Goal: Task Accomplishment & Management: Manage account settings

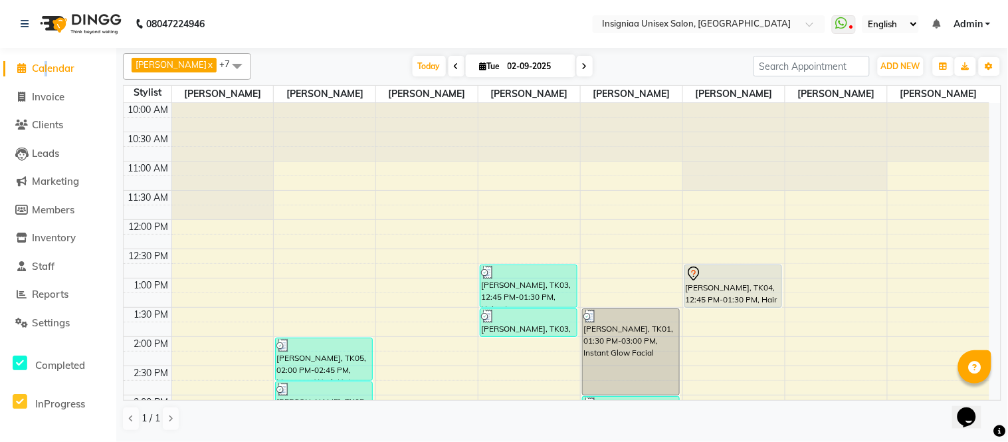
scroll to position [334, 0]
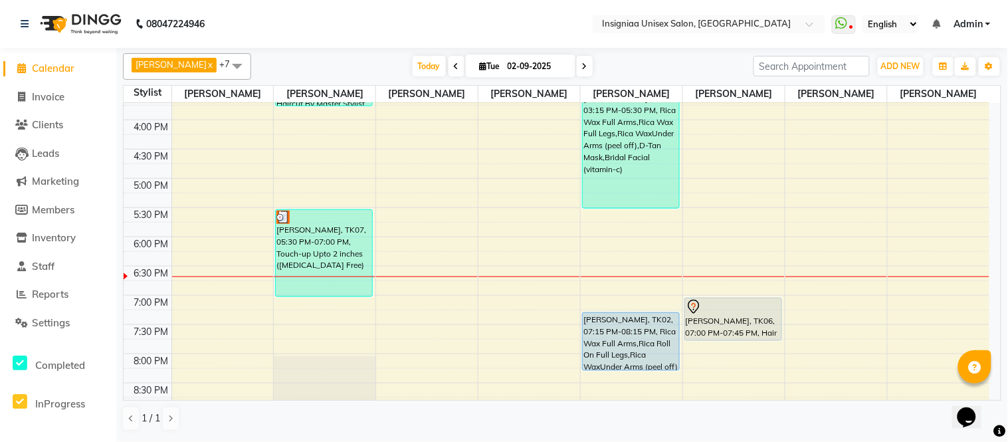
click at [582, 65] on icon at bounding box center [584, 66] width 5 height 8
type input "[DATE]"
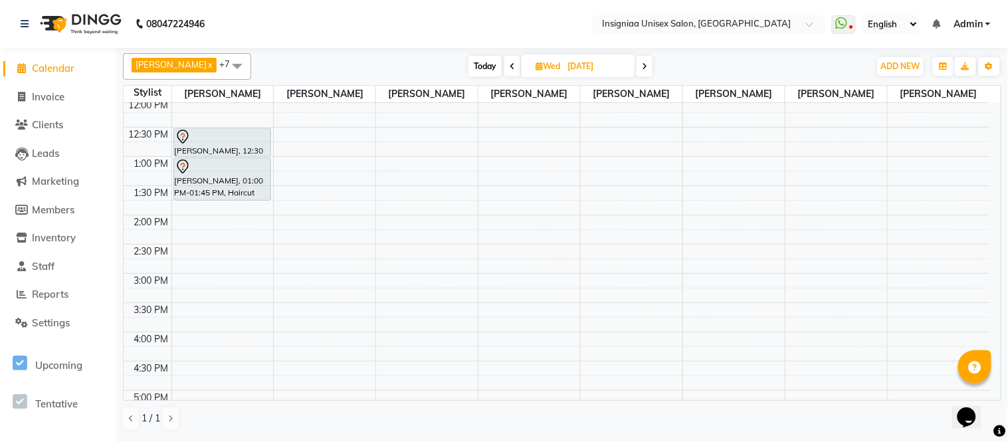
scroll to position [0, 0]
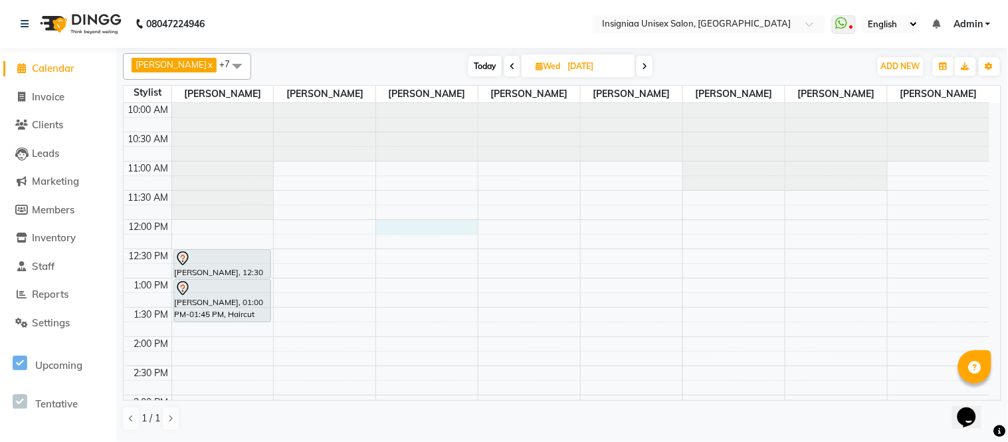
click at [413, 229] on div "10:00 AM 10:30 AM 11:00 AM 11:30 AM 12:00 PM 12:30 PM 1:00 PM 1:30 PM 2:00 PM 2…" at bounding box center [557, 424] width 866 height 643
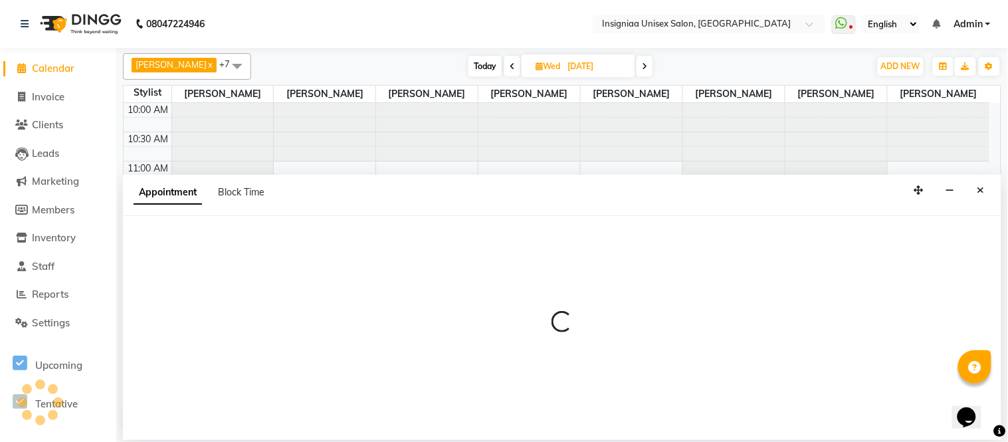
select select "58133"
select select "720"
select select "tentative"
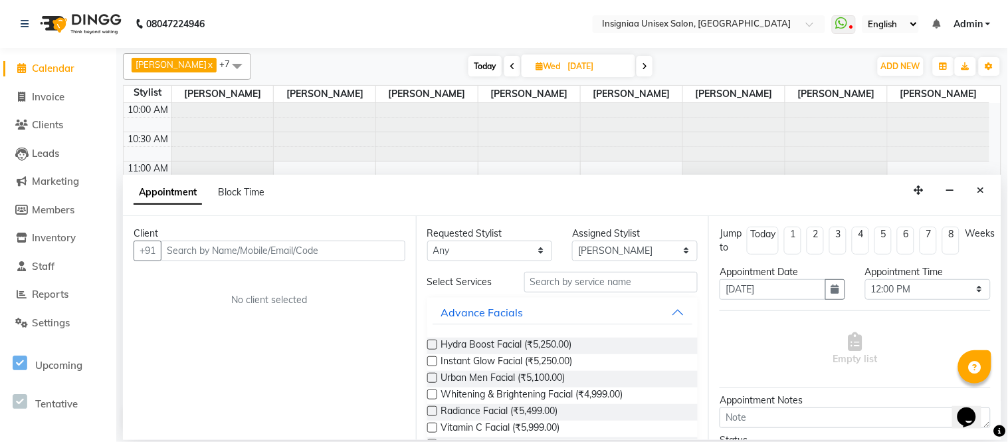
click at [355, 244] on input "text" at bounding box center [283, 251] width 245 height 21
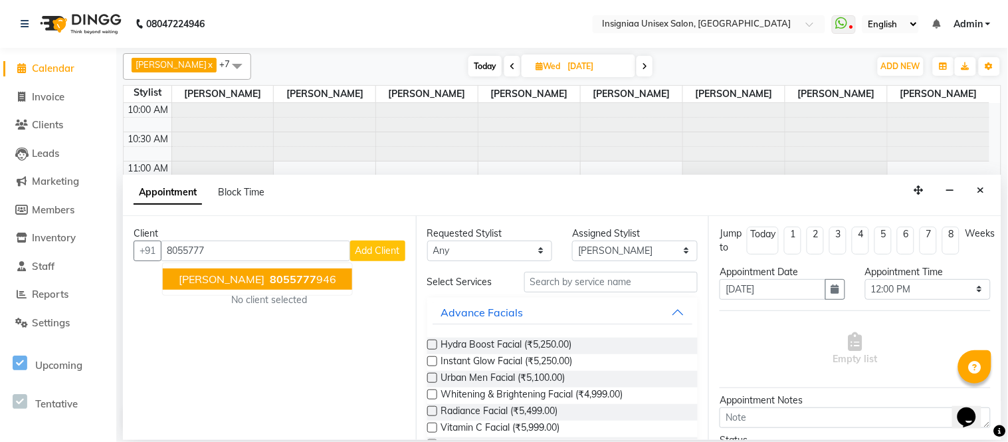
click at [270, 278] on span "8055777" at bounding box center [293, 278] width 47 height 13
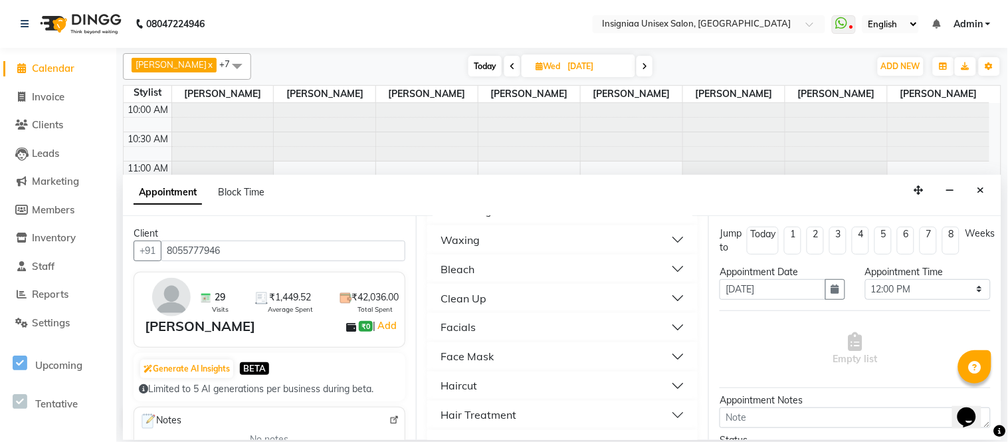
scroll to position [590, 0]
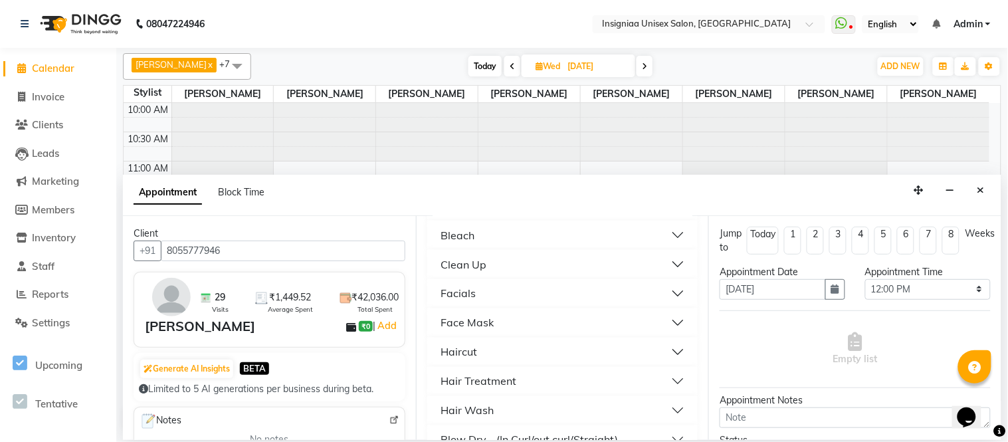
type input "8055777946"
click at [477, 348] on button "Haircut" at bounding box center [563, 352] width 261 height 24
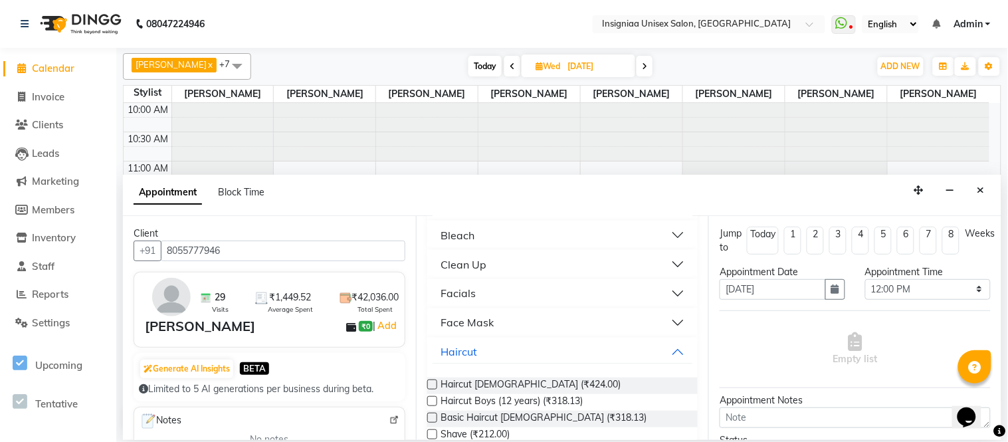
click at [437, 382] on label at bounding box center [432, 384] width 10 height 10
click at [436, 382] on input "checkbox" at bounding box center [431, 385] width 9 height 9
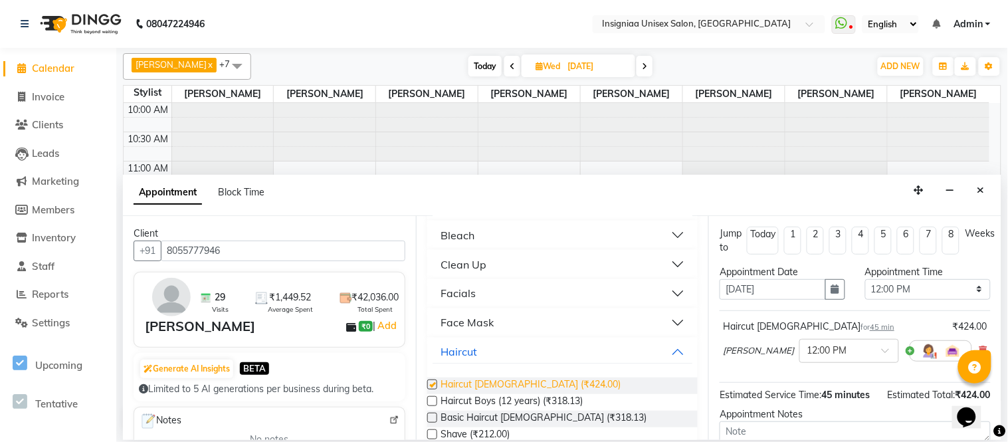
checkbox input "false"
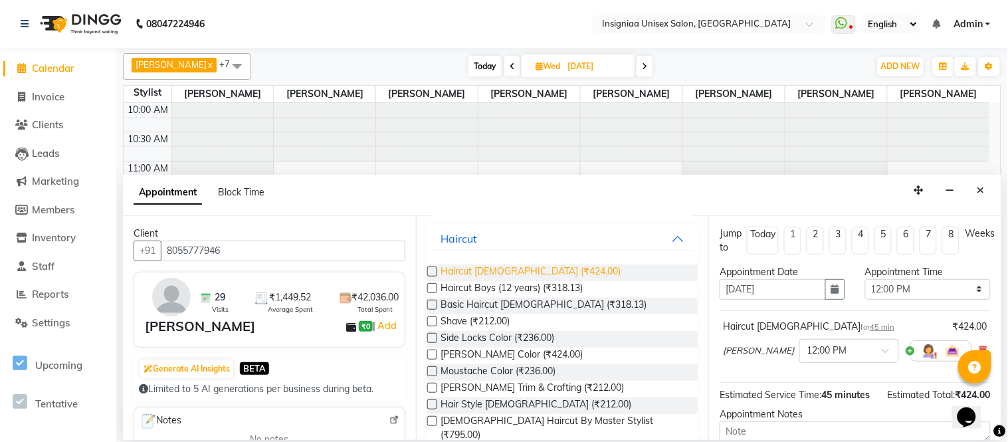
scroll to position [738, 0]
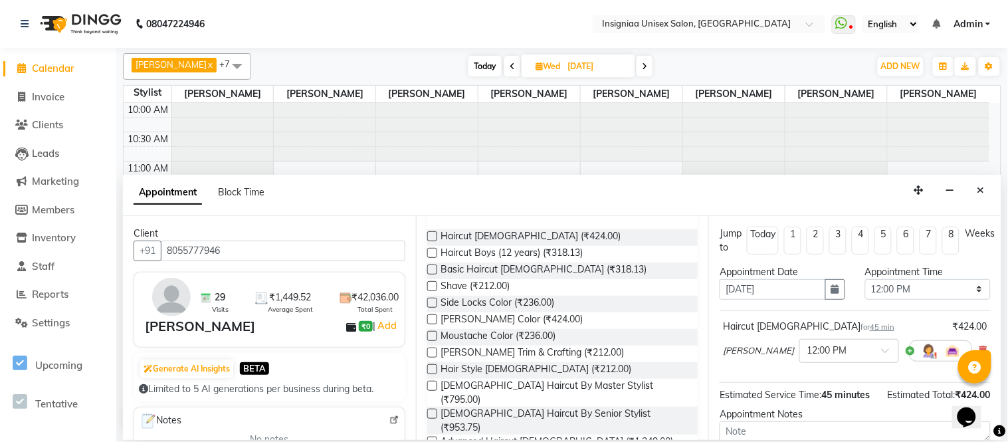
click at [435, 354] on label at bounding box center [432, 353] width 10 height 10
click at [435, 354] on input "checkbox" at bounding box center [431, 354] width 9 height 9
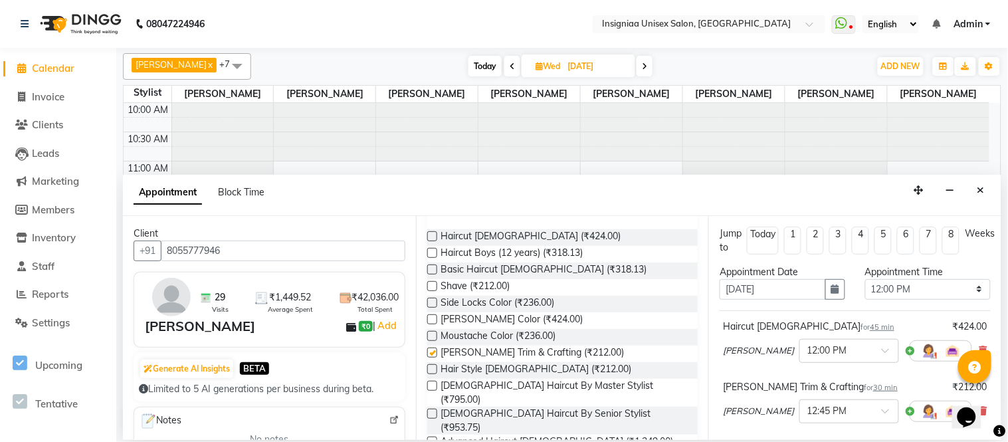
checkbox input "false"
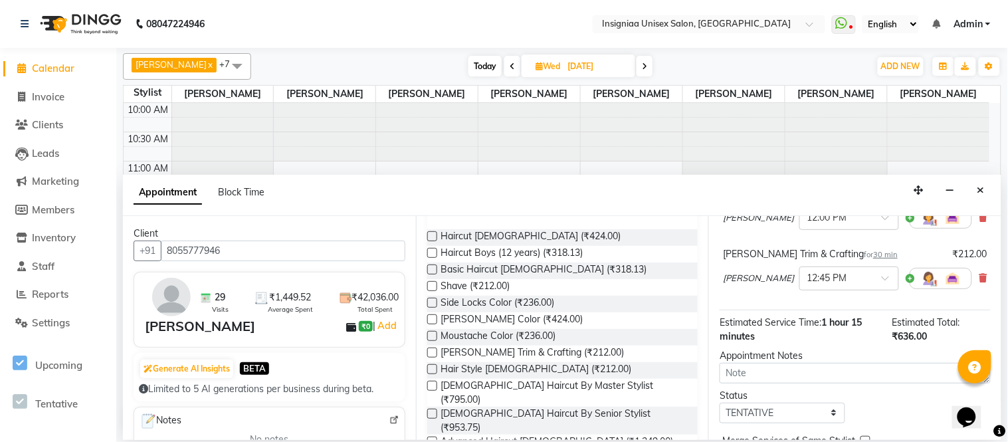
scroll to position [199, 0]
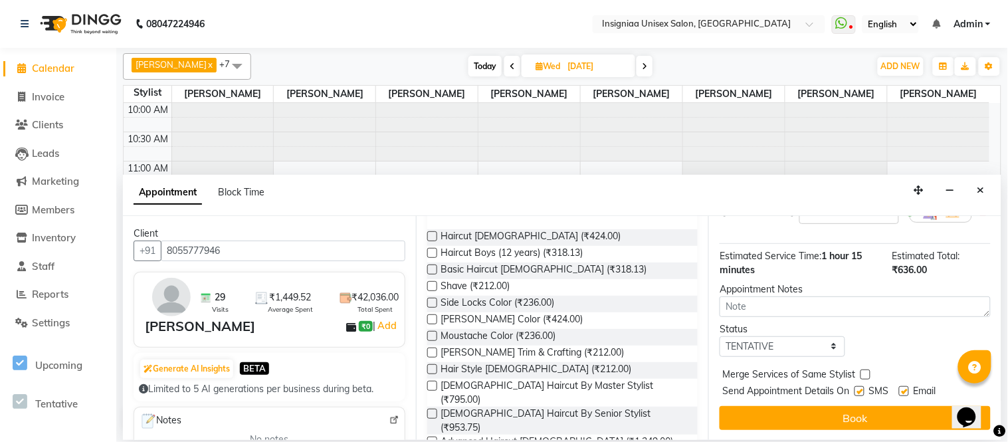
click at [904, 387] on label at bounding box center [904, 391] width 10 height 10
click at [904, 388] on input "checkbox" at bounding box center [903, 392] width 9 height 9
checkbox input "false"
click at [904, 399] on div at bounding box center [903, 394] width 9 height 14
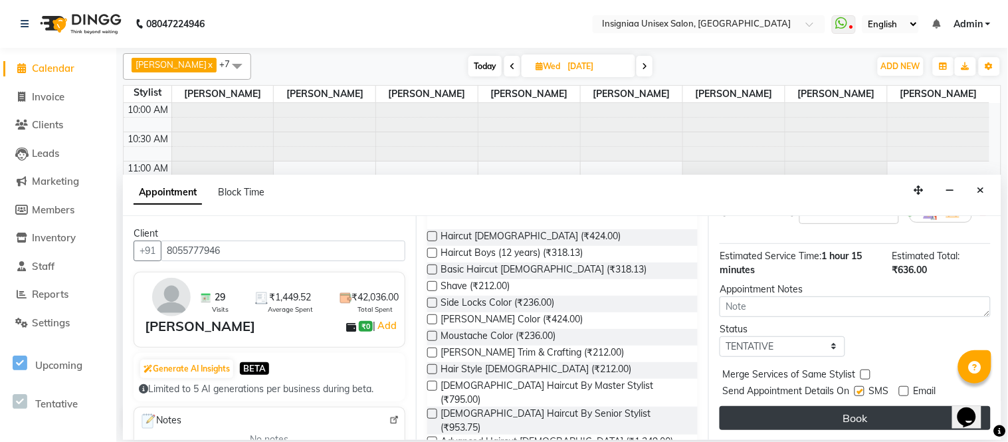
click at [902, 407] on button "Book" at bounding box center [855, 418] width 271 height 24
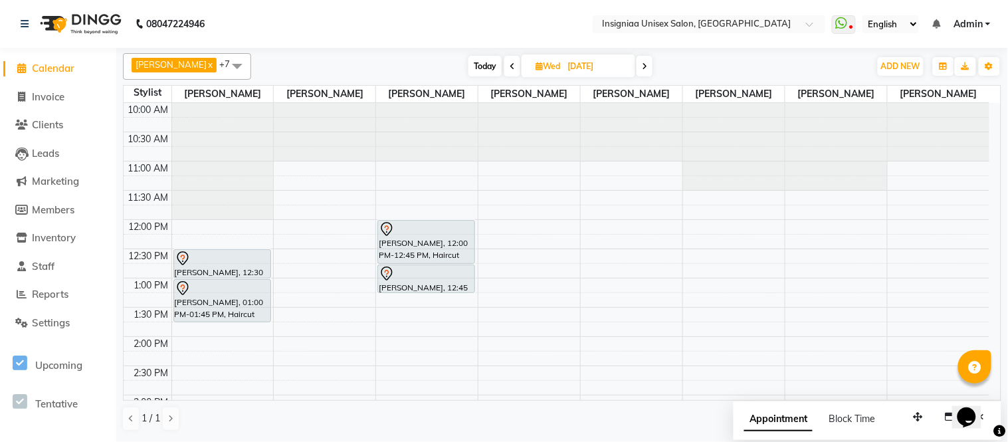
click at [481, 58] on span "Today" at bounding box center [485, 66] width 33 height 21
type input "02-09-2025"
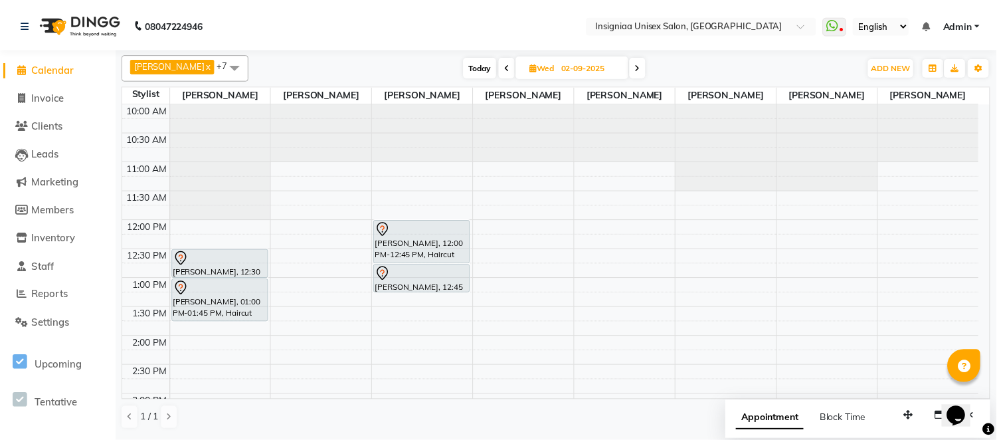
scroll to position [407, 0]
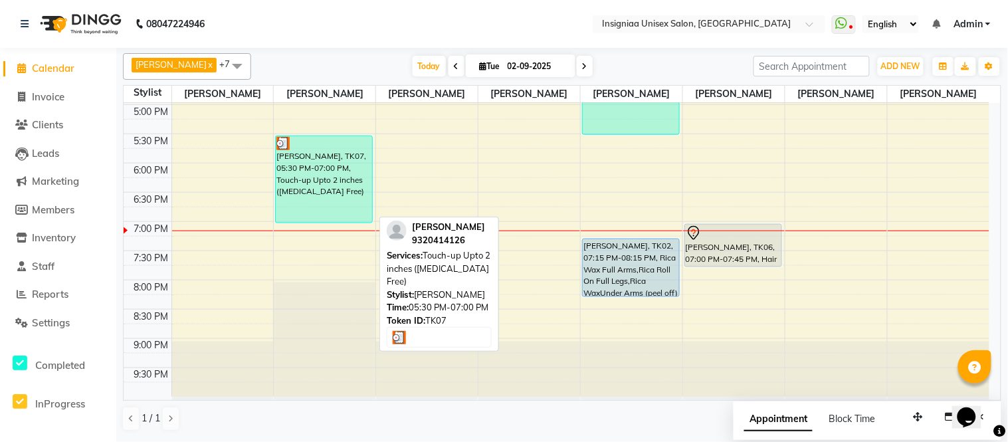
click at [333, 208] on div "[PERSON_NAME], TK07, 05:30 PM-07:00 PM, Touch-up Upto 2 inches ([MEDICAL_DATA] …" at bounding box center [324, 179] width 96 height 86
select select "3"
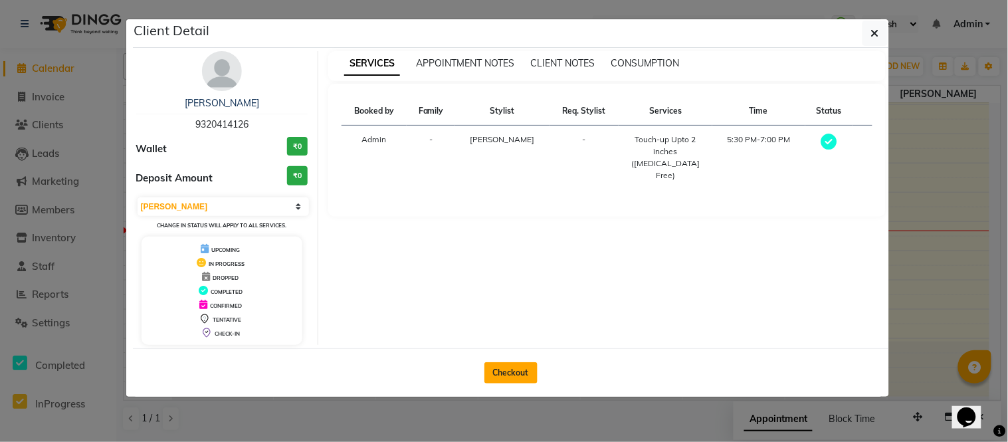
click at [512, 373] on button "Checkout" at bounding box center [510, 372] width 53 height 21
select select "service"
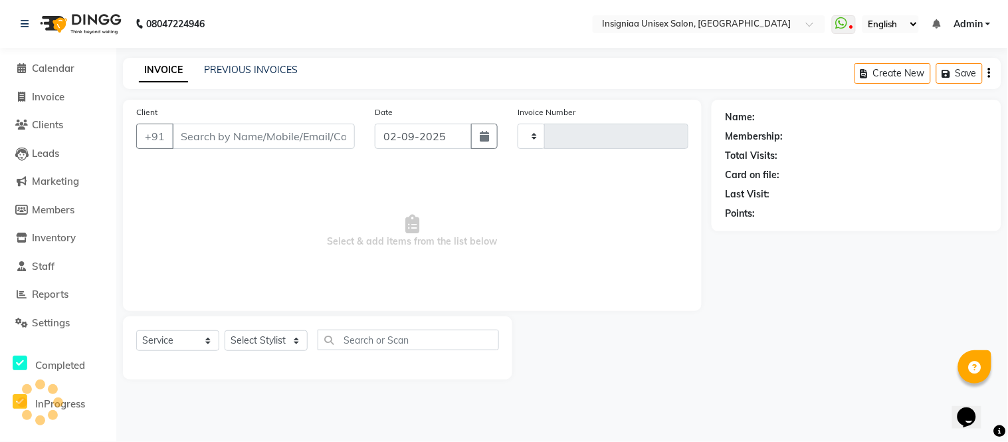
type input "2696"
select select "6999"
type input "9320414126"
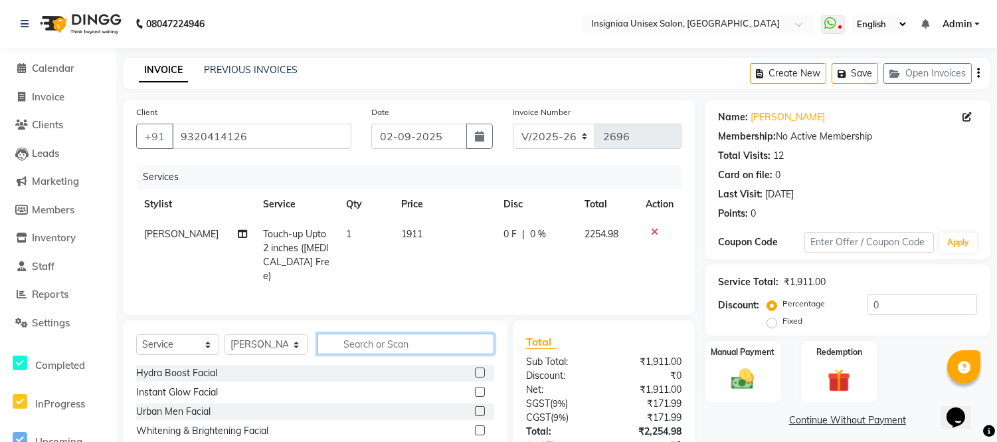
click at [360, 335] on input "text" at bounding box center [406, 344] width 177 height 21
click at [276, 342] on select "Select Stylist [PERSON_NAME] [PERSON_NAME] [PERSON_NAME] [PERSON_NAME] [PERSON_…" at bounding box center [266, 344] width 83 height 21
select select "58136"
click at [225, 334] on select "Select Stylist [PERSON_NAME] [PERSON_NAME] [PERSON_NAME] [PERSON_NAME] [PERSON_…" at bounding box center [266, 344] width 83 height 21
click at [354, 338] on input "text" at bounding box center [406, 344] width 177 height 21
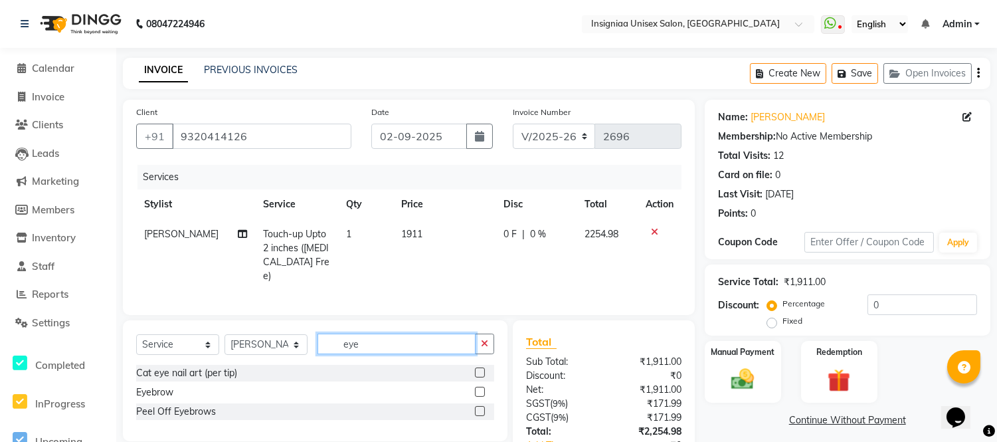
type input "eye"
click at [480, 388] on label at bounding box center [480, 392] width 10 height 10
click at [480, 388] on input "checkbox" at bounding box center [479, 392] width 9 height 9
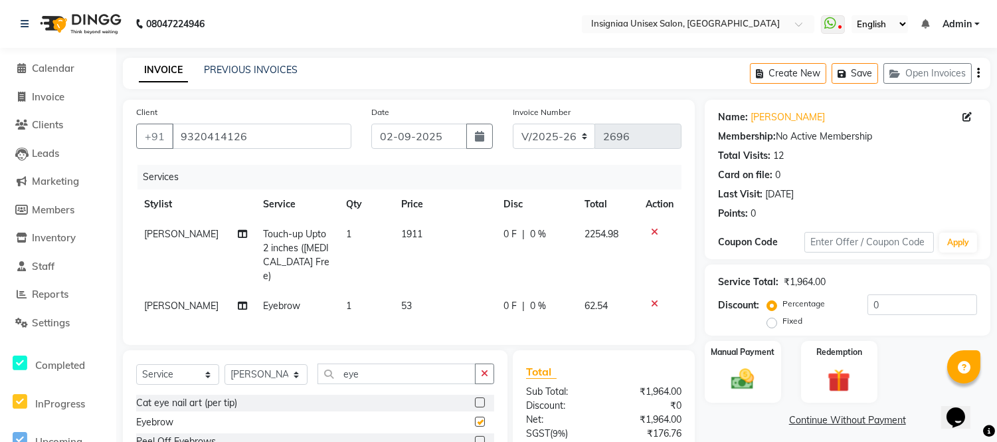
checkbox input "false"
drag, startPoint x: 362, startPoint y: 372, endPoint x: 339, endPoint y: 370, distance: 22.7
click at [339, 370] on input "eye" at bounding box center [397, 374] width 158 height 21
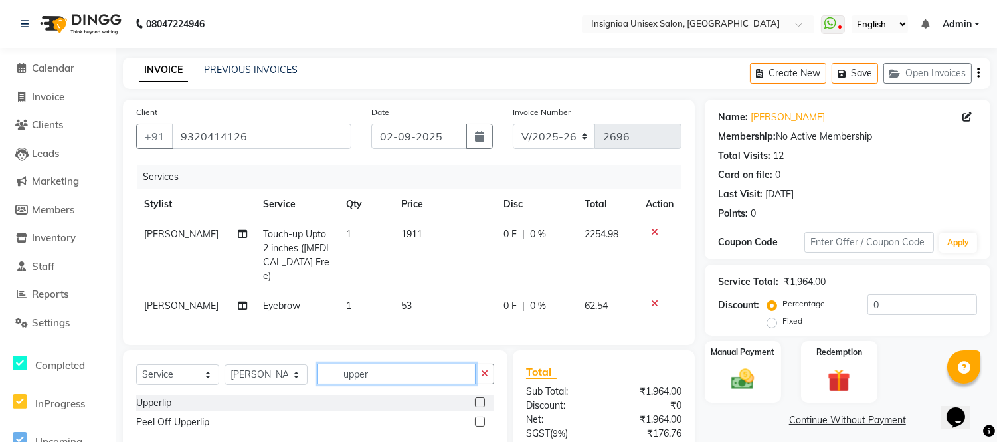
type input "upper"
click at [480, 400] on label at bounding box center [480, 402] width 10 height 10
click at [480, 400] on input "checkbox" at bounding box center [479, 403] width 9 height 9
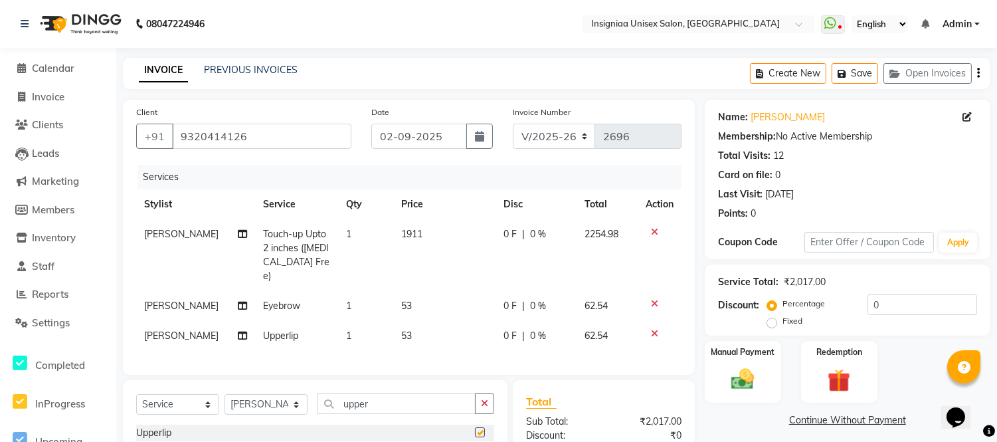
checkbox input "false"
drag, startPoint x: 381, startPoint y: 404, endPoint x: 298, endPoint y: 403, distance: 83.7
click at [298, 403] on div "Select Service Product Membership Package Voucher Prepaid Gift Card Select Styl…" at bounding box center [315, 408] width 358 height 31
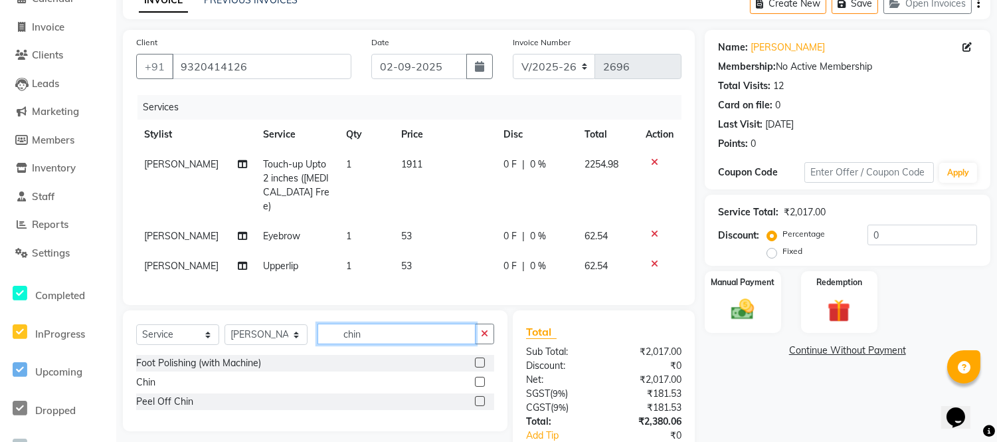
scroll to position [74, 0]
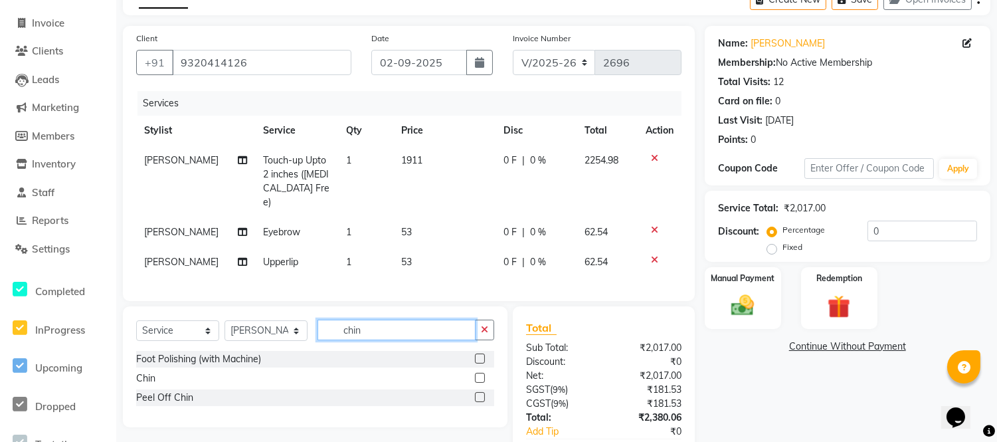
type input "chin"
click at [475, 374] on label at bounding box center [480, 378] width 10 height 10
click at [475, 374] on input "checkbox" at bounding box center [479, 378] width 9 height 9
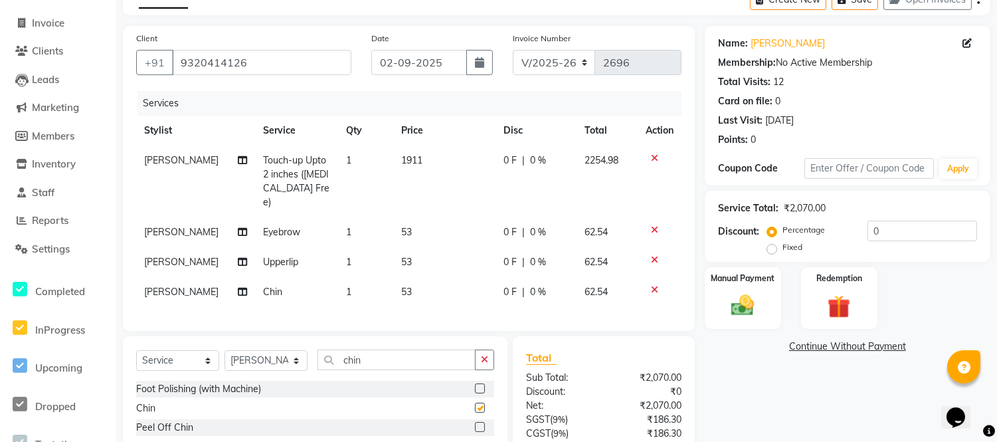
checkbox input "false"
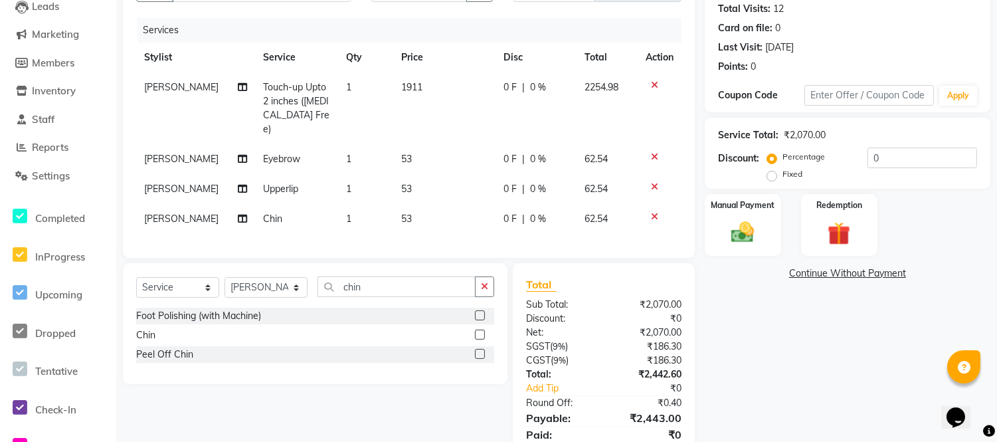
scroll to position [148, 0]
click at [868, 157] on input "0" at bounding box center [923, 157] width 110 height 21
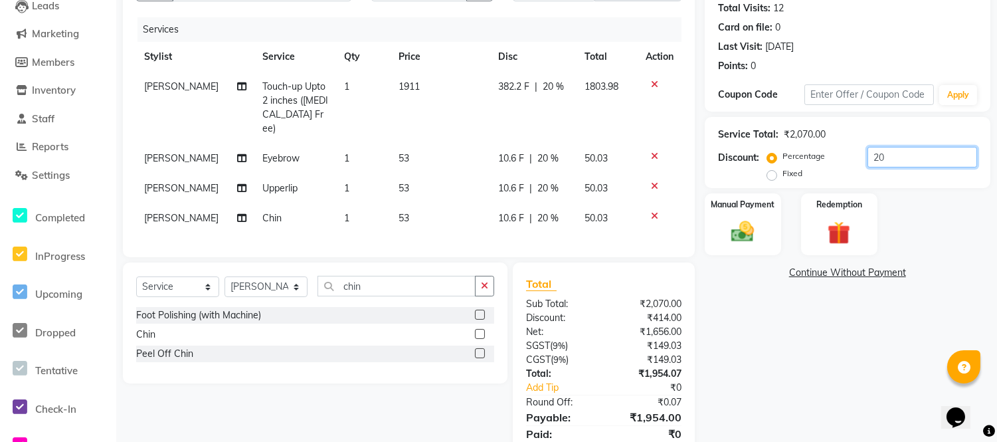
scroll to position [74, 0]
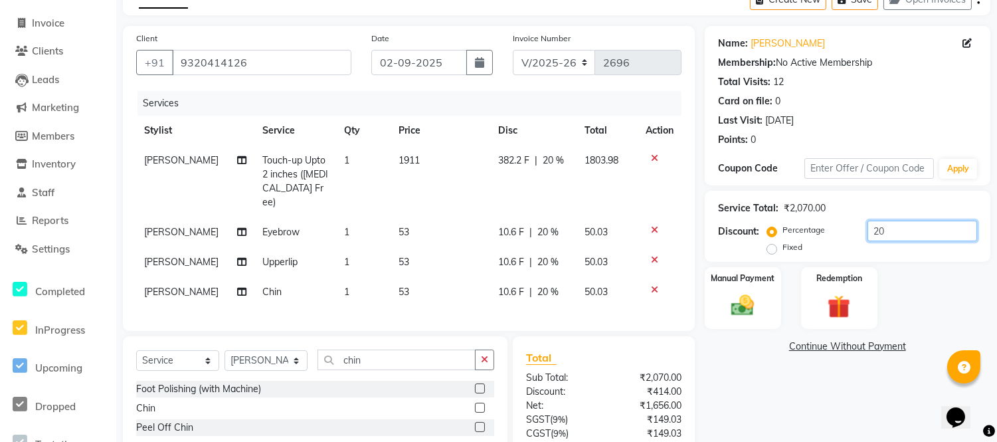
type input "20"
drag, startPoint x: 546, startPoint y: 161, endPoint x: 555, endPoint y: 158, distance: 9.7
click at [555, 158] on span "20 %" at bounding box center [553, 161] width 21 height 14
select select "58132"
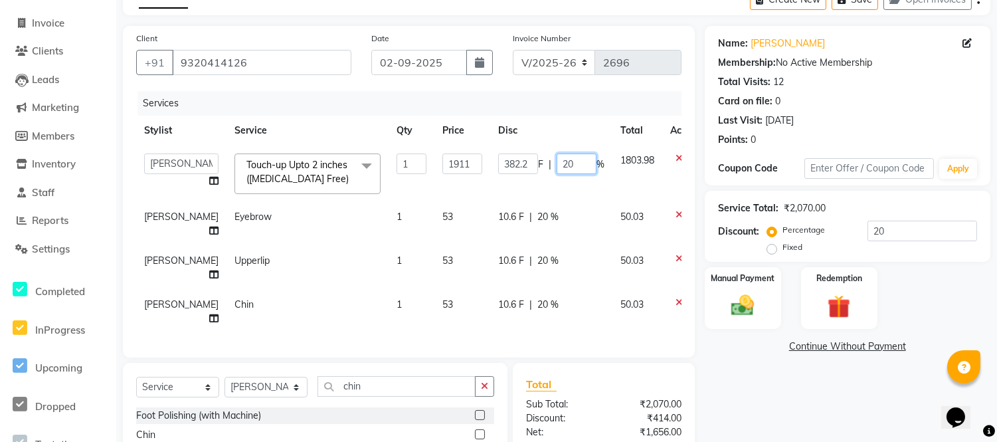
click at [559, 159] on input "20" at bounding box center [577, 164] width 40 height 21
type input "2"
type input "10"
click at [563, 231] on td "10.6 F | 20 %" at bounding box center [551, 224] width 122 height 44
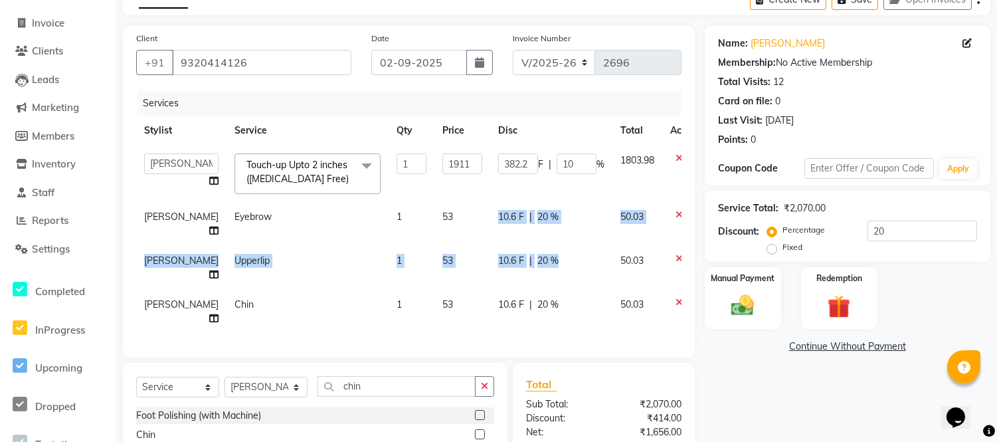
select select "58136"
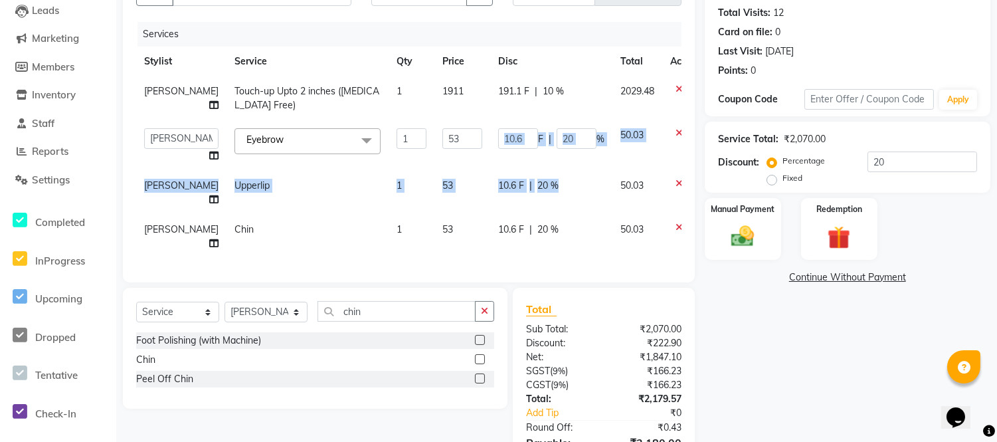
scroll to position [148, 0]
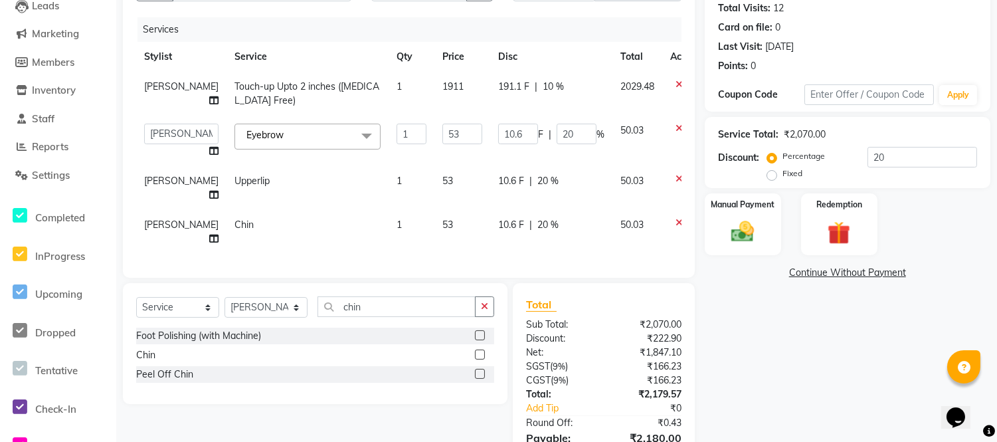
drag, startPoint x: 546, startPoint y: 112, endPoint x: 559, endPoint y: 111, distance: 13.3
click at [550, 110] on td "191.1 F | 10 %" at bounding box center [551, 94] width 122 height 44
select select "58132"
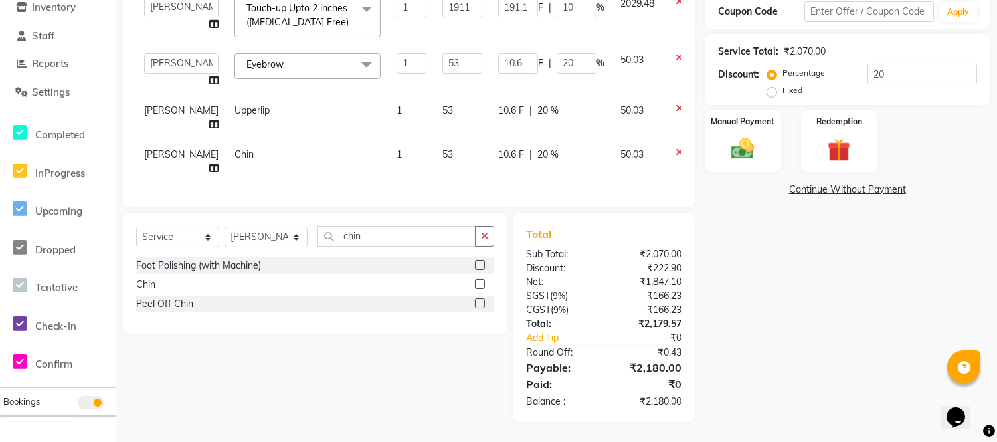
scroll to position [269, 0]
click at [557, 53] on input "20" at bounding box center [577, 63] width 40 height 21
type input "22"
click at [564, 110] on td "10.6 F | 20 %" at bounding box center [551, 118] width 122 height 44
select select "58136"
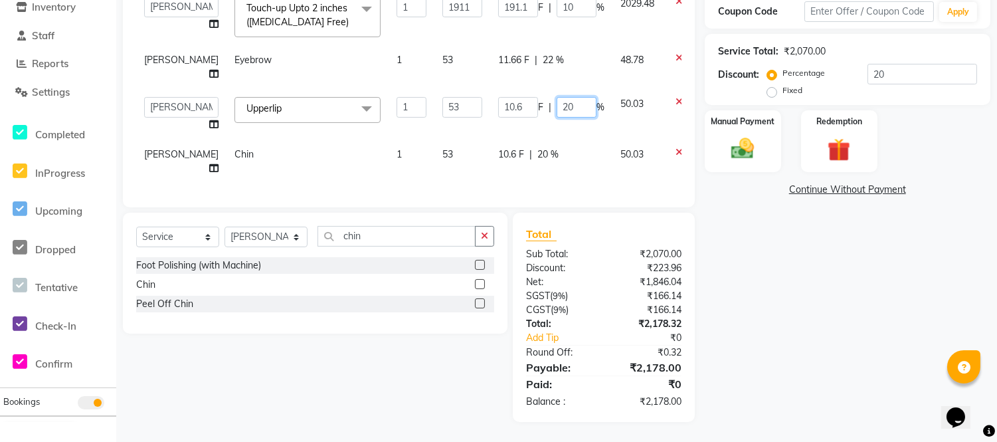
click at [557, 97] on input "20" at bounding box center [577, 107] width 40 height 21
type input "22"
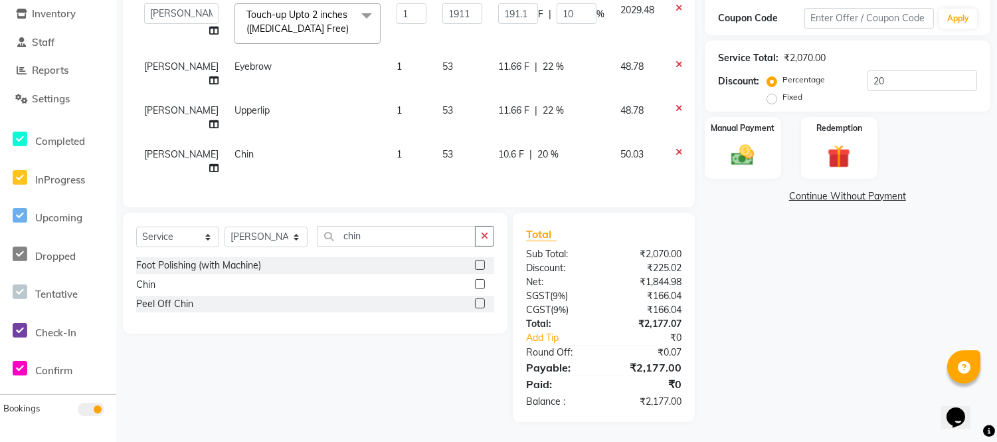
click at [554, 140] on td "10.6 F | 20 %" at bounding box center [551, 162] width 122 height 44
select select "58136"
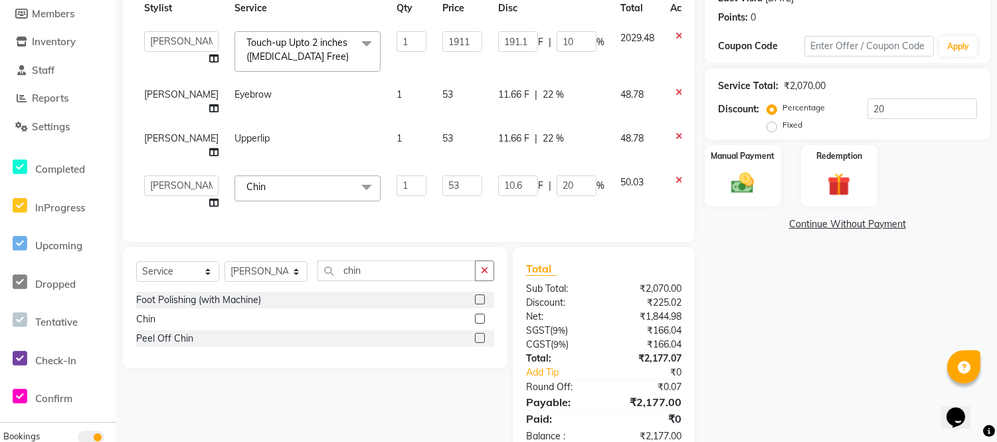
scroll to position [195, 0]
click at [567, 137] on td "11.66 F | 22 %" at bounding box center [551, 146] width 122 height 44
select select "58136"
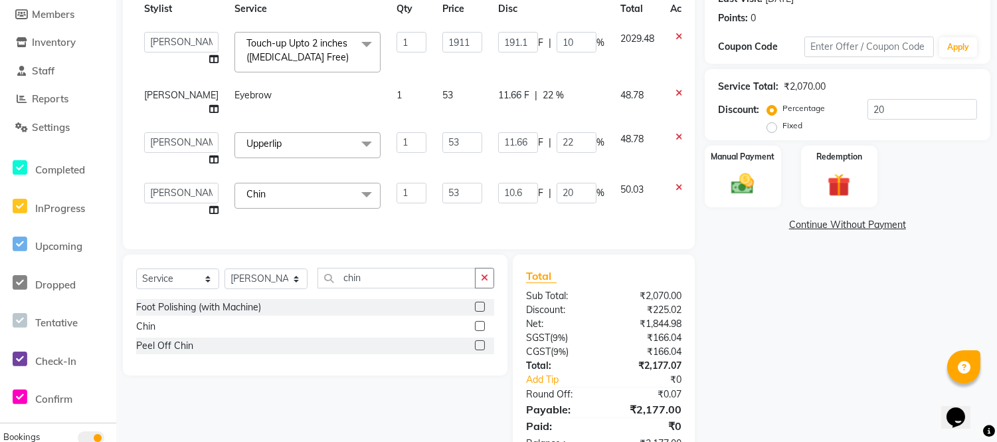
click at [562, 111] on td "11.66 F | 22 %" at bounding box center [551, 102] width 122 height 44
select select "58136"
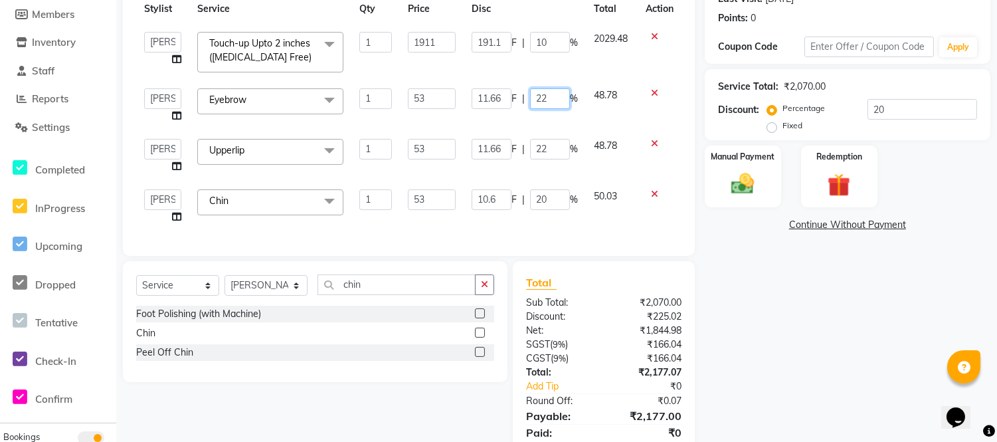
click at [550, 96] on input "22" at bounding box center [550, 98] width 40 height 21
type input "20"
click at [554, 148] on input "22" at bounding box center [550, 149] width 40 height 21
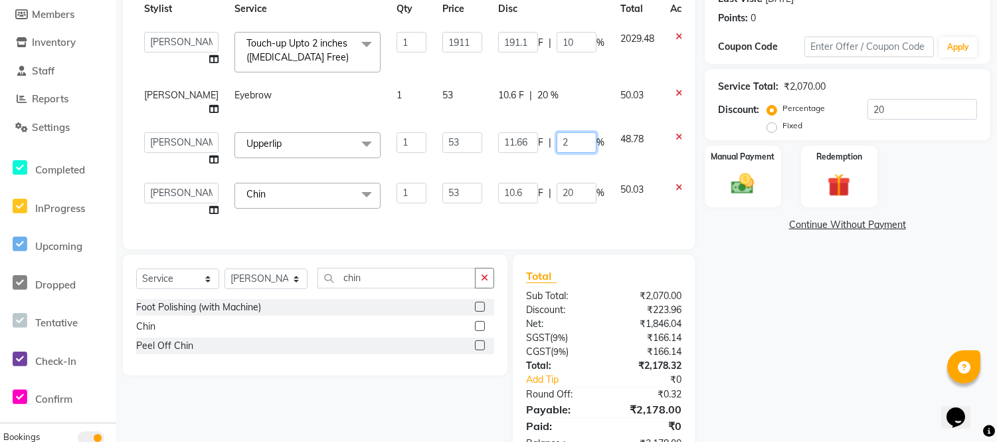
type input "20"
click at [567, 108] on td "10.6 F | 20 %" at bounding box center [551, 102] width 122 height 44
select select "58136"
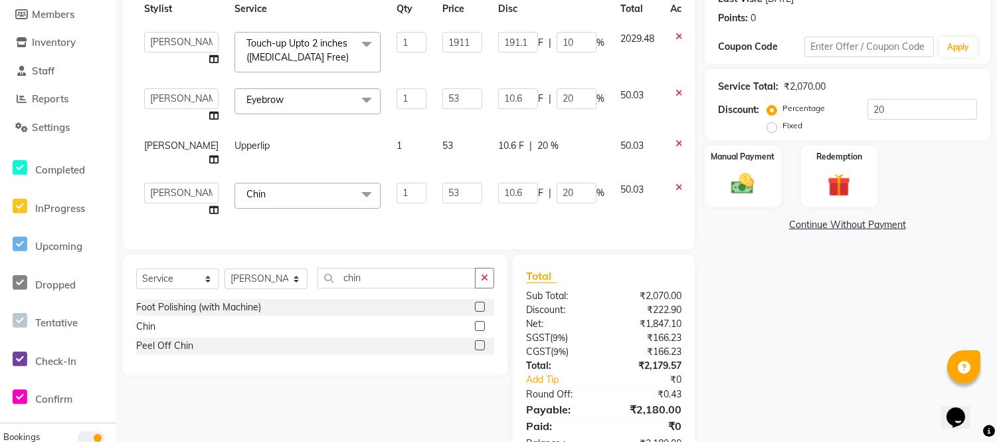
click at [560, 150] on div "10.6 F | 20 %" at bounding box center [551, 146] width 106 height 14
select select "58136"
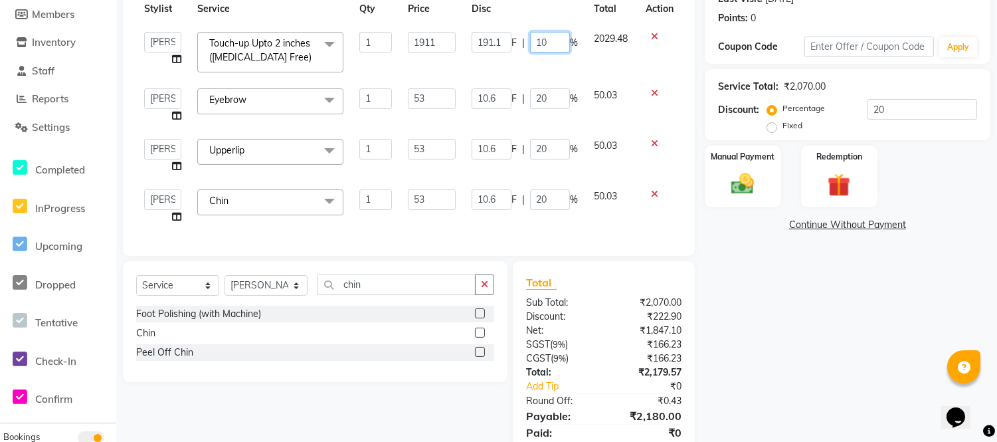
click at [556, 38] on input "10" at bounding box center [550, 42] width 40 height 21
type input "12"
click at [748, 249] on div "Name: [PERSON_NAME] Membership: No Active Membership Total Visits: 12 Card on f…" at bounding box center [853, 187] width 296 height 566
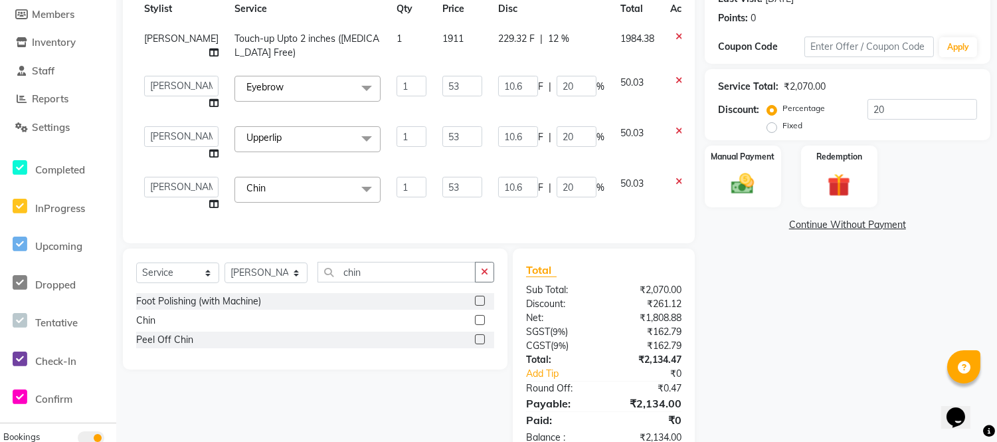
click at [548, 40] on span "12 %" at bounding box center [558, 39] width 21 height 14
select select "58132"
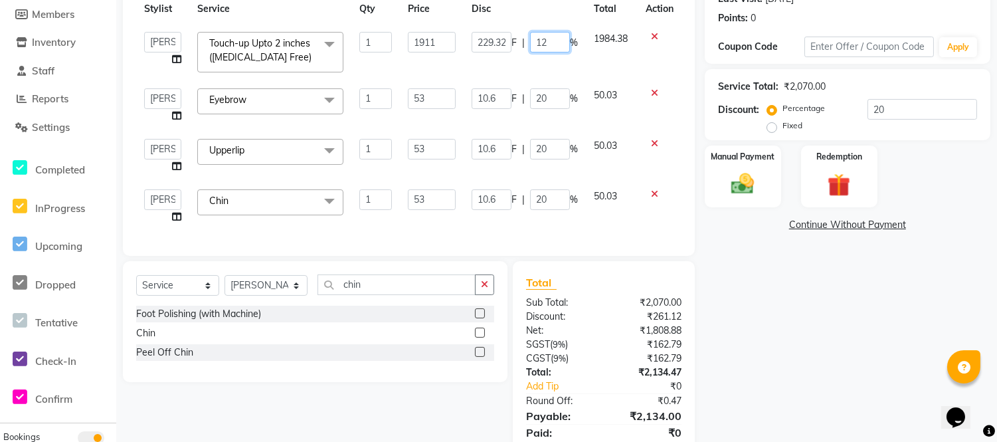
click at [552, 41] on input "12" at bounding box center [550, 42] width 40 height 21
type input "11"
click at [649, 235] on div "Services Stylist Service Qty Price Disc Total Action [PERSON_NAME] [PERSON_NAME…" at bounding box center [409, 105] width 546 height 273
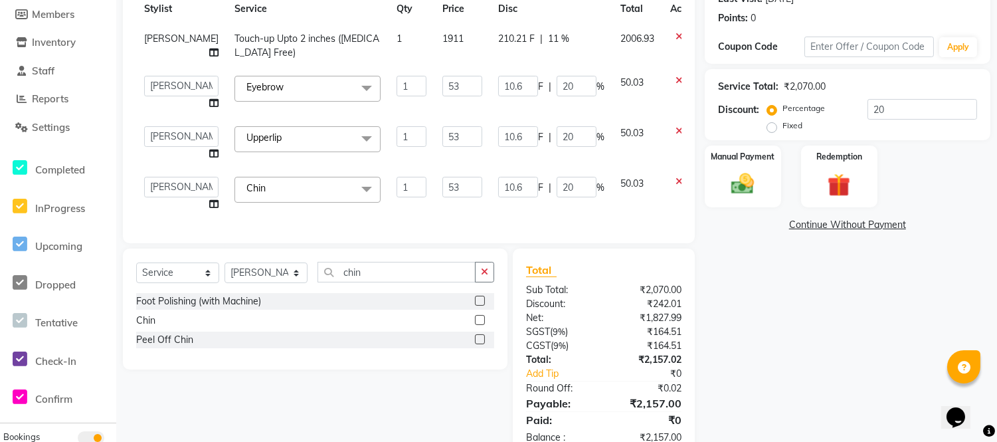
click at [548, 37] on span "11 %" at bounding box center [558, 39] width 21 height 14
select select "58132"
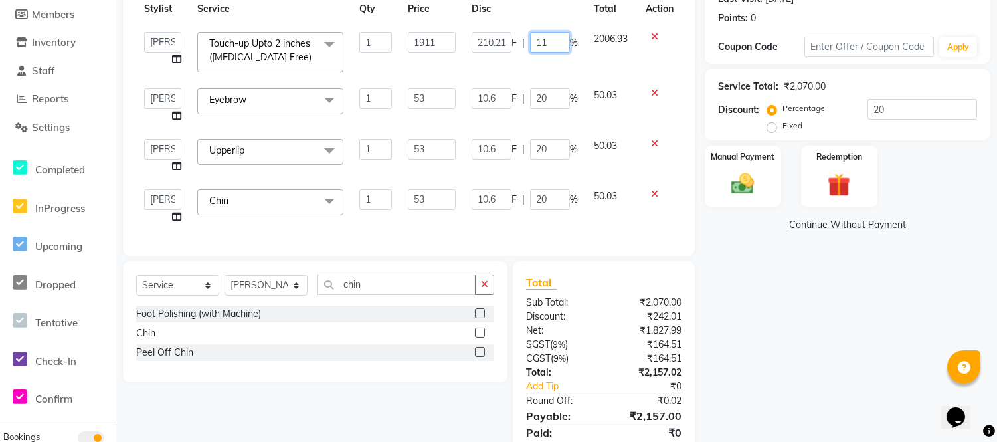
drag, startPoint x: 548, startPoint y: 45, endPoint x: 563, endPoint y: 54, distance: 17.0
click at [550, 45] on input "11" at bounding box center [550, 42] width 40 height 21
type input "11.3"
drag, startPoint x: 766, startPoint y: 295, endPoint x: 773, endPoint y: 290, distance: 8.7
click at [768, 294] on div "Name: [PERSON_NAME] Membership: No Active Membership Total Visits: 12 Card on f…" at bounding box center [853, 187] width 296 height 566
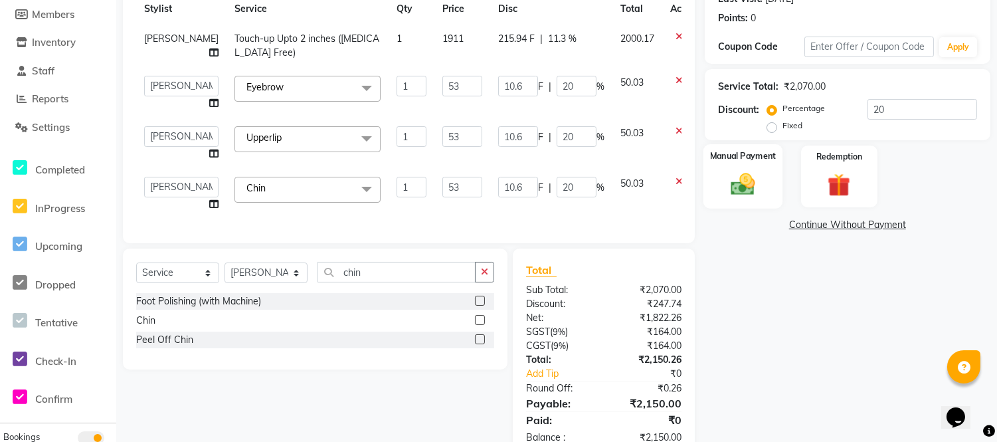
click at [741, 189] on img at bounding box center [743, 184] width 39 height 28
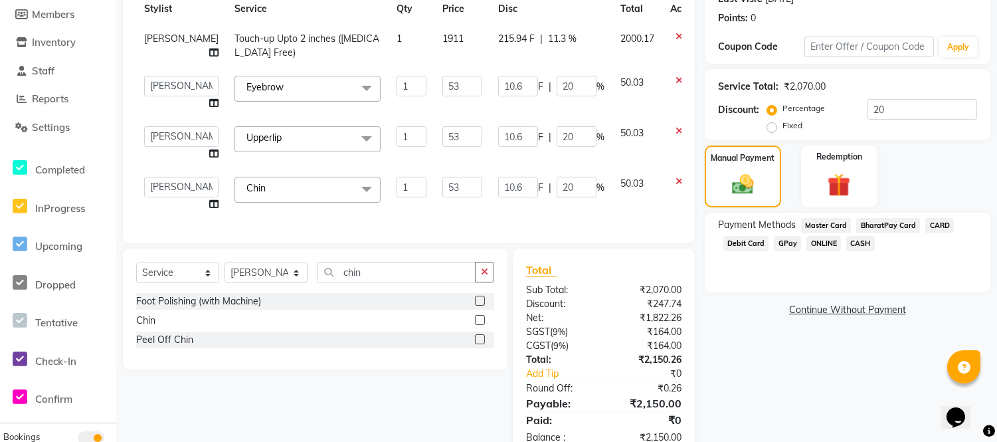
click at [789, 241] on span "GPay" at bounding box center [787, 243] width 27 height 15
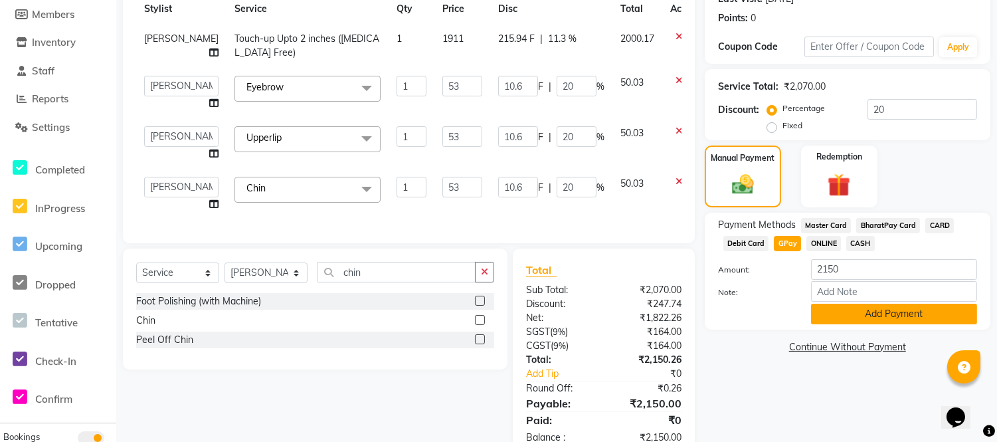
click at [878, 314] on button "Add Payment" at bounding box center [894, 314] width 166 height 21
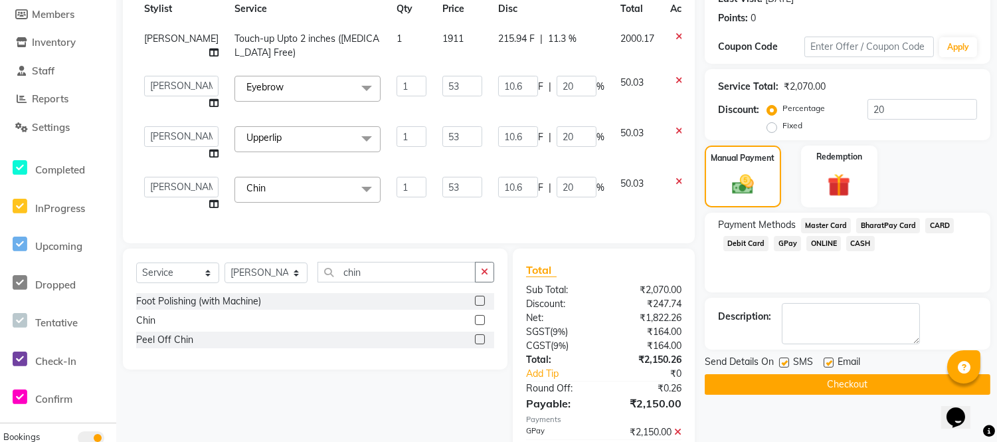
scroll to position [283, 0]
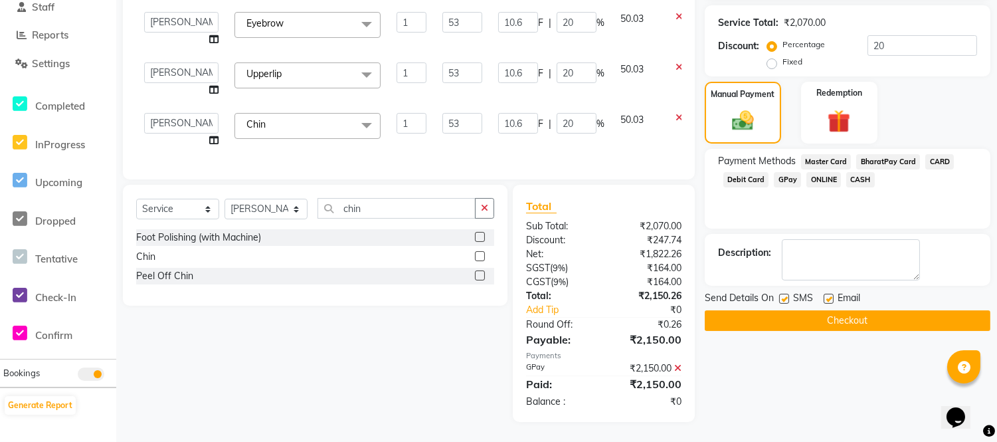
click at [827, 294] on label at bounding box center [829, 299] width 10 height 10
click at [827, 295] on input "checkbox" at bounding box center [828, 299] width 9 height 9
checkbox input "false"
click at [786, 294] on label at bounding box center [785, 299] width 10 height 10
click at [786, 295] on input "checkbox" at bounding box center [784, 299] width 9 height 9
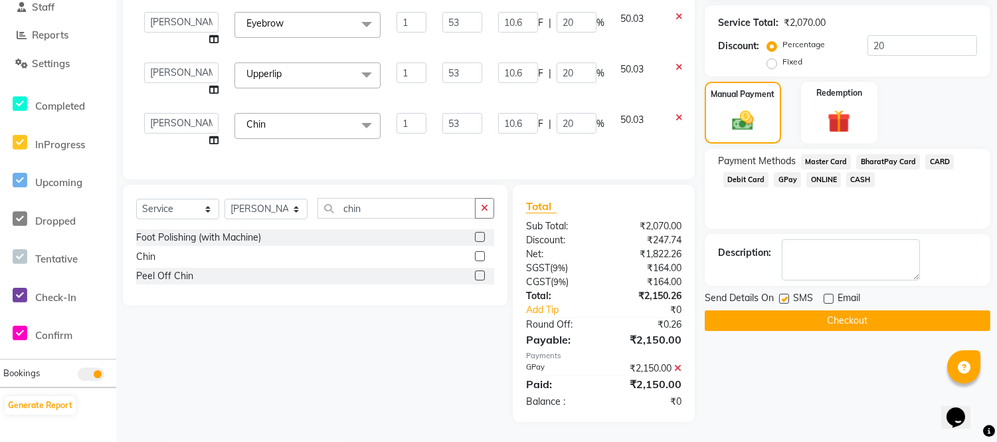
checkbox input "false"
click at [800, 310] on button "Checkout" at bounding box center [848, 320] width 286 height 21
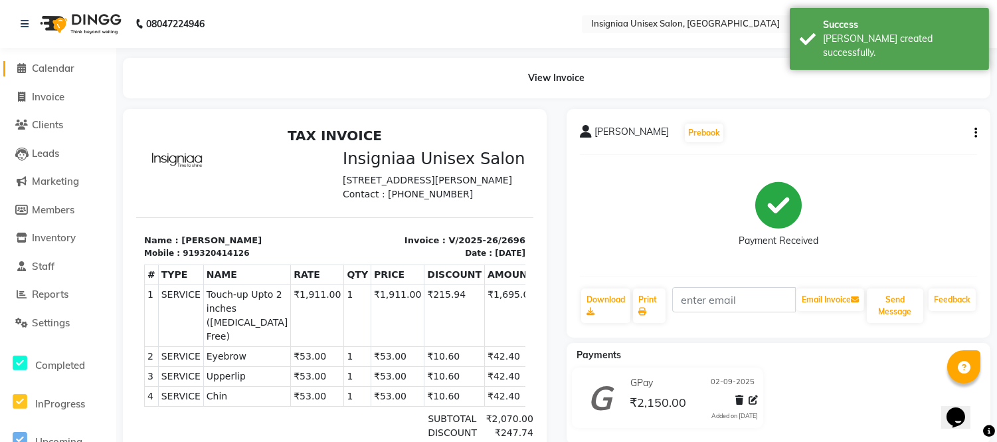
drag, startPoint x: 77, startPoint y: 65, endPoint x: 103, endPoint y: 69, distance: 26.2
click at [80, 65] on link "Calendar" at bounding box center [58, 68] width 110 height 15
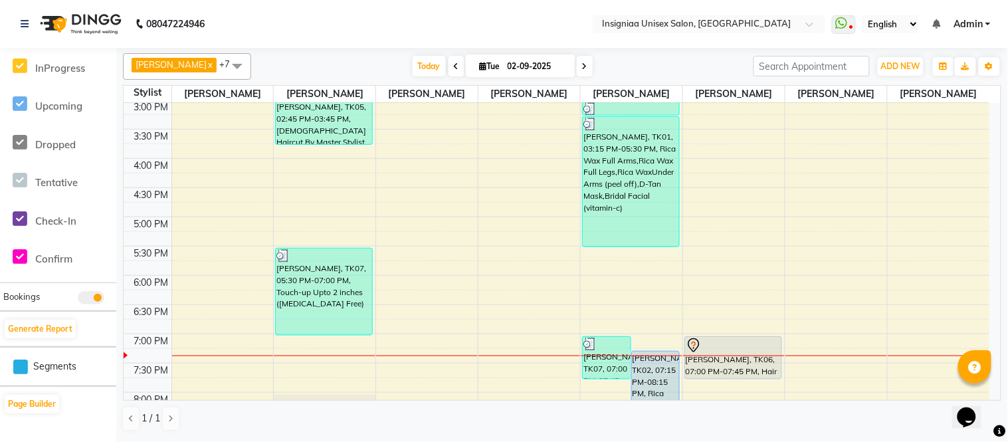
scroll to position [369, 0]
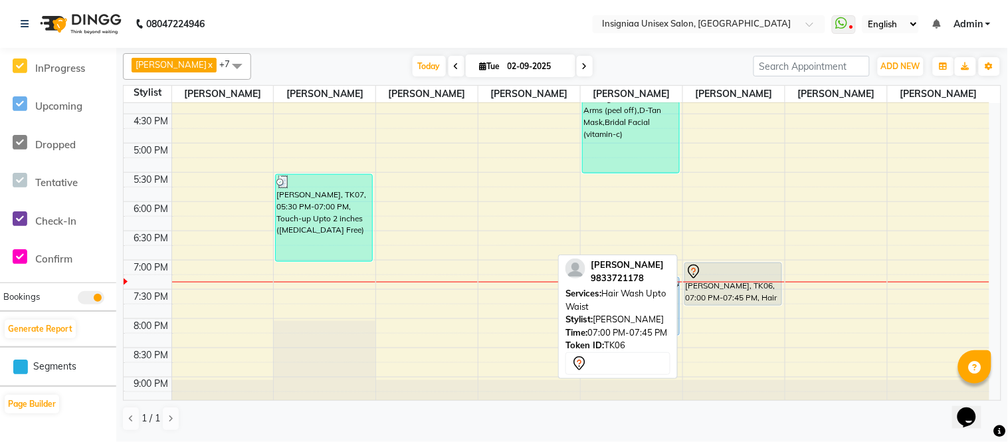
click at [714, 296] on div "[PERSON_NAME], TK06, 07:00 PM-07:45 PM, Hair Wash Upto Waist" at bounding box center [733, 284] width 96 height 42
select select "7"
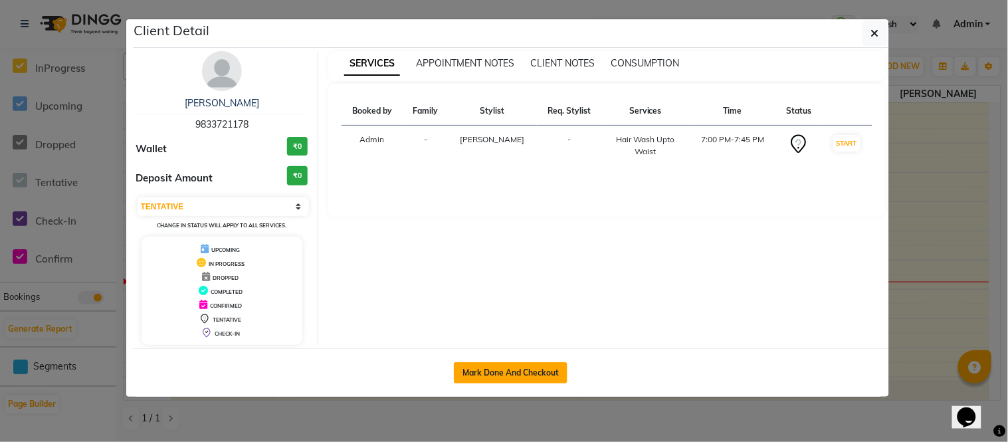
drag, startPoint x: 518, startPoint y: 374, endPoint x: 547, endPoint y: 350, distance: 37.7
click at [519, 371] on button "Mark Done And Checkout" at bounding box center [511, 372] width 114 height 21
select select "6999"
select select "service"
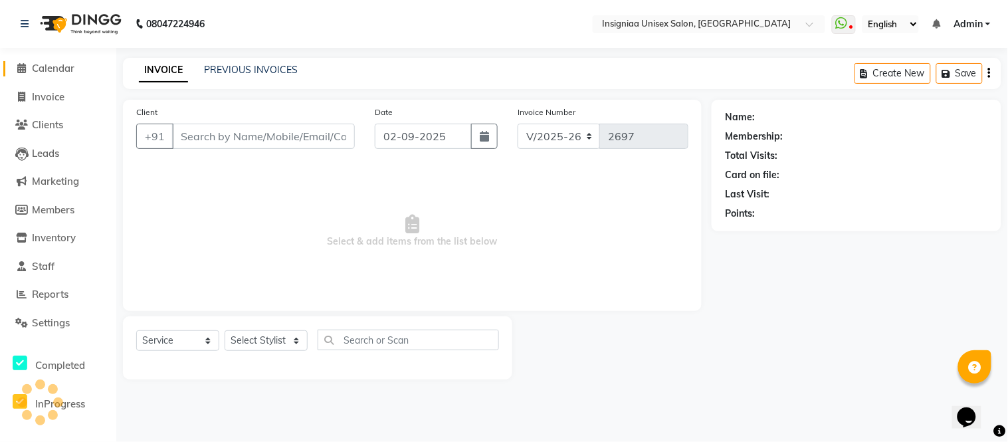
select select "3"
type input "9833721178"
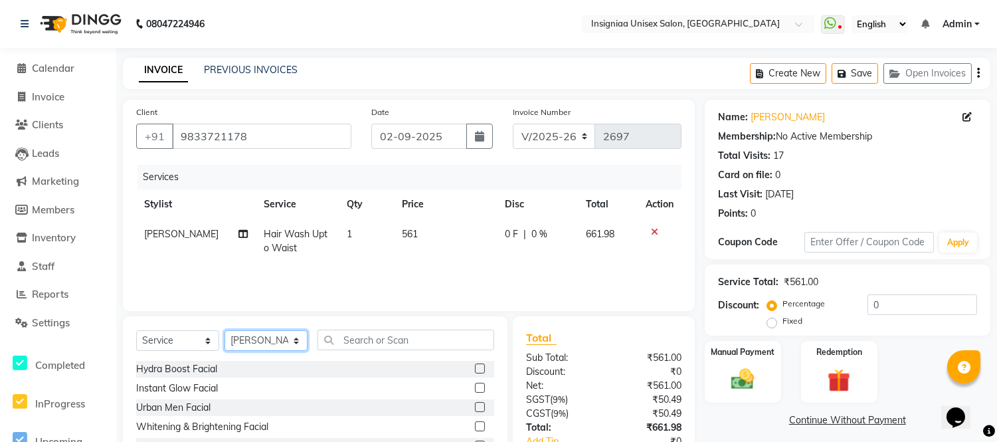
click at [261, 344] on select "Select Stylist [PERSON_NAME] [PERSON_NAME] [PERSON_NAME] [PERSON_NAME] [PERSON_…" at bounding box center [266, 340] width 83 height 21
select select "58136"
click at [225, 331] on select "Select Stylist [PERSON_NAME] [PERSON_NAME] [PERSON_NAME] [PERSON_NAME] [PERSON_…" at bounding box center [266, 340] width 83 height 21
click at [415, 344] on input "text" at bounding box center [406, 340] width 177 height 21
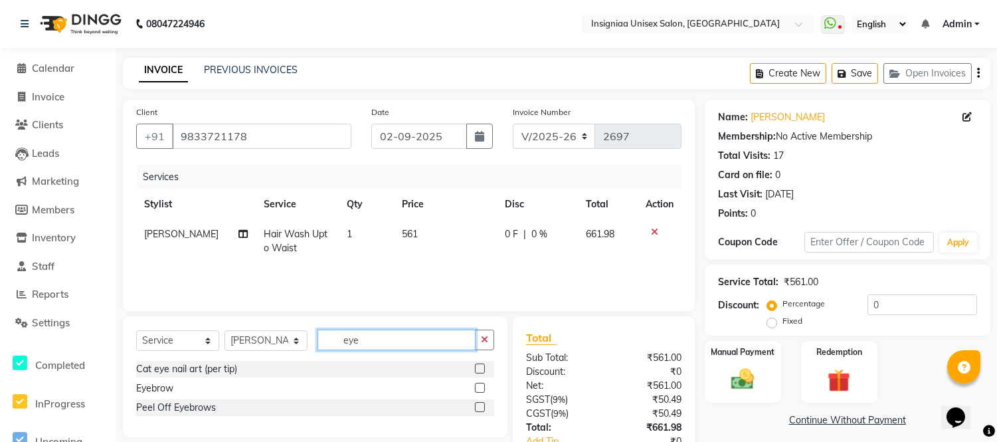
type input "eye"
click at [476, 388] on label at bounding box center [480, 388] width 10 height 10
click at [476, 388] on input "checkbox" at bounding box center [479, 388] width 9 height 9
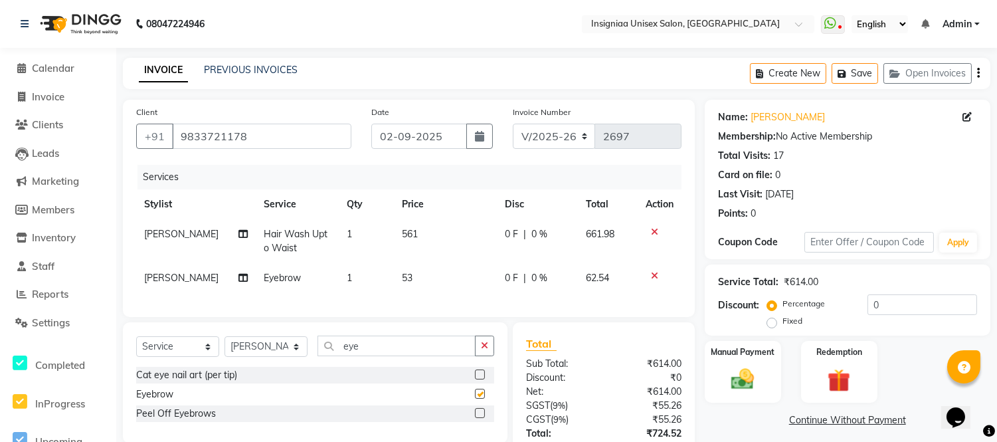
checkbox input "false"
drag, startPoint x: 367, startPoint y: 356, endPoint x: 326, endPoint y: 350, distance: 41.5
click at [326, 350] on input "eye" at bounding box center [397, 346] width 158 height 21
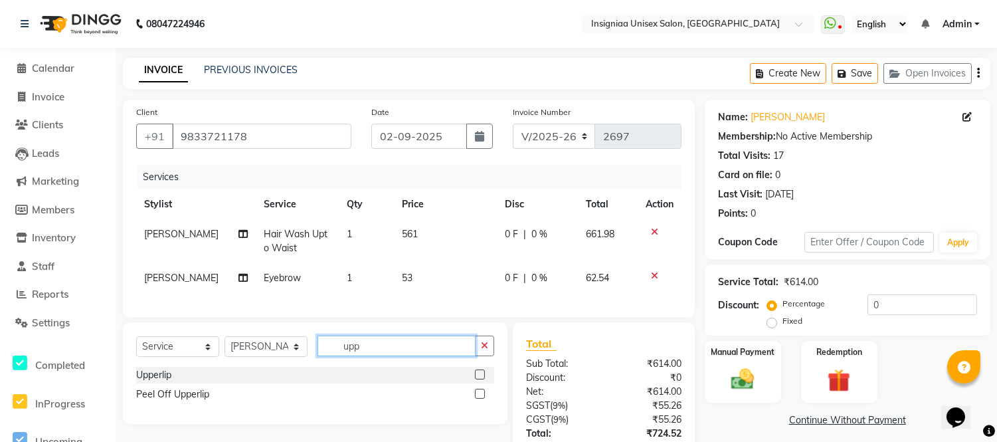
type input "upp"
click at [479, 379] on label at bounding box center [480, 374] width 10 height 10
click at [479, 379] on input "checkbox" at bounding box center [479, 375] width 9 height 9
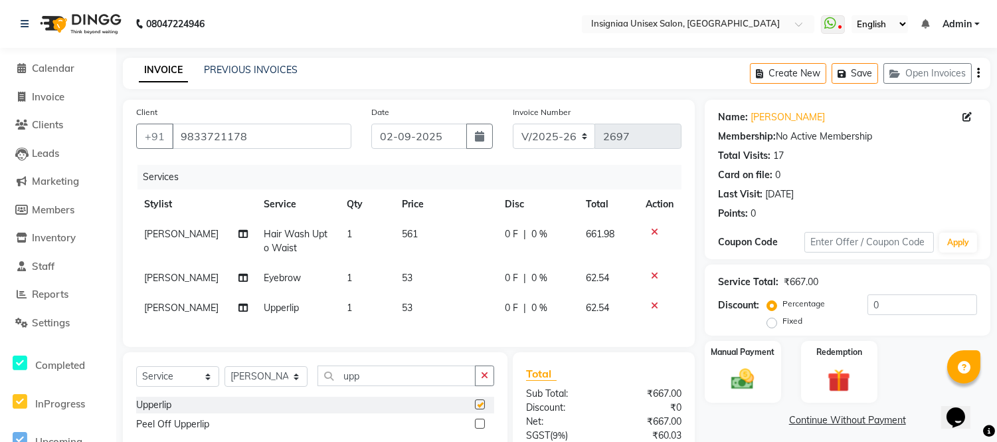
checkbox input "false"
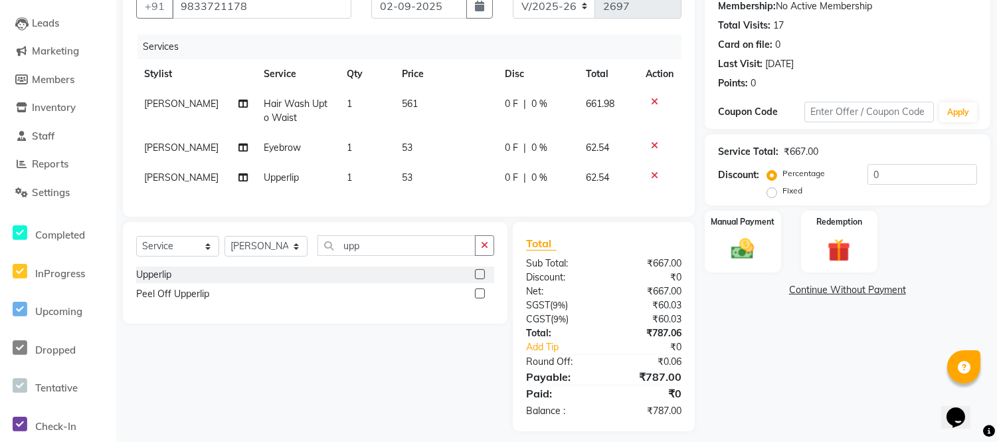
scroll to position [150, 0]
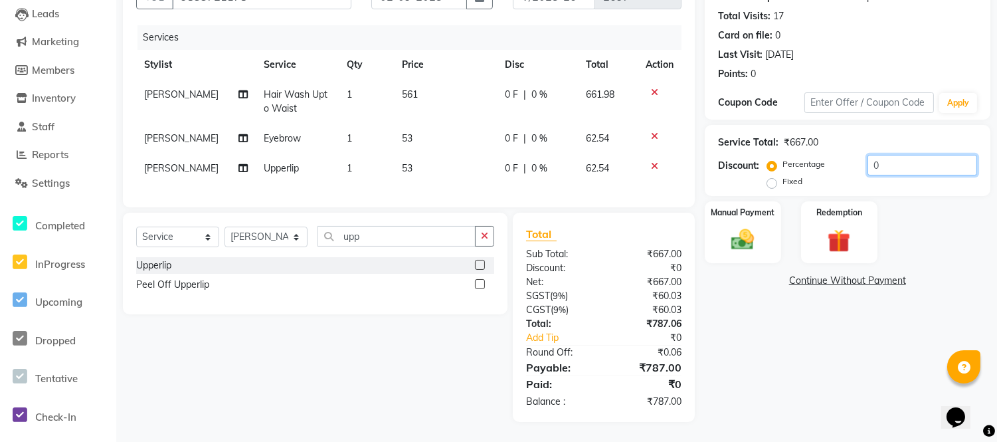
click at [868, 155] on input "0" at bounding box center [923, 165] width 110 height 21
type input "20"
click at [656, 88] on icon at bounding box center [654, 92] width 7 height 9
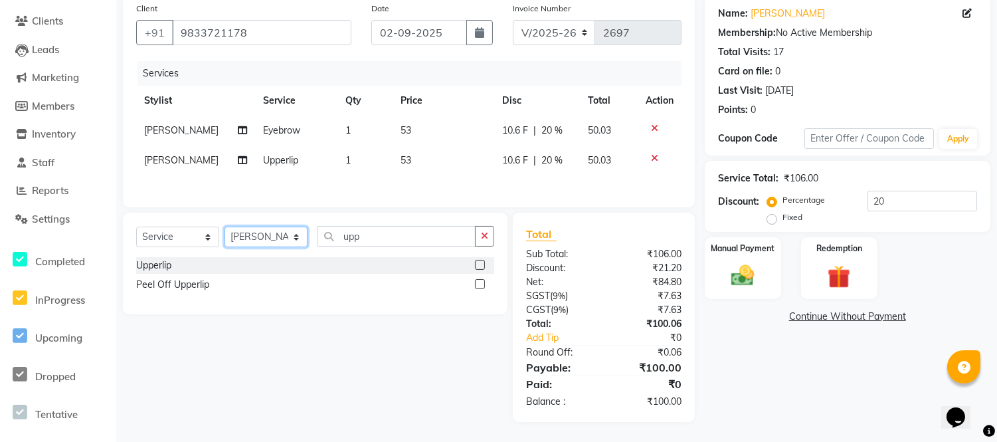
drag, startPoint x: 259, startPoint y: 241, endPoint x: 270, endPoint y: 236, distance: 12.2
click at [261, 241] on select "Select Stylist [PERSON_NAME] [PERSON_NAME] [PERSON_NAME] [PERSON_NAME] [PERSON_…" at bounding box center [266, 237] width 83 height 21
select select "58139"
click at [225, 227] on select "Select Stylist [PERSON_NAME] [PERSON_NAME] [PERSON_NAME] [PERSON_NAME] [PERSON_…" at bounding box center [266, 237] width 83 height 21
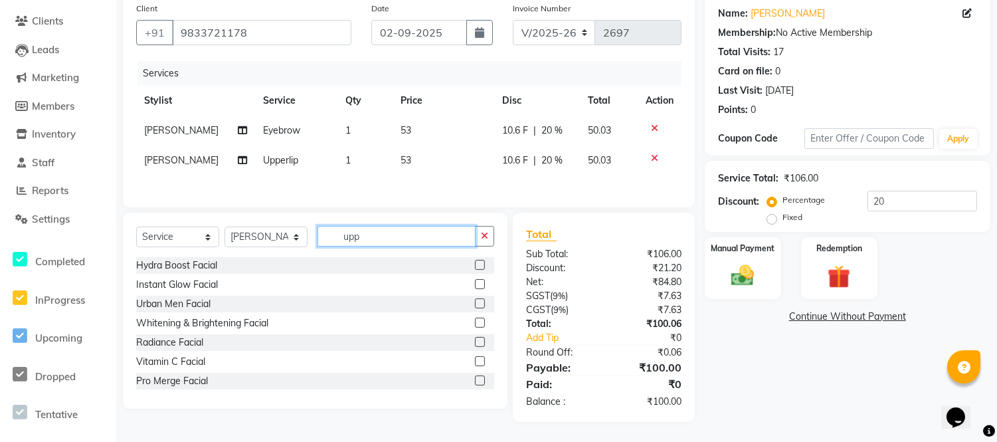
drag, startPoint x: 367, startPoint y: 238, endPoint x: 335, endPoint y: 245, distance: 32.6
click at [335, 245] on input "upp" at bounding box center [397, 236] width 158 height 21
type input "hair wa"
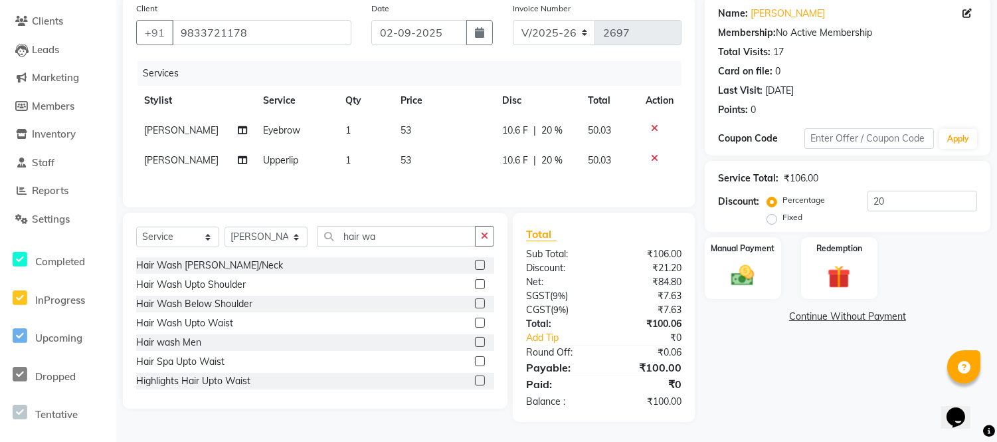
click at [475, 303] on label at bounding box center [480, 303] width 10 height 10
click at [475, 303] on input "checkbox" at bounding box center [479, 304] width 9 height 9
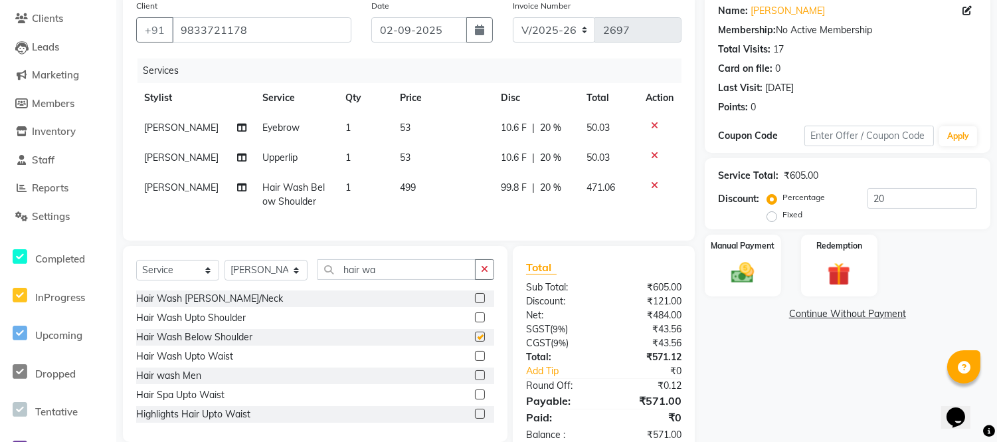
checkbox input "false"
click at [547, 189] on span "20 %" at bounding box center [550, 188] width 21 height 14
select select "58139"
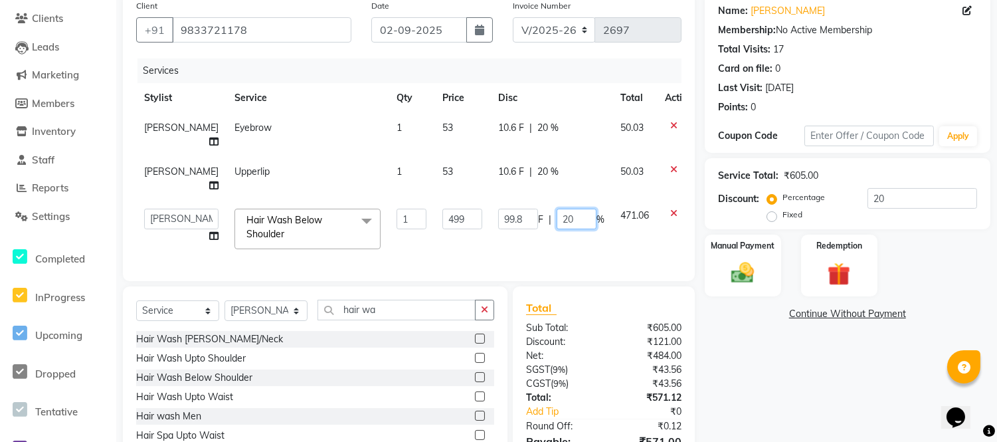
click at [557, 221] on input "20" at bounding box center [577, 219] width 40 height 21
type input "22"
click at [615, 247] on div "Client [PHONE_NUMBER] Date [DATE] Invoice Number V/2025 V/[PHONE_NUMBER] Servic…" at bounding box center [409, 137] width 572 height 288
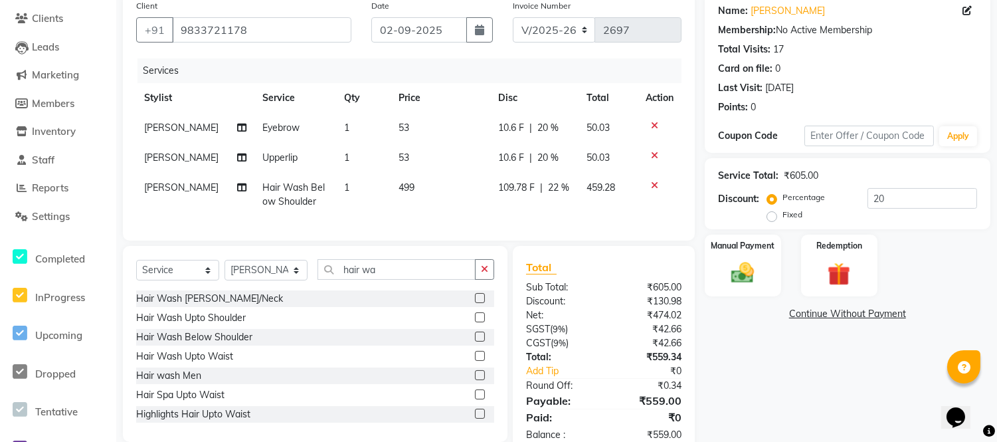
click at [556, 190] on span "22 %" at bounding box center [558, 188] width 21 height 14
select select "58139"
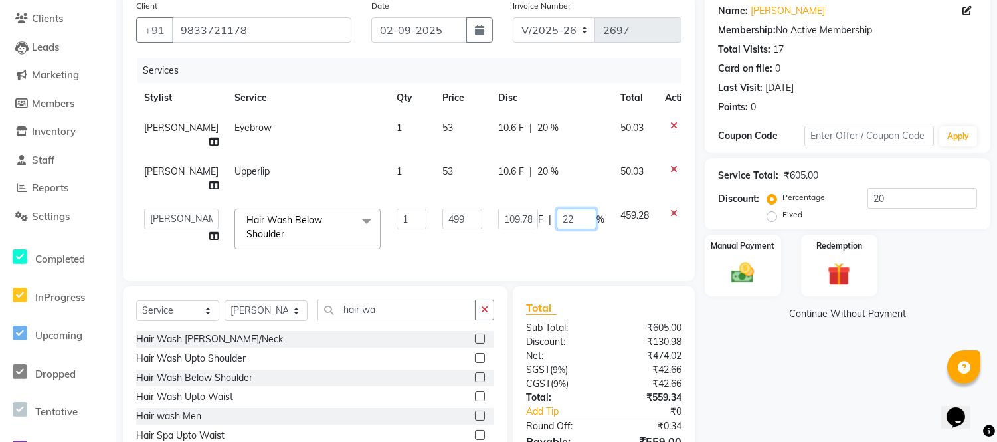
click at [557, 215] on input "22" at bounding box center [577, 219] width 40 height 21
type input "22.1"
click at [639, 246] on div "Client [PHONE_NUMBER] Date [DATE] Invoice Number V/2025 V/[PHONE_NUMBER] Servic…" at bounding box center [409, 137] width 572 height 288
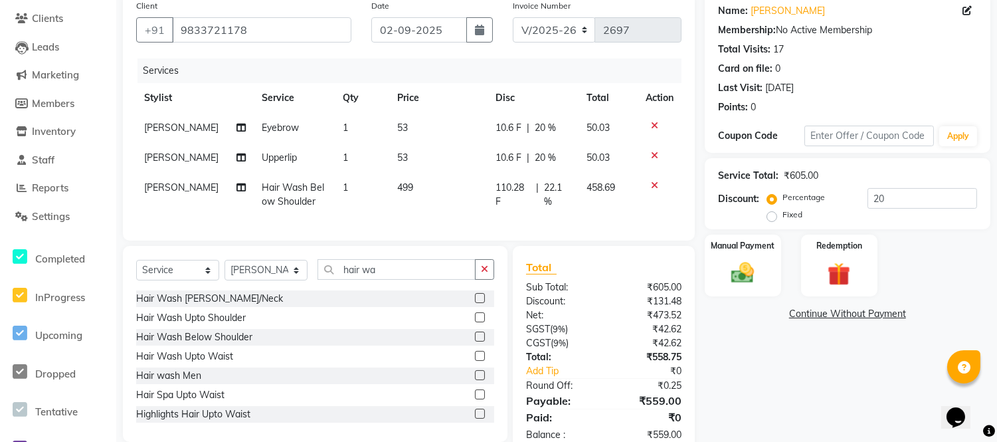
click at [566, 193] on span "22.1 %" at bounding box center [557, 195] width 27 height 28
select select "58139"
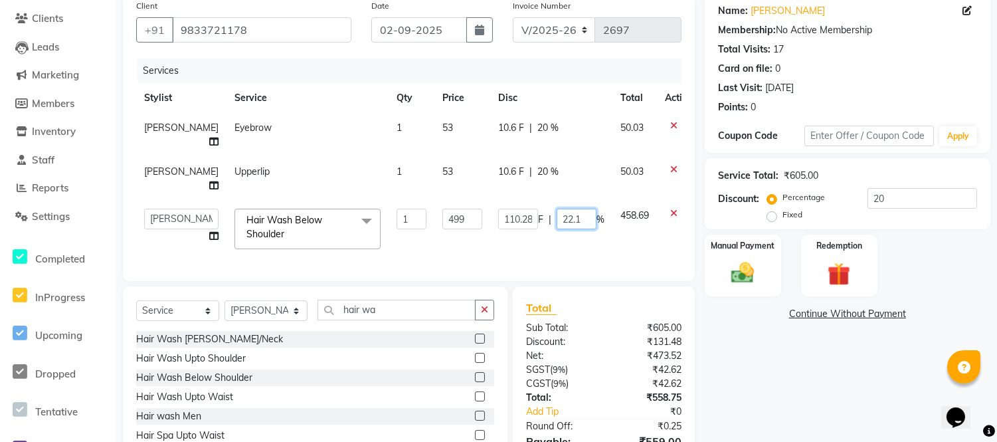
click at [562, 218] on input "22.1" at bounding box center [577, 219] width 40 height 21
type input "22.8"
click at [615, 254] on div "Client [PHONE_NUMBER] Date [DATE] Invoice Number V/2025 V/[PHONE_NUMBER] Servic…" at bounding box center [409, 244] width 592 height 502
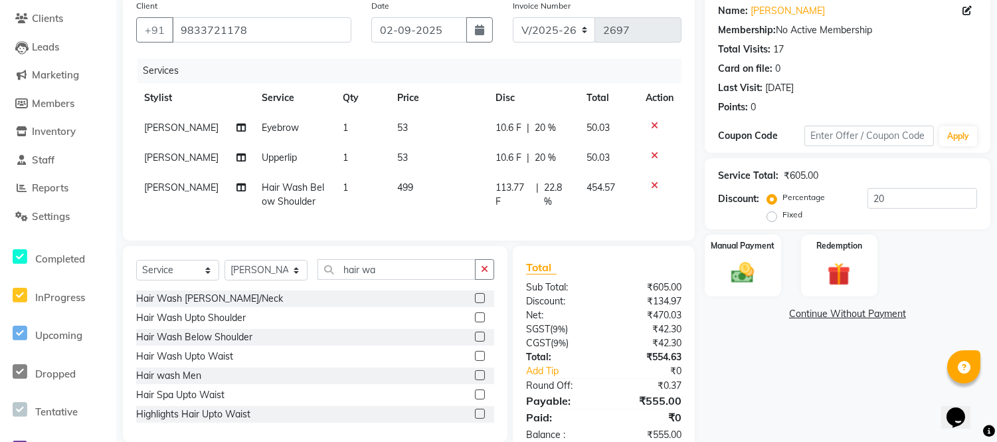
click at [561, 191] on span "22.8 %" at bounding box center [557, 195] width 27 height 28
select select "58139"
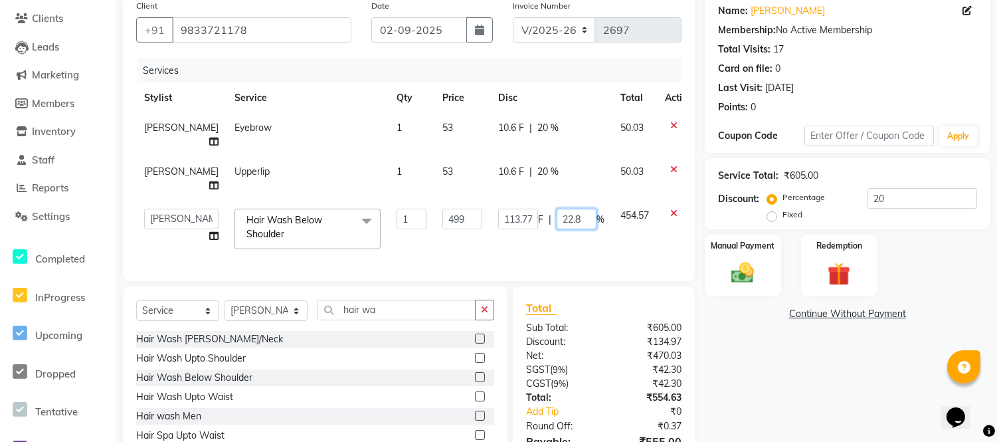
click at [563, 219] on input "22.8" at bounding box center [577, 219] width 40 height 21
type input "22.9"
click at [609, 247] on div "Client [PHONE_NUMBER] Date [DATE] Invoice Number V/2025 V/[PHONE_NUMBER] Servic…" at bounding box center [409, 137] width 572 height 288
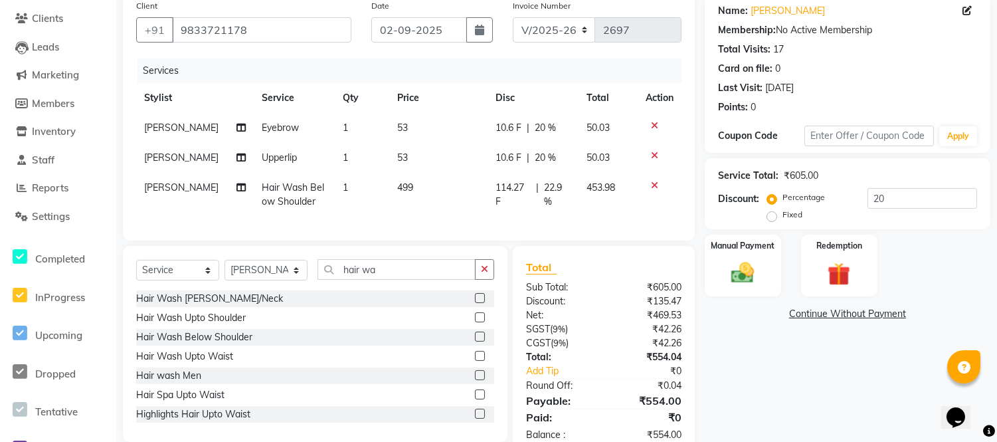
click at [566, 197] on span "22.9 %" at bounding box center [557, 195] width 27 height 28
select select "58139"
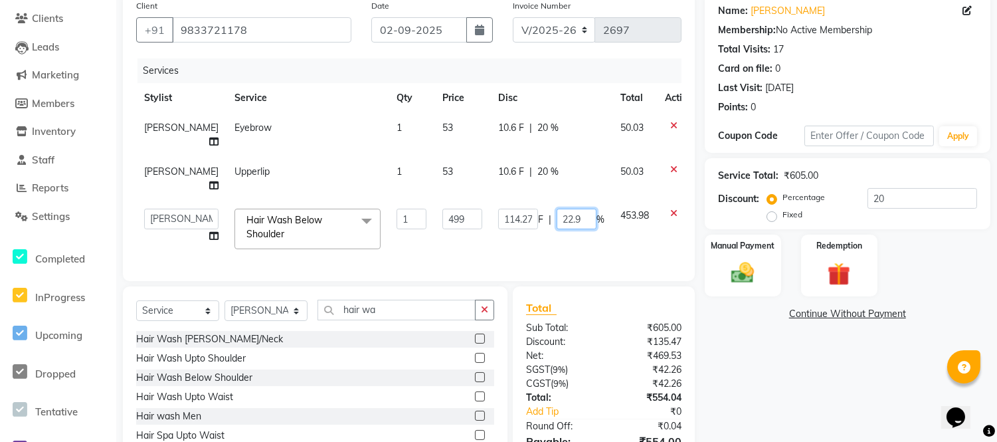
click at [568, 219] on input "22.9" at bounding box center [577, 219] width 40 height 21
type input "23"
drag, startPoint x: 609, startPoint y: 295, endPoint x: 618, endPoint y: 290, distance: 9.8
click at [610, 292] on div "Client [PHONE_NUMBER] Date [DATE] Invoice Number V/2025 V/[PHONE_NUMBER] Servic…" at bounding box center [409, 244] width 592 height 502
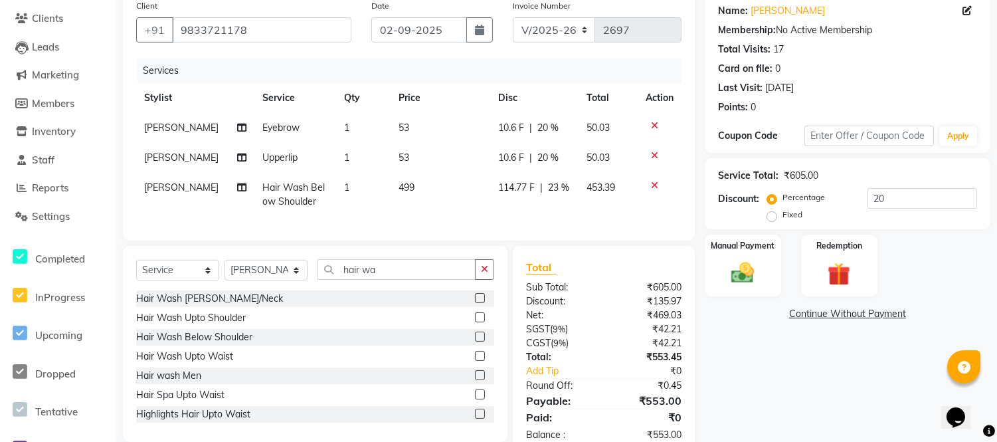
click at [558, 189] on span "23 %" at bounding box center [558, 188] width 21 height 14
select select "58139"
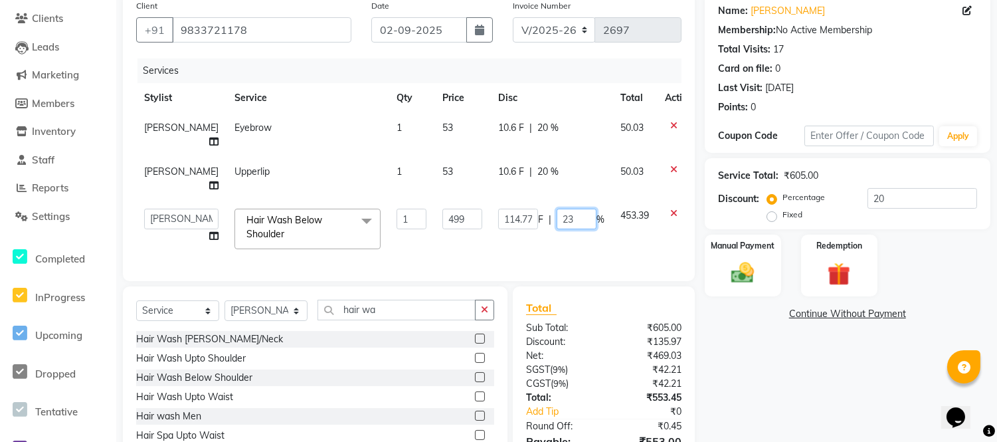
click at [557, 217] on input "23" at bounding box center [577, 219] width 40 height 21
type input "23.2"
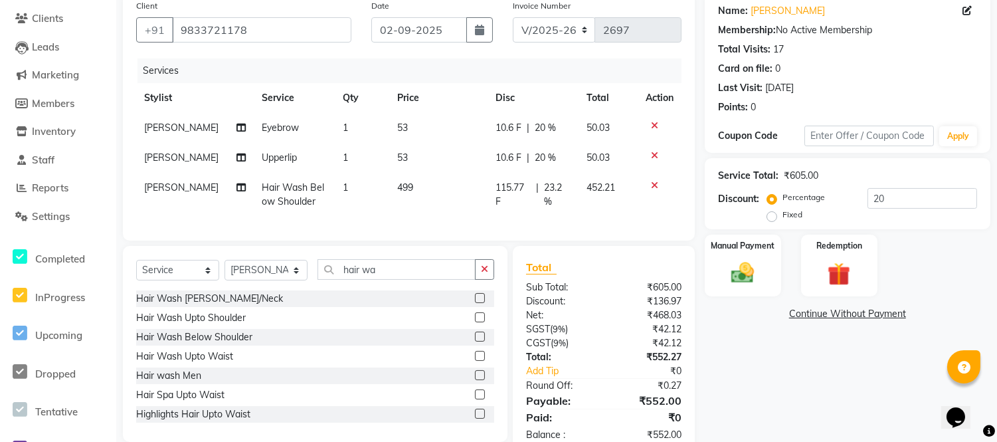
click at [613, 241] on div "Client [PHONE_NUMBER] Date [DATE] Invoice Number V/2025 V/[PHONE_NUMBER] Servic…" at bounding box center [409, 116] width 572 height 247
click at [552, 194] on span "23.2 %" at bounding box center [557, 195] width 27 height 28
select select "58139"
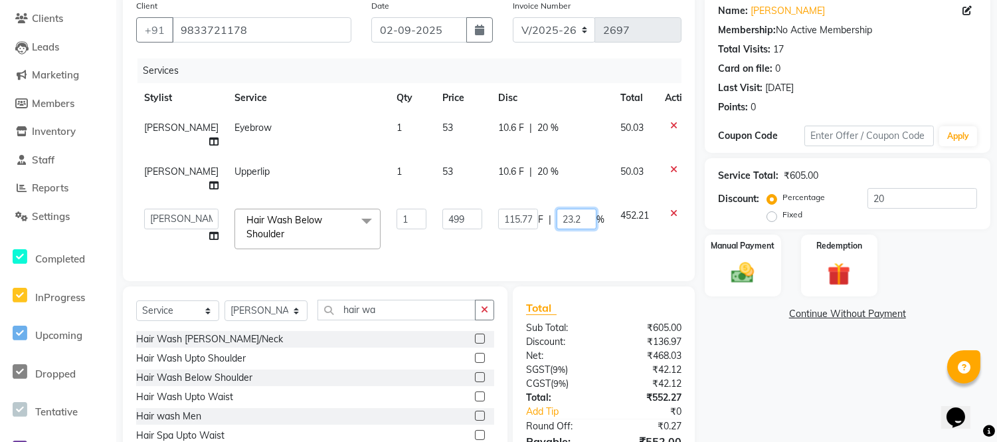
drag, startPoint x: 566, startPoint y: 211, endPoint x: 573, endPoint y: 216, distance: 8.7
click at [566, 213] on input "23.2" at bounding box center [577, 219] width 40 height 21
type input "23.7"
click at [607, 251] on div "Client [PHONE_NUMBER] Date [DATE] Invoice Number V/2025 V/[PHONE_NUMBER] Servic…" at bounding box center [409, 137] width 572 height 288
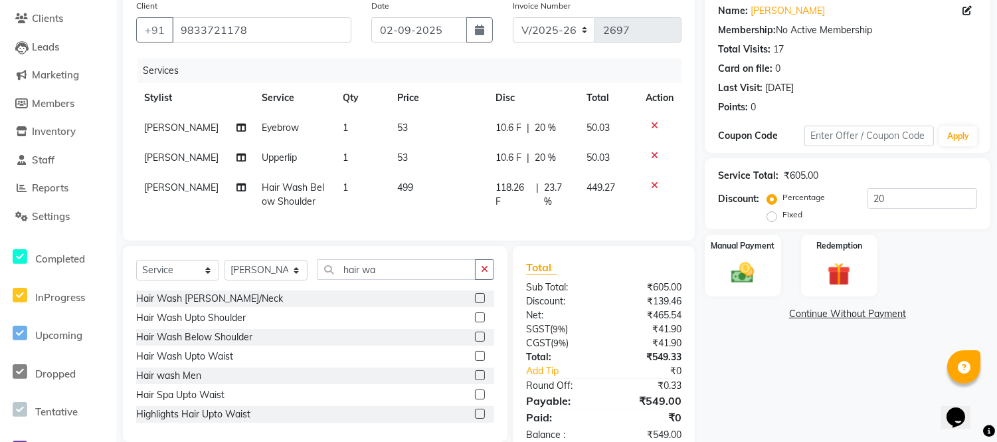
click at [563, 189] on span "23.7 %" at bounding box center [557, 195] width 27 height 28
select select "58139"
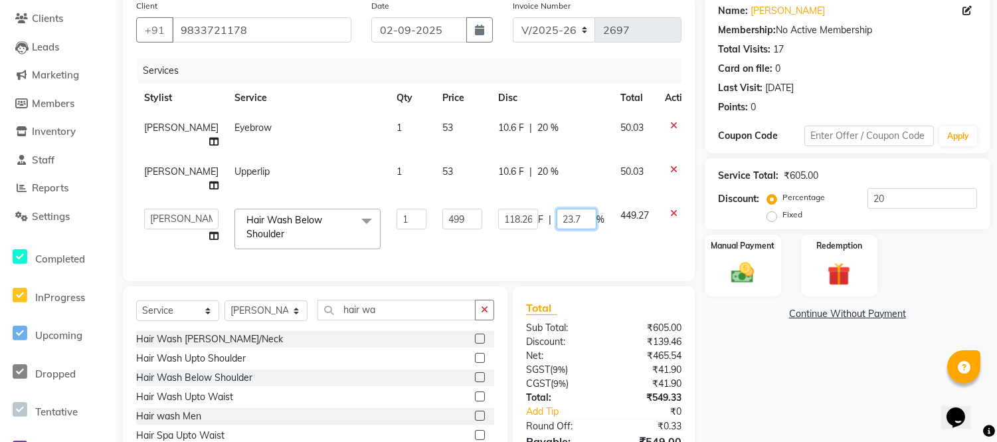
click at [563, 215] on input "23.7" at bounding box center [577, 219] width 40 height 21
type input "23.6"
click at [598, 249] on div "Client [PHONE_NUMBER] Date [DATE] Invoice Number V/2025 V/[PHONE_NUMBER] Servic…" at bounding box center [409, 137] width 572 height 288
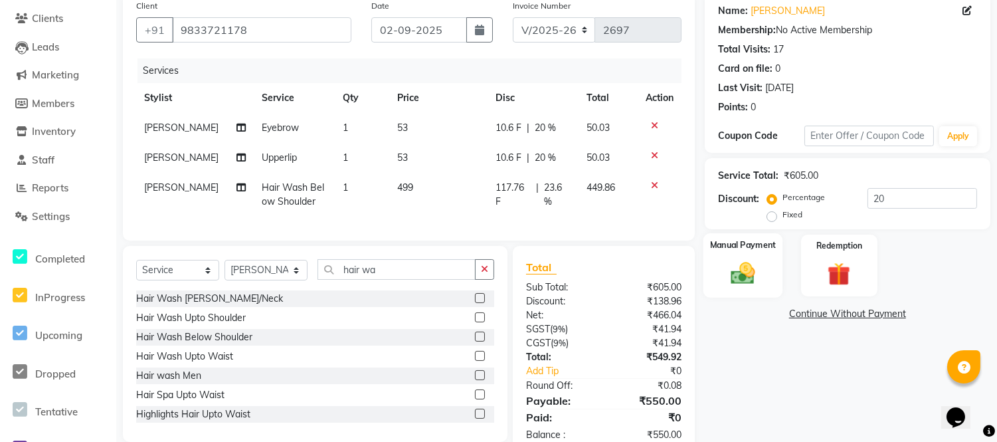
click at [752, 268] on img at bounding box center [743, 273] width 39 height 28
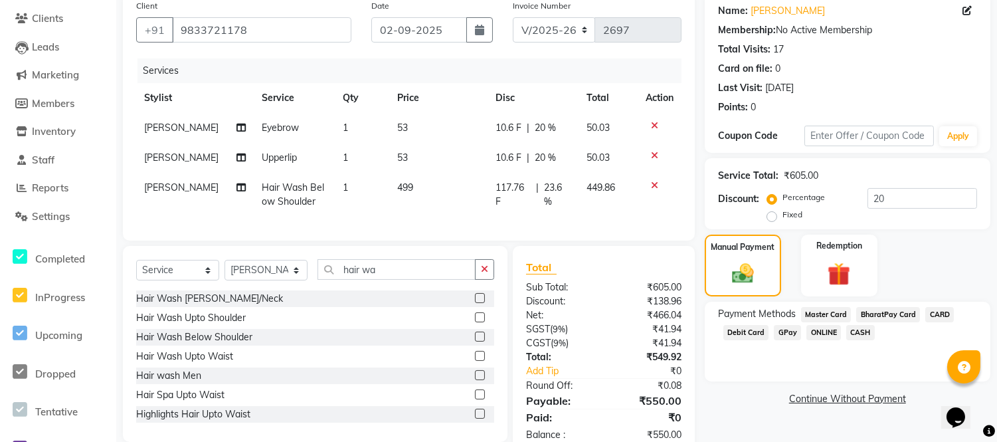
click at [792, 330] on span "GPay" at bounding box center [787, 332] width 27 height 15
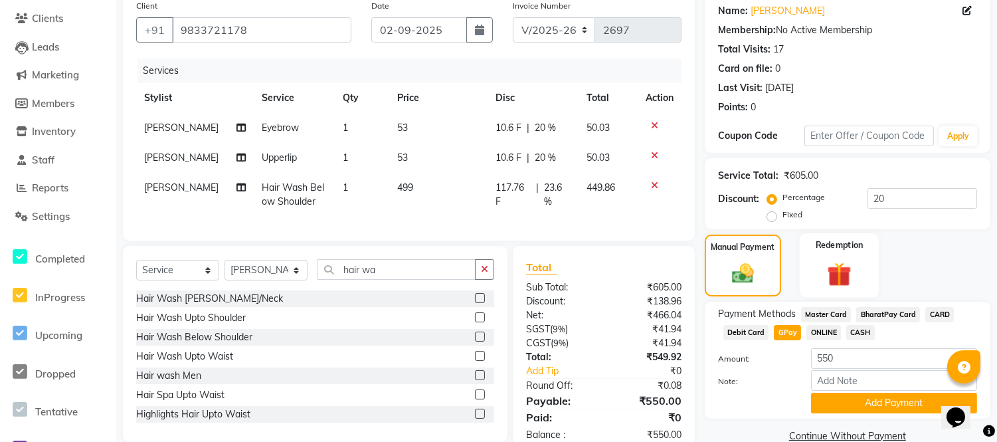
scroll to position [150, 0]
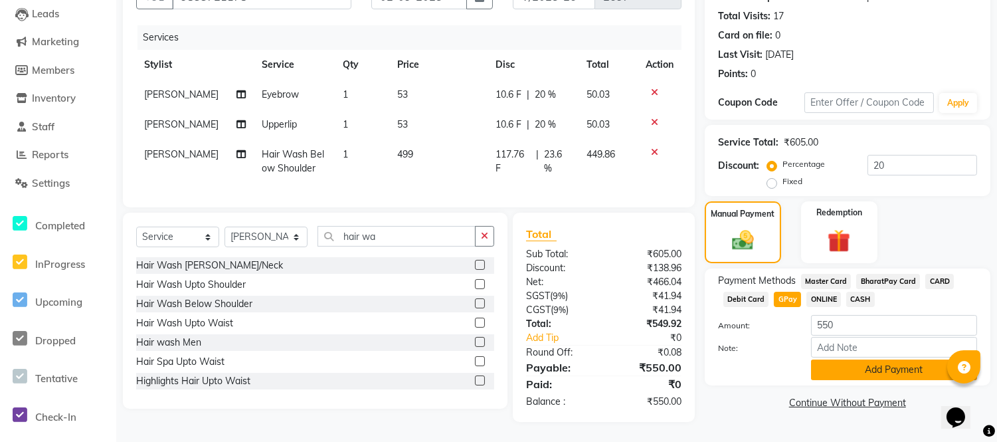
click at [873, 360] on button "Add Payment" at bounding box center [894, 370] width 166 height 21
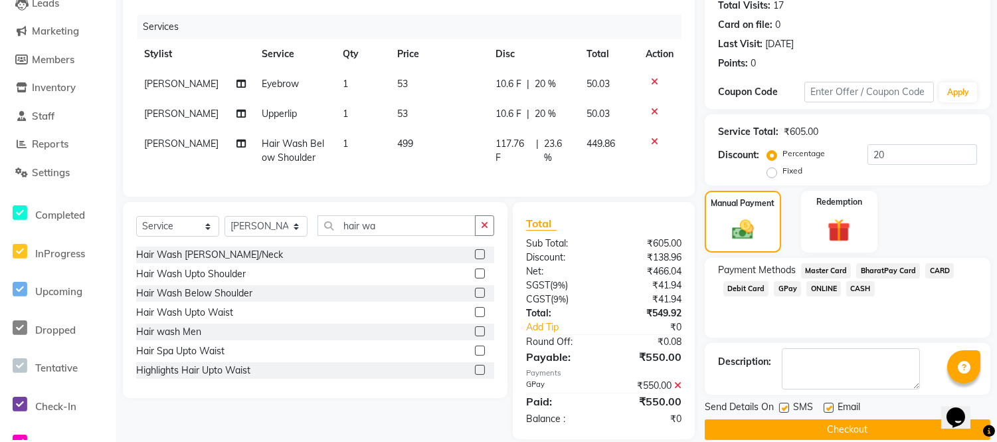
click at [829, 407] on label at bounding box center [829, 408] width 10 height 10
click at [829, 407] on input "checkbox" at bounding box center [828, 408] width 9 height 9
checkbox input "false"
click at [783, 405] on label at bounding box center [785, 408] width 10 height 10
click at [783, 405] on input "checkbox" at bounding box center [784, 408] width 9 height 9
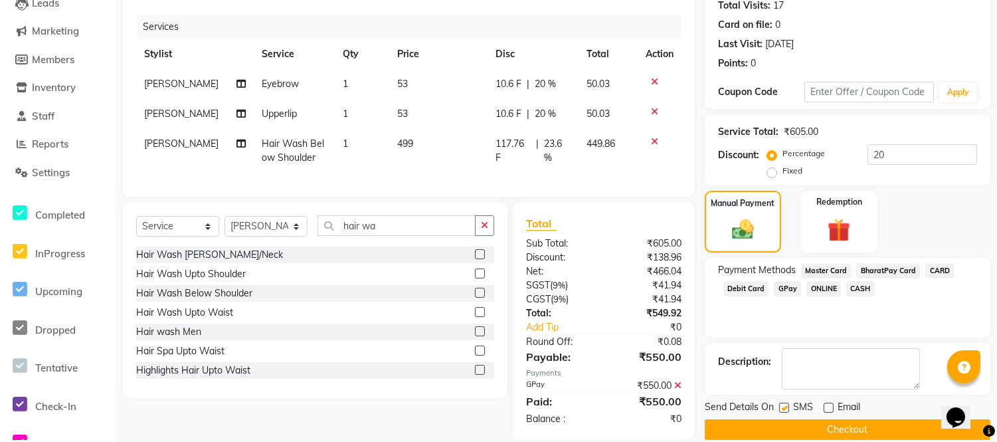
checkbox input "false"
click at [797, 426] on button "Checkout" at bounding box center [848, 429] width 286 height 21
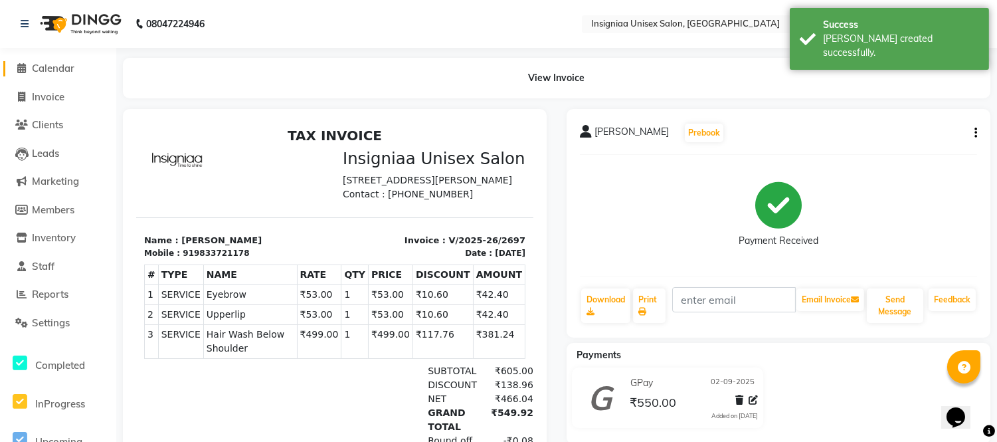
drag, startPoint x: 60, startPoint y: 72, endPoint x: 74, endPoint y: 70, distance: 14.0
click at [60, 72] on span "Calendar" at bounding box center [53, 68] width 43 height 13
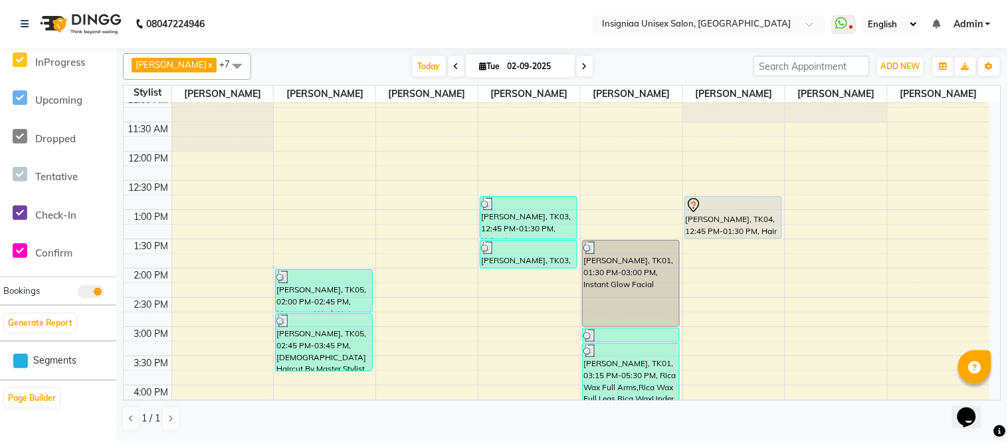
scroll to position [369, 0]
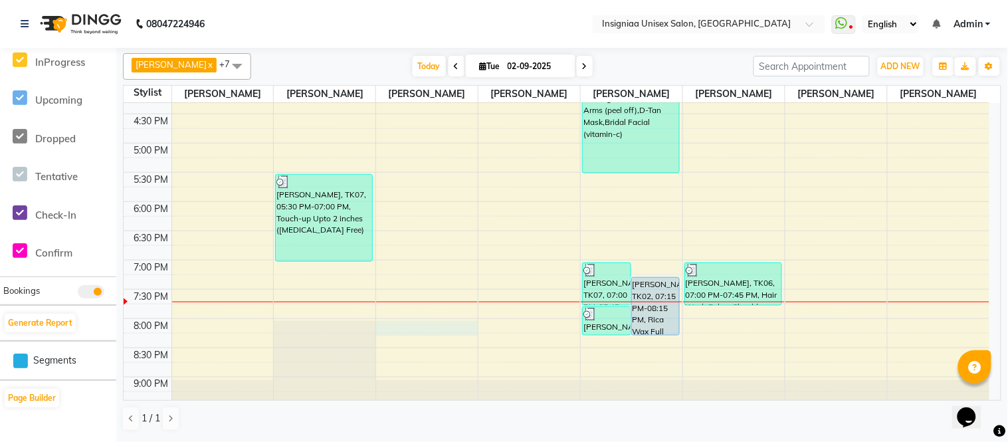
click at [405, 329] on div "10:00 AM 10:30 AM 11:00 AM 11:30 AM 12:00 PM 12:30 PM 1:00 PM 1:30 PM 2:00 PM 2…" at bounding box center [557, 84] width 866 height 701
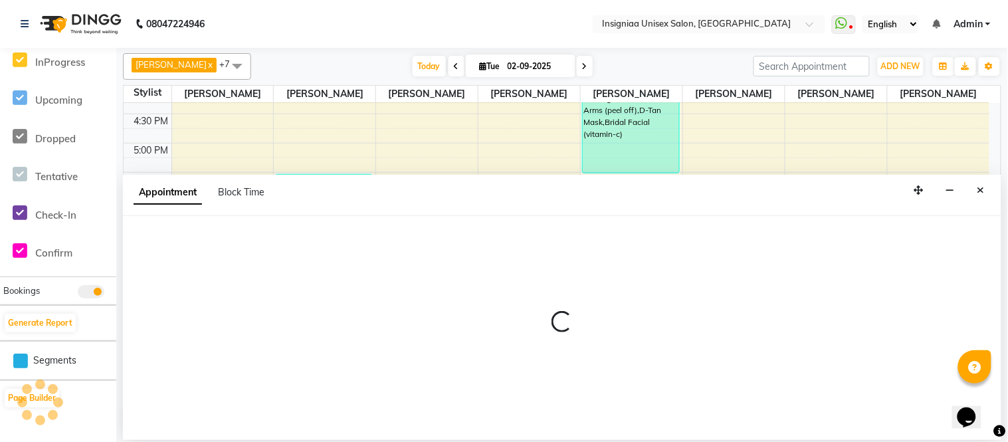
select select "58133"
select select "tentative"
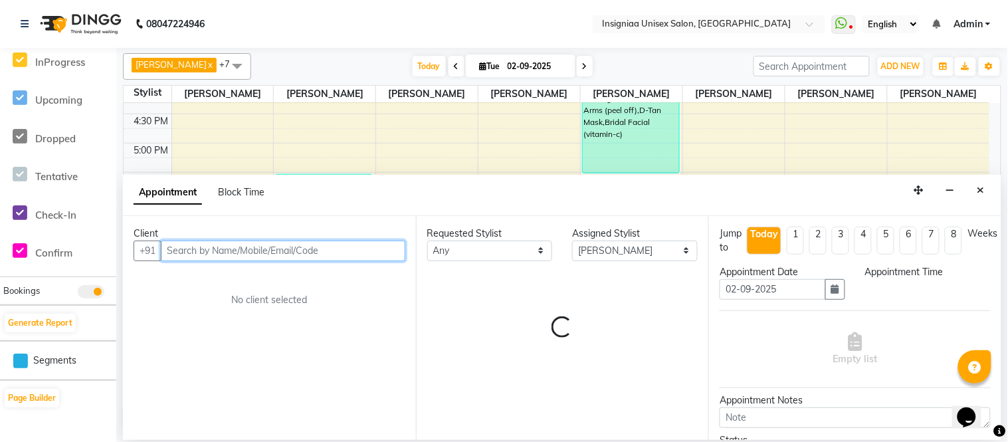
select select "1200"
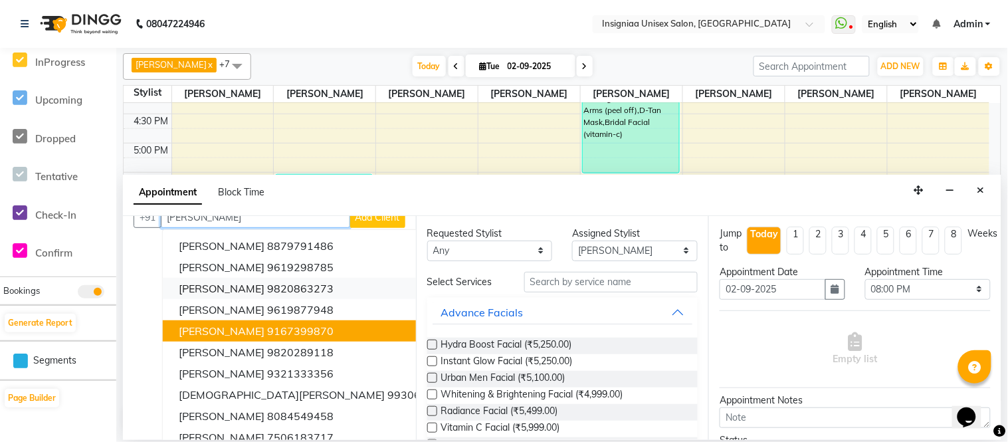
scroll to position [0, 0]
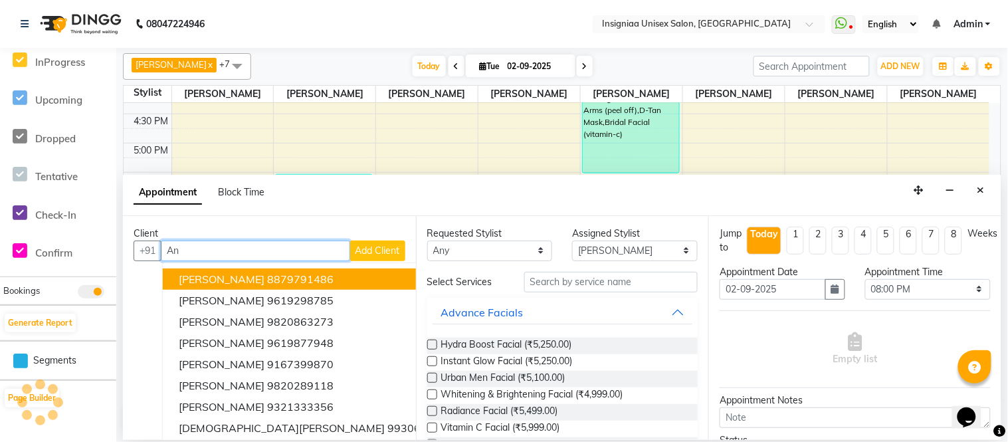
type input "A"
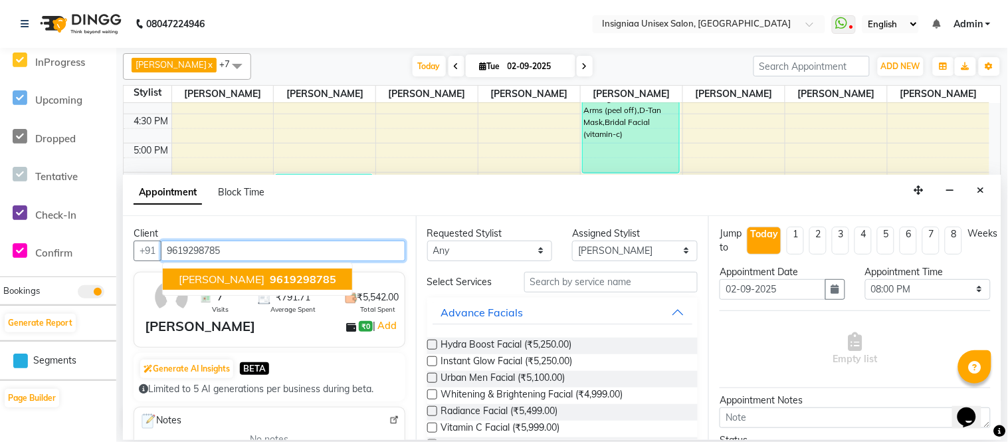
click at [251, 282] on span "[PERSON_NAME]" at bounding box center [222, 278] width 86 height 13
type input "9619298785"
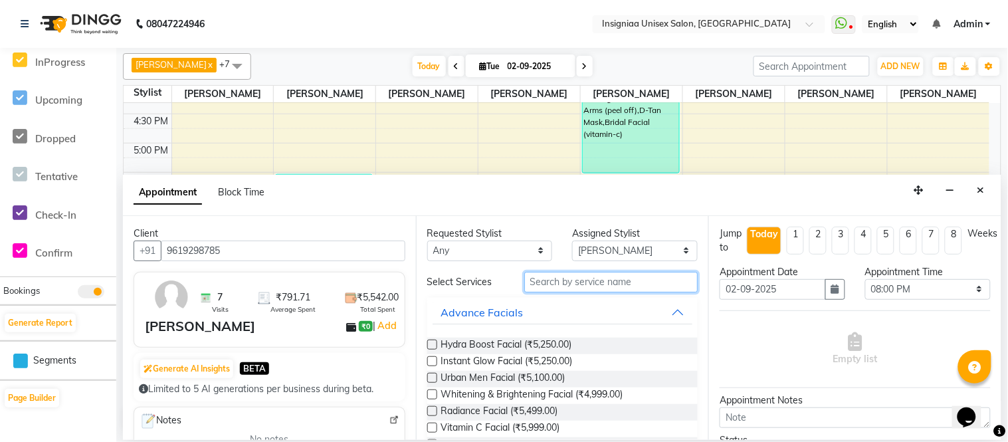
click at [556, 284] on input "text" at bounding box center [611, 282] width 174 height 21
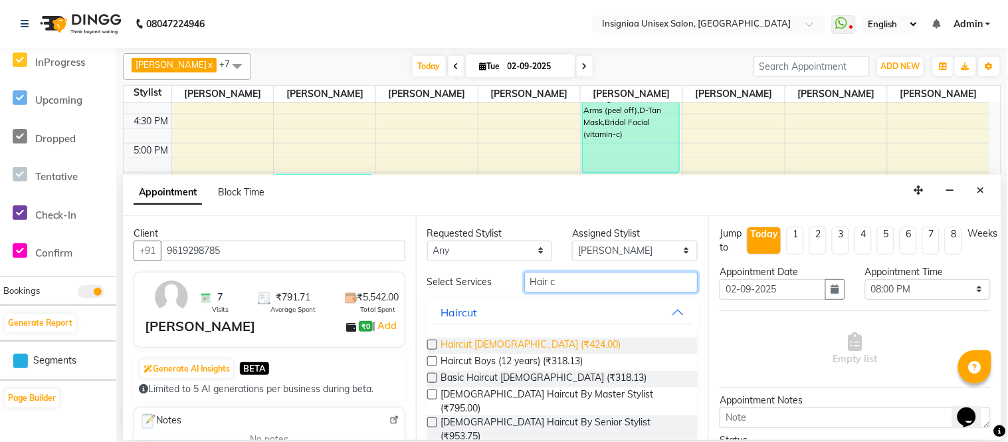
type input "Hair c"
click at [534, 344] on span "Haircut [DEMOGRAPHIC_DATA] (₹424.00)" at bounding box center [531, 346] width 180 height 17
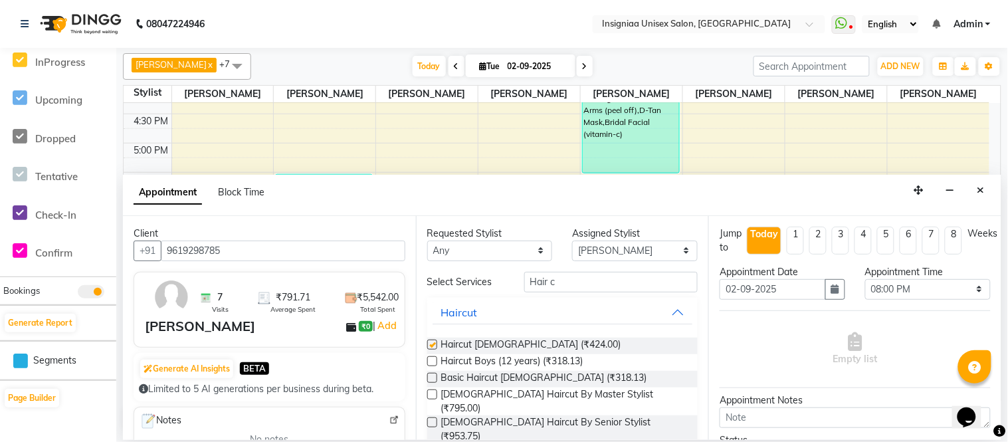
checkbox input "false"
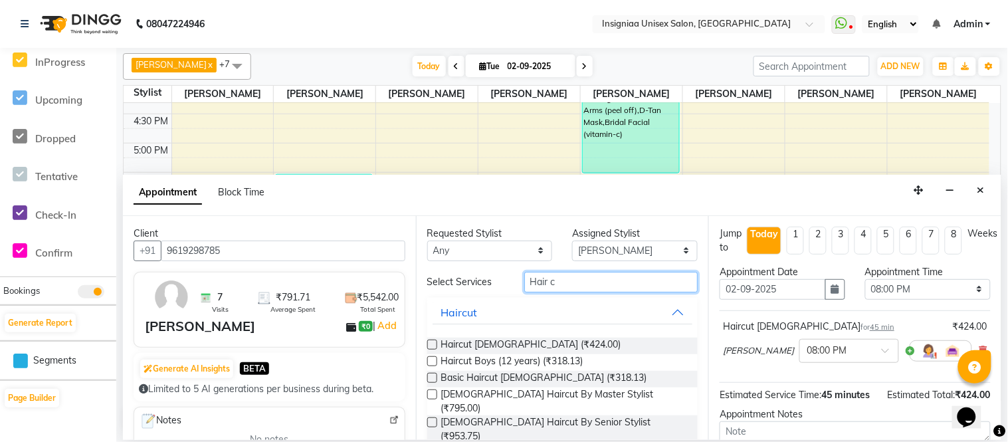
drag, startPoint x: 554, startPoint y: 280, endPoint x: 432, endPoint y: 284, distance: 122.3
click at [430, 284] on div "Select Services Hair c" at bounding box center [562, 282] width 291 height 21
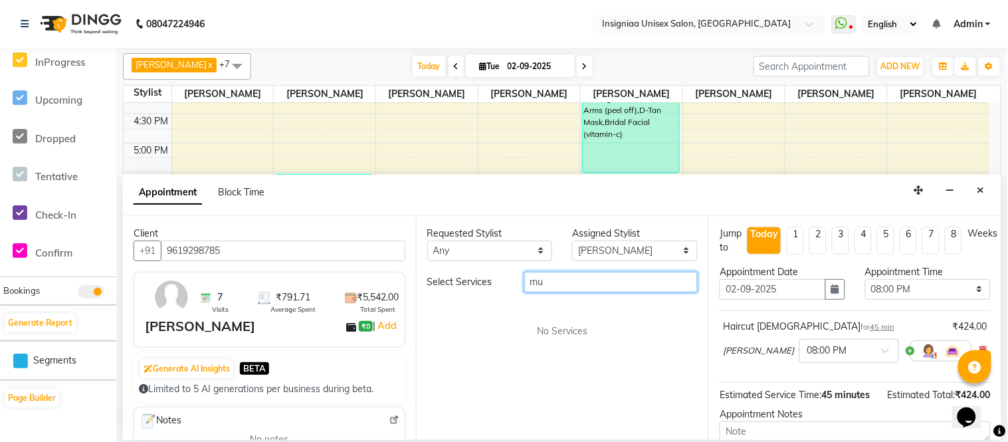
type input "m"
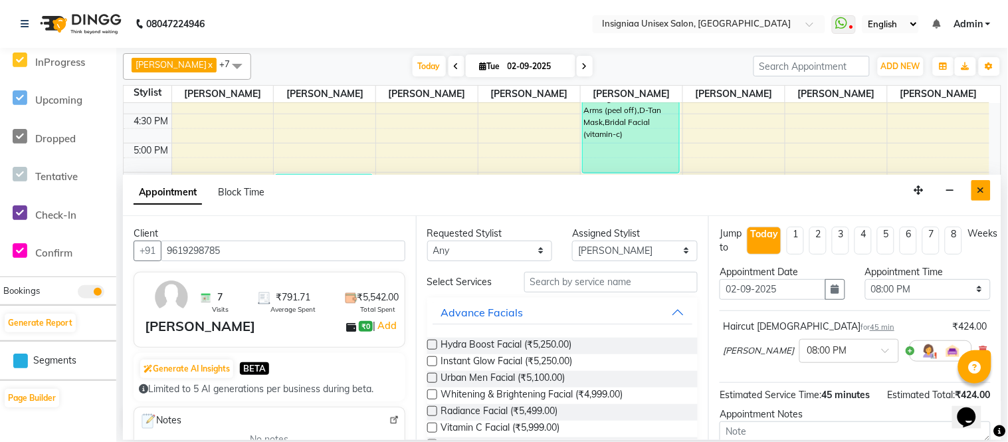
click at [982, 190] on icon "Close" at bounding box center [981, 189] width 7 height 9
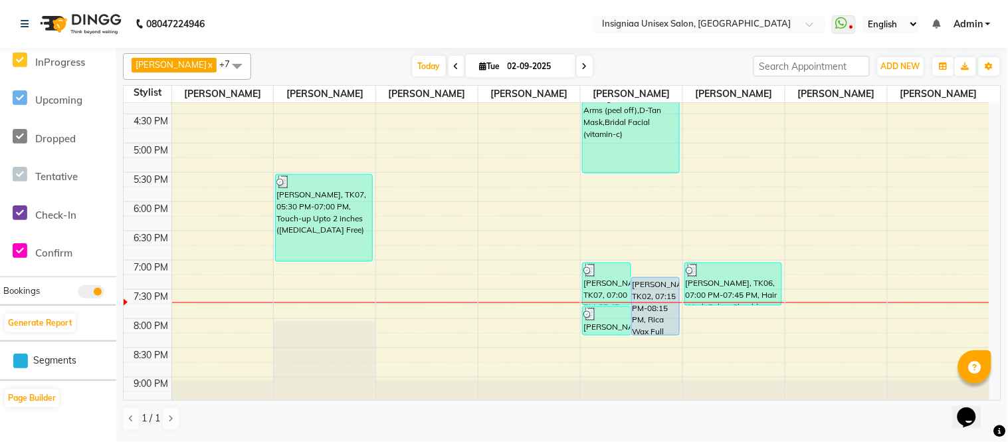
scroll to position [407, 0]
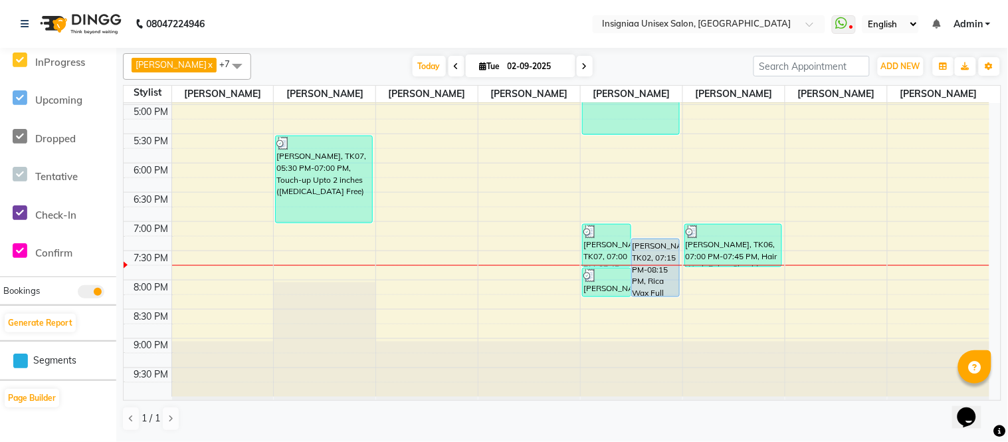
click at [577, 72] on span at bounding box center [585, 66] width 16 height 21
type input "[DATE]"
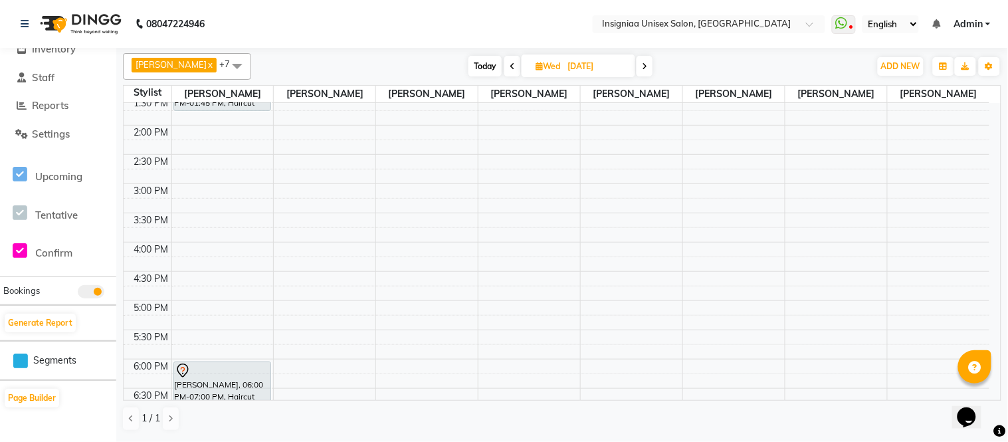
scroll to position [201, 0]
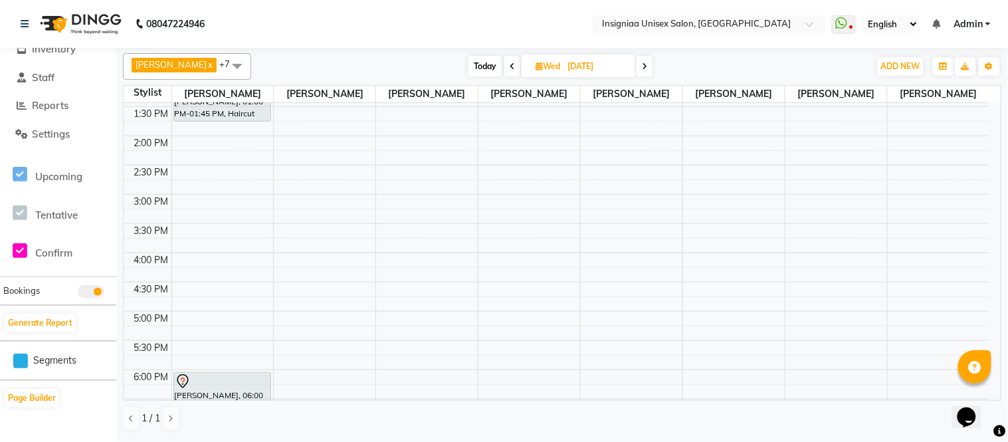
click at [294, 257] on div "10:00 AM 10:30 AM 11:00 AM 11:30 AM 12:00 PM 12:30 PM 1:00 PM 1:30 PM 2:00 PM 2…" at bounding box center [557, 223] width 866 height 643
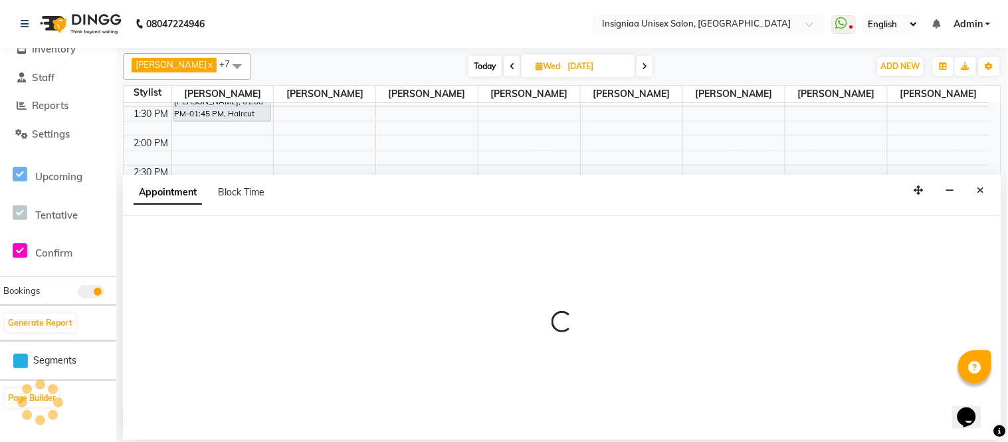
select select "58132"
select select "960"
select select "tentative"
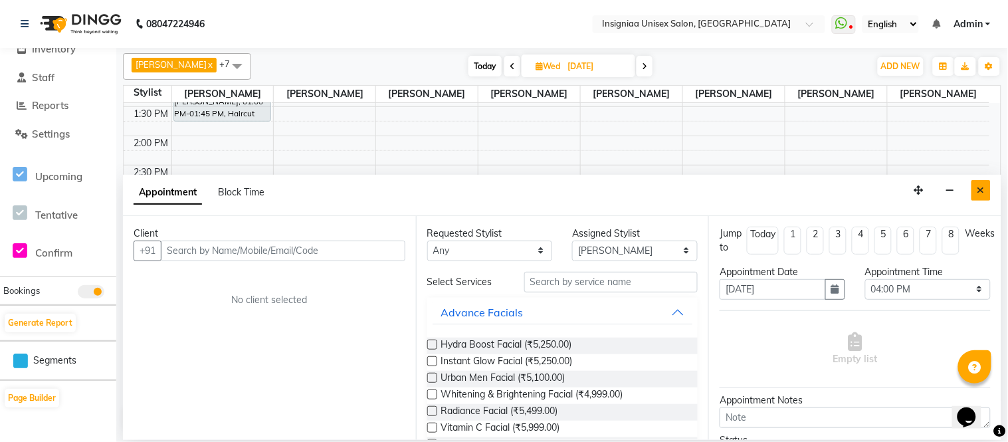
click at [978, 193] on icon "Close" at bounding box center [981, 189] width 7 height 9
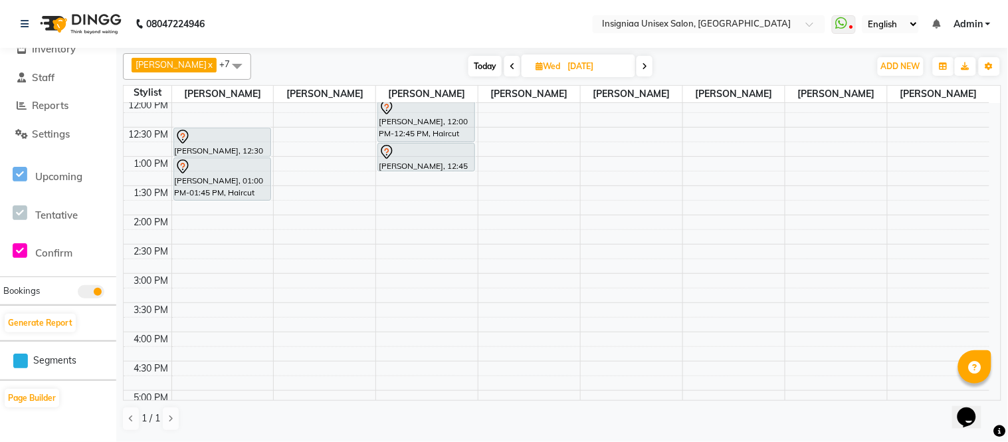
scroll to position [148, 0]
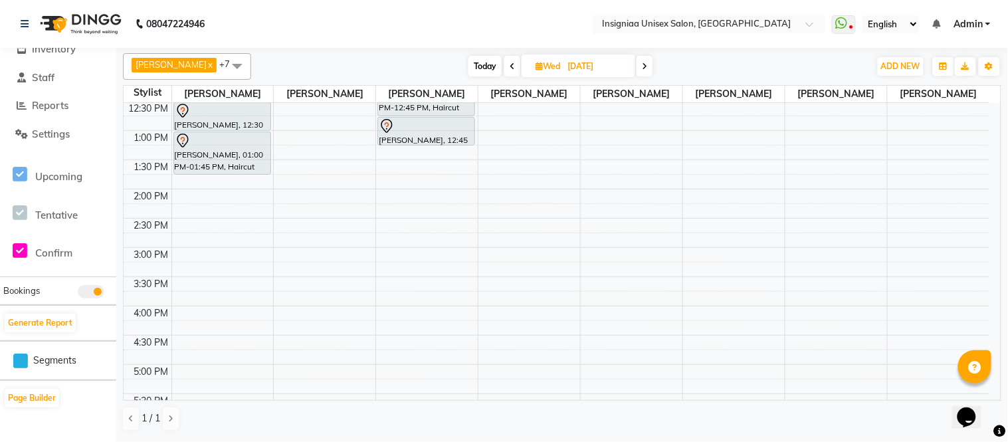
click at [318, 314] on div "10:00 AM 10:30 AM 11:00 AM 11:30 AM 12:00 PM 12:30 PM 1:00 PM 1:30 PM 2:00 PM 2…" at bounding box center [557, 276] width 866 height 643
select select "58132"
select select "tentative"
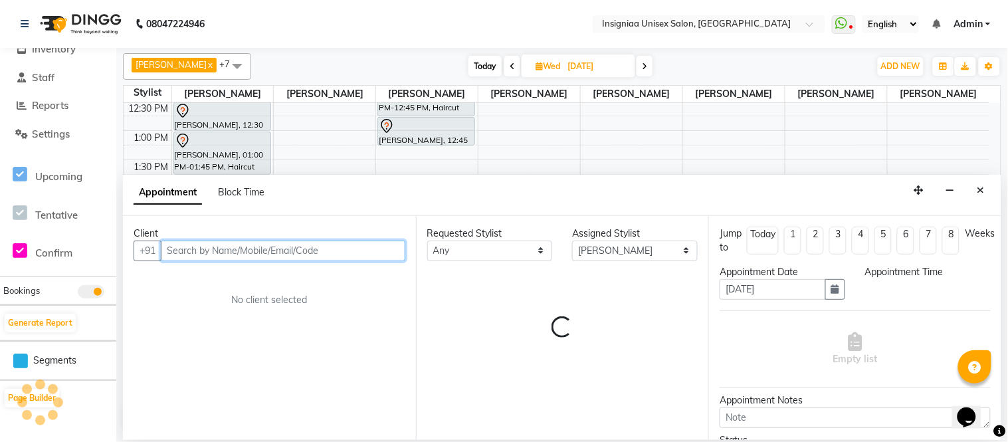
select select "960"
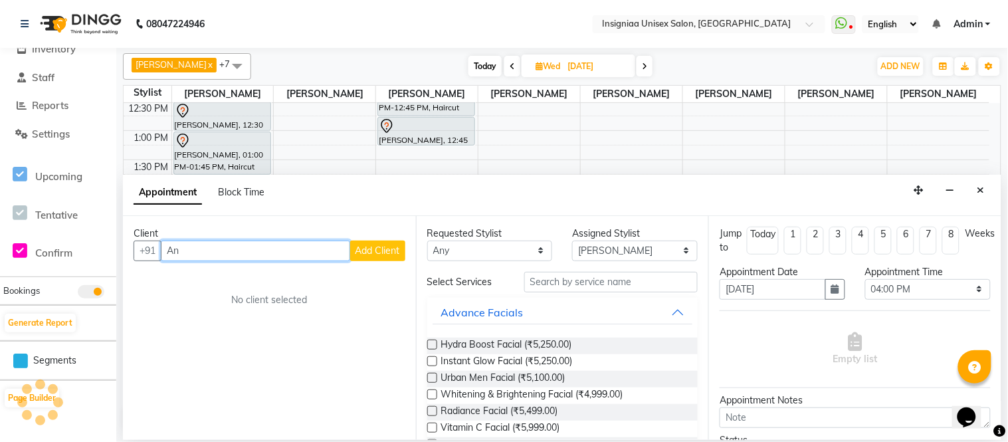
type input "A"
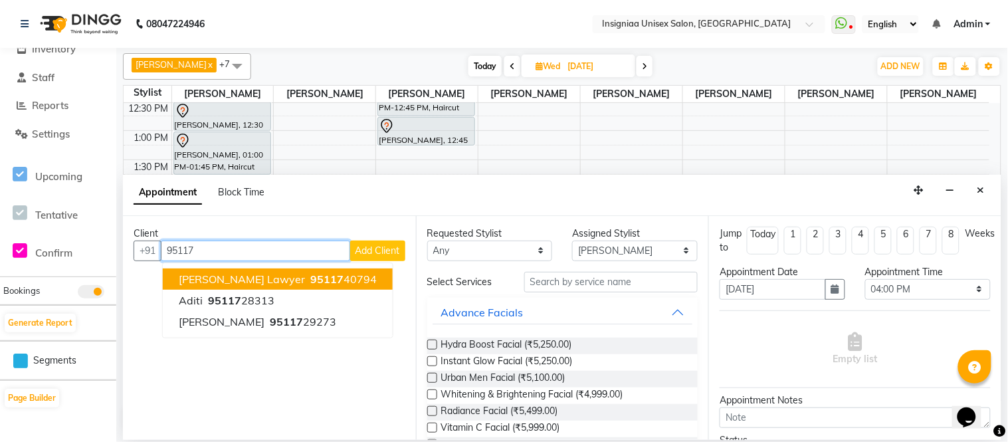
click at [271, 279] on span "[PERSON_NAME] Lawyer" at bounding box center [242, 278] width 126 height 13
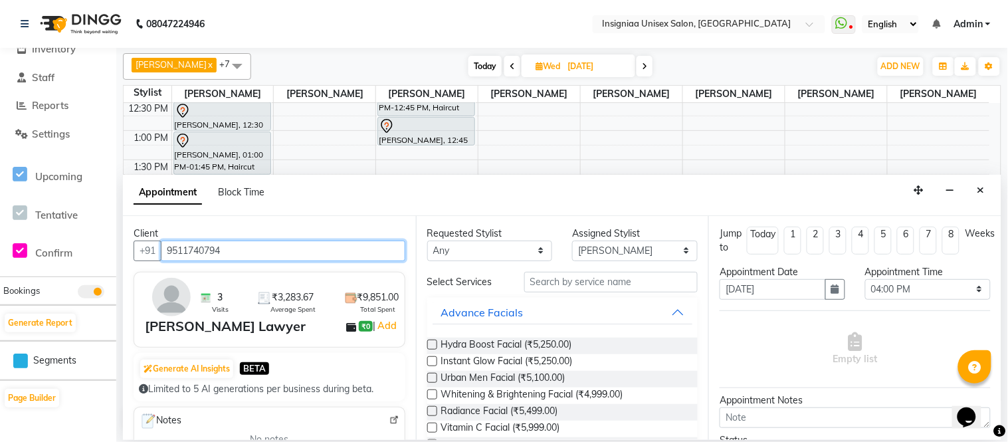
type input "9511740794"
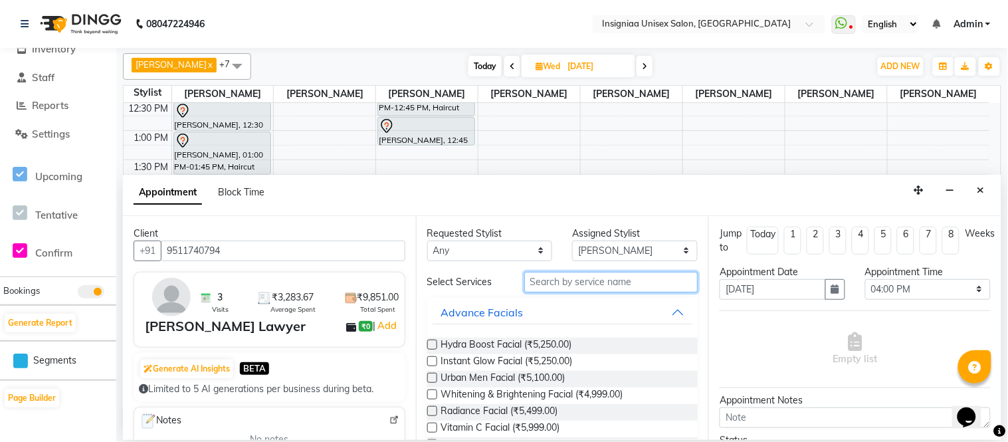
click at [565, 284] on input "text" at bounding box center [611, 282] width 174 height 21
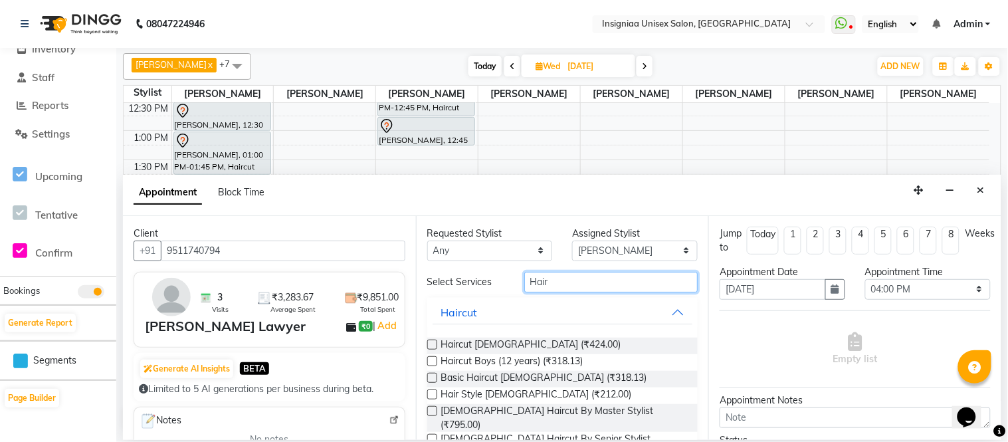
type input "Hair"
drag, startPoint x: 429, startPoint y: 410, endPoint x: 499, endPoint y: 396, distance: 71.2
click at [429, 409] on label at bounding box center [432, 411] width 10 height 10
click at [429, 409] on input "checkbox" at bounding box center [431, 412] width 9 height 9
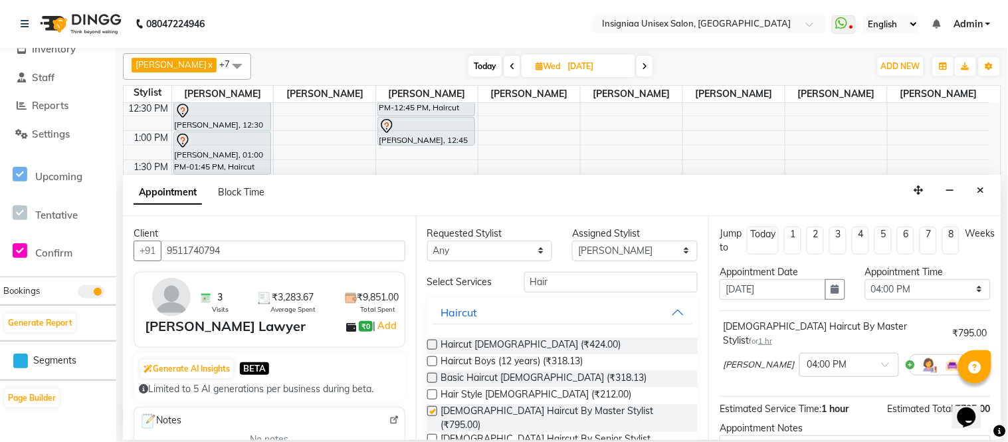
checkbox input "false"
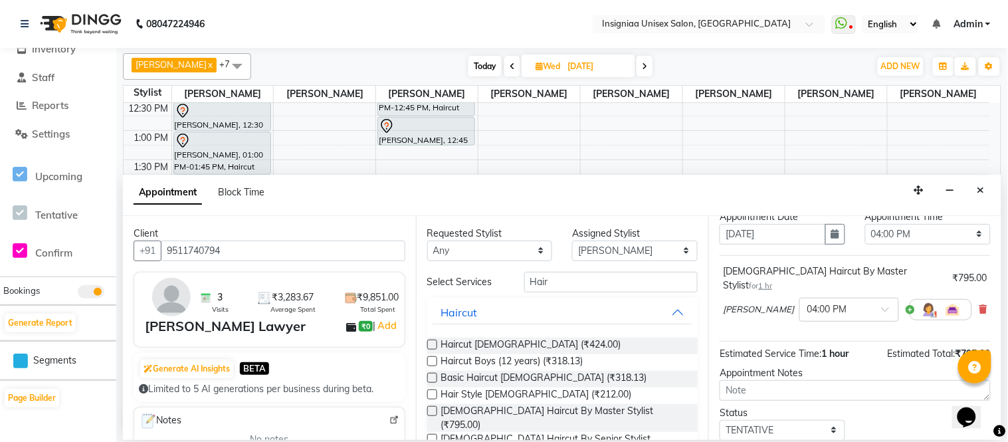
scroll to position [127, 0]
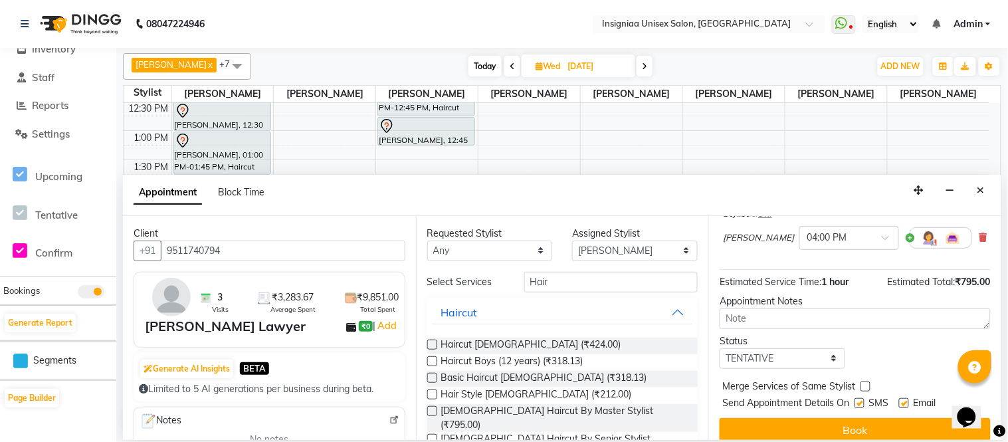
click at [905, 398] on label at bounding box center [904, 403] width 10 height 10
click at [905, 400] on input "checkbox" at bounding box center [903, 404] width 9 height 9
checkbox input "false"
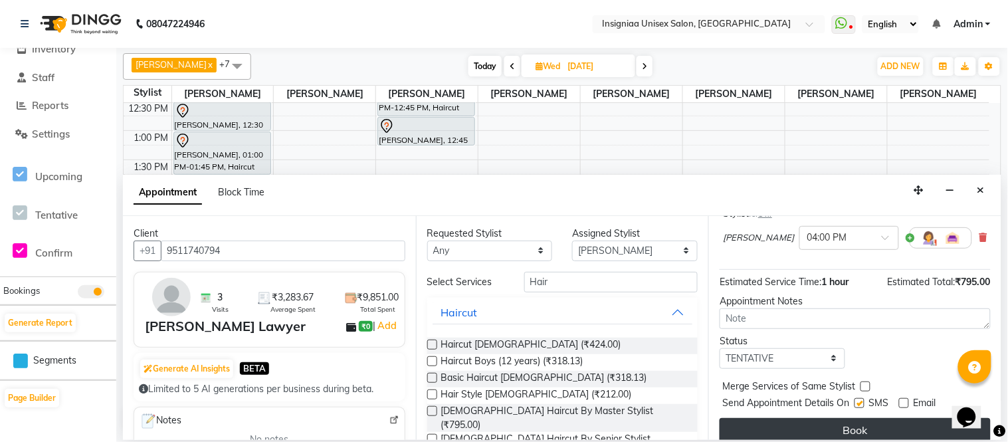
click at [875, 423] on button "Book" at bounding box center [855, 430] width 271 height 24
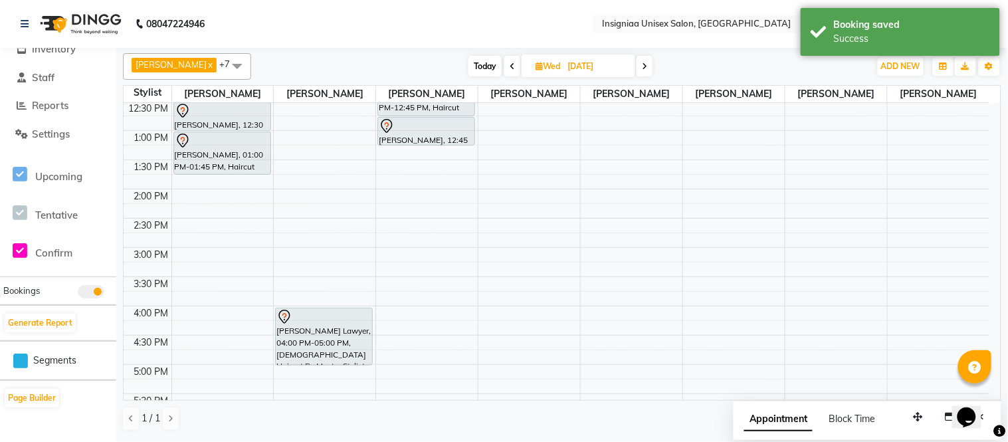
click at [484, 68] on span "Today" at bounding box center [485, 66] width 33 height 21
type input "02-09-2025"
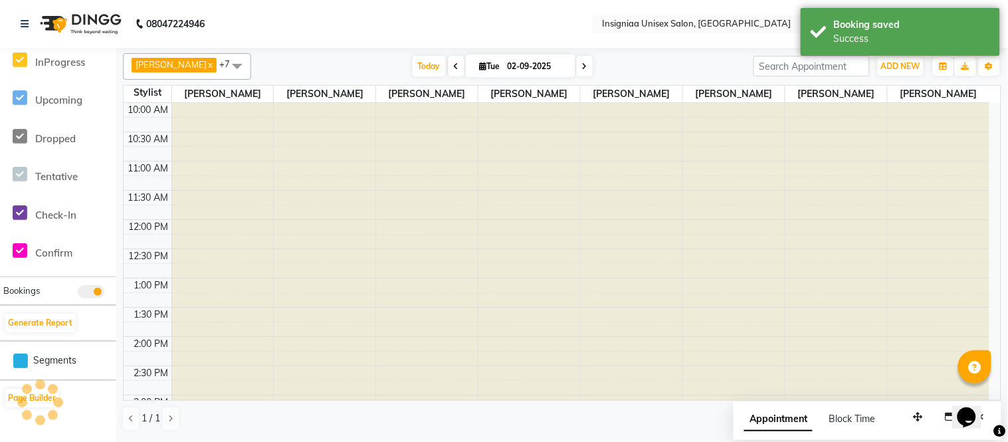
scroll to position [407, 0]
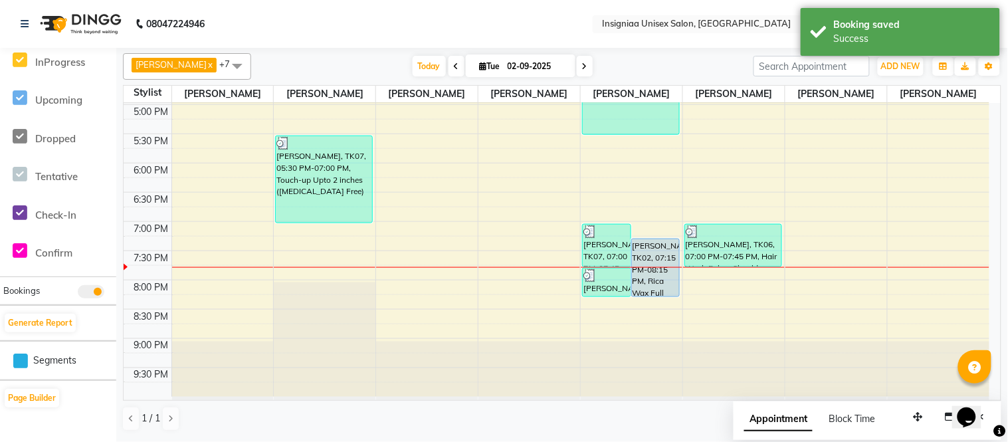
click at [409, 289] on div "10:00 AM 10:30 AM 11:00 AM 11:30 AM 12:00 PM 12:30 PM 1:00 PM 1:30 PM 2:00 PM 2…" at bounding box center [557, 46] width 866 height 701
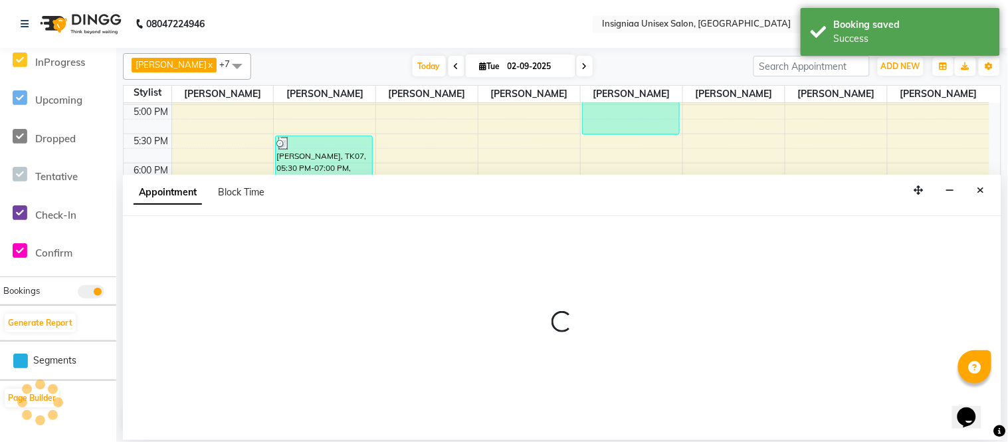
select select "58133"
select select "1200"
select select "tentative"
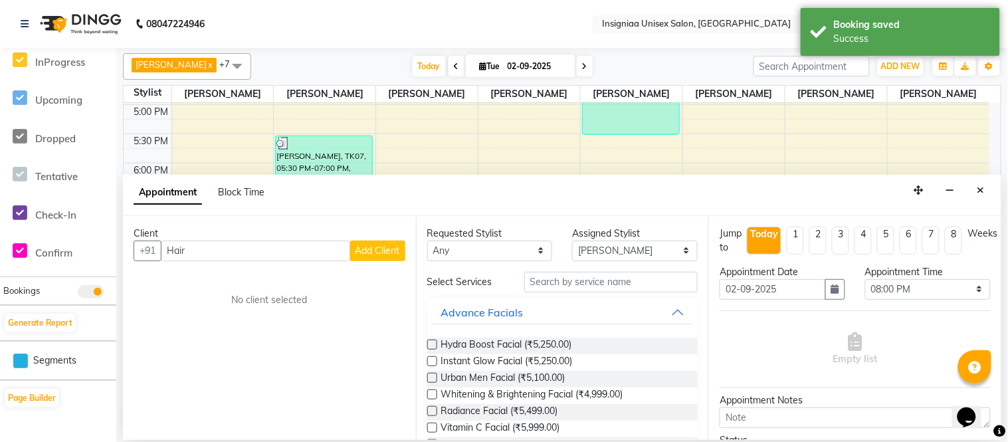
type input "Hair c"
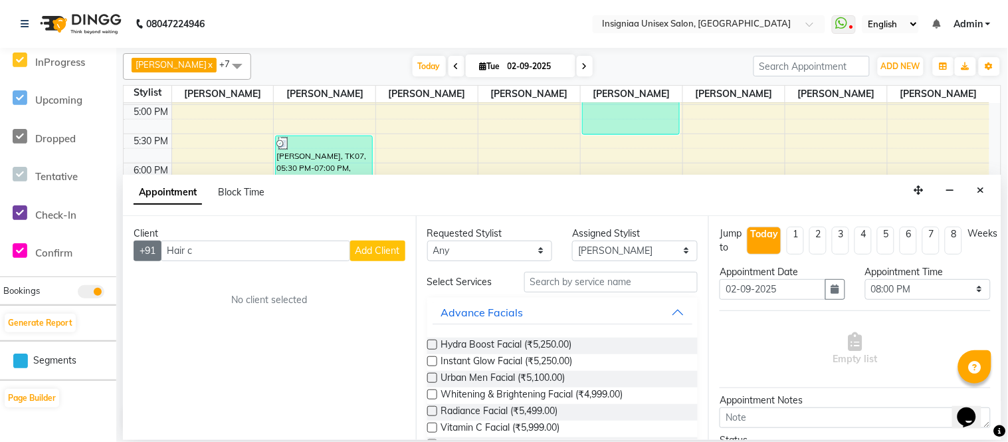
drag, startPoint x: 226, startPoint y: 253, endPoint x: 142, endPoint y: 261, distance: 84.1
click at [142, 261] on div "+91 Hair c Add Client" at bounding box center [270, 251] width 272 height 21
click at [255, 258] on input "text" at bounding box center [283, 251] width 245 height 21
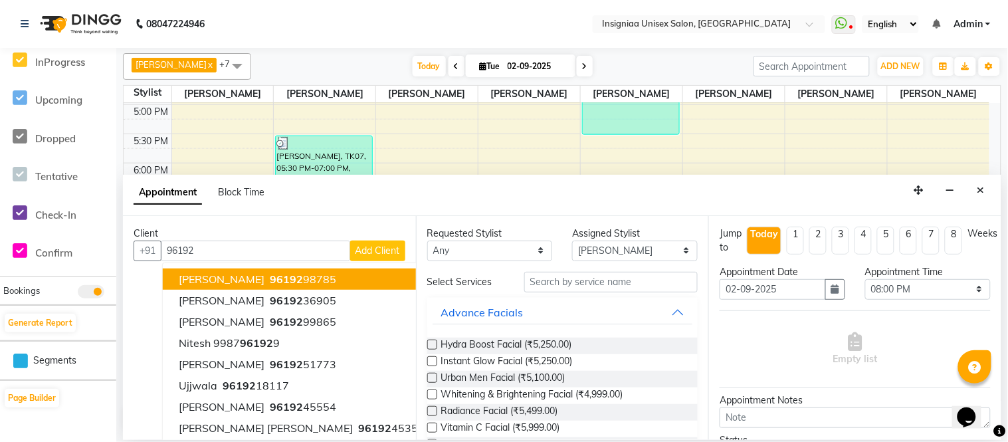
click at [249, 274] on span "[PERSON_NAME]" at bounding box center [222, 278] width 86 height 13
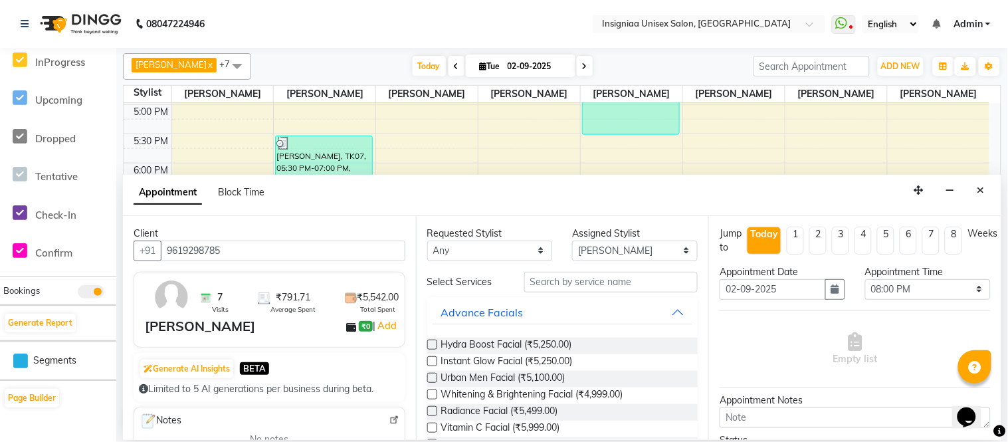
type input "9619298785"
click at [529, 281] on input "text" at bounding box center [611, 282] width 174 height 21
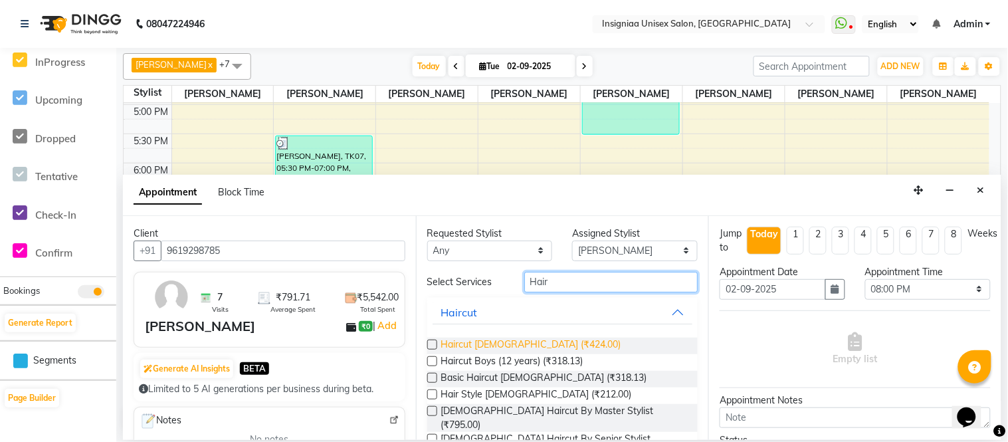
type input "Hair"
click at [486, 346] on span "Haircut [DEMOGRAPHIC_DATA] (₹424.00)" at bounding box center [531, 346] width 180 height 17
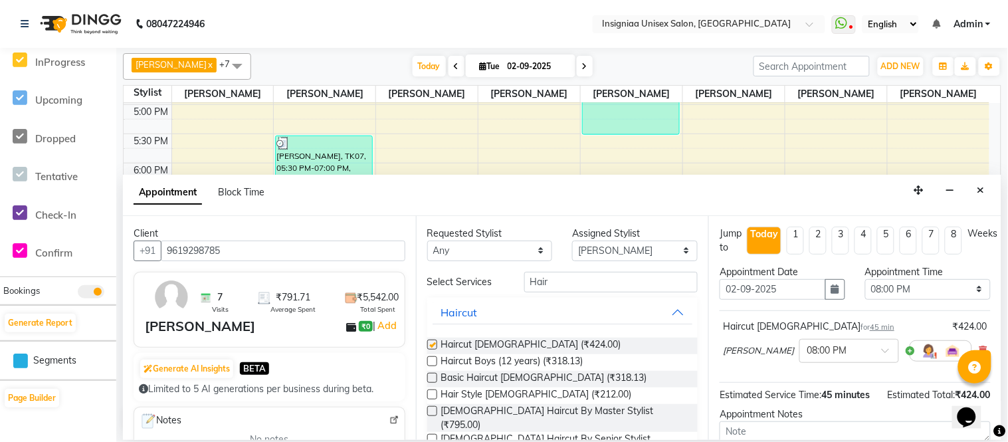
checkbox input "false"
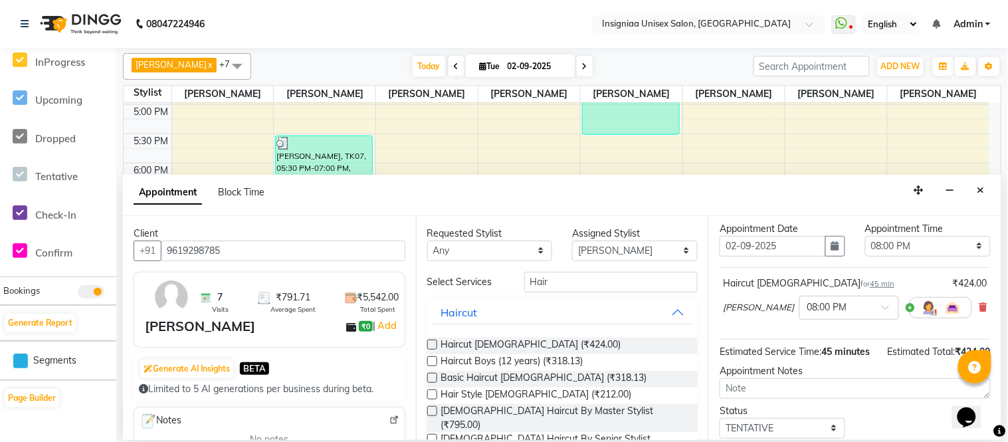
scroll to position [140, 0]
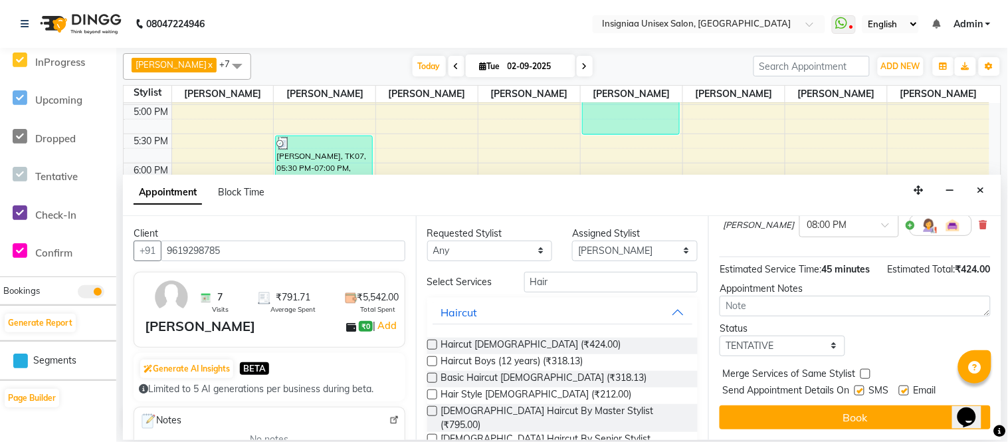
drag, startPoint x: 906, startPoint y: 388, endPoint x: 895, endPoint y: 387, distance: 11.4
click at [906, 388] on label at bounding box center [904, 390] width 10 height 10
click at [906, 388] on input "checkbox" at bounding box center [903, 391] width 9 height 9
checkbox input "false"
click at [856, 390] on label at bounding box center [860, 390] width 10 height 10
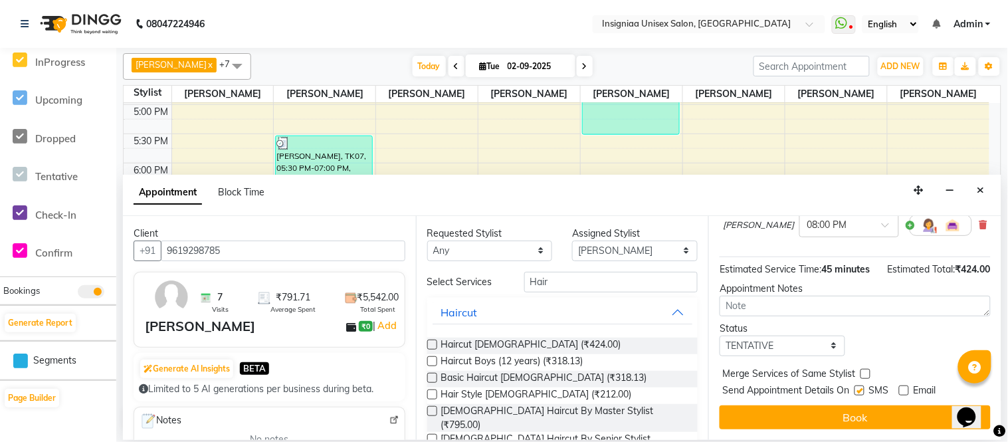
click at [856, 390] on input "checkbox" at bounding box center [859, 391] width 9 height 9
checkbox input "false"
drag, startPoint x: 556, startPoint y: 282, endPoint x: 500, endPoint y: 294, distance: 56.4
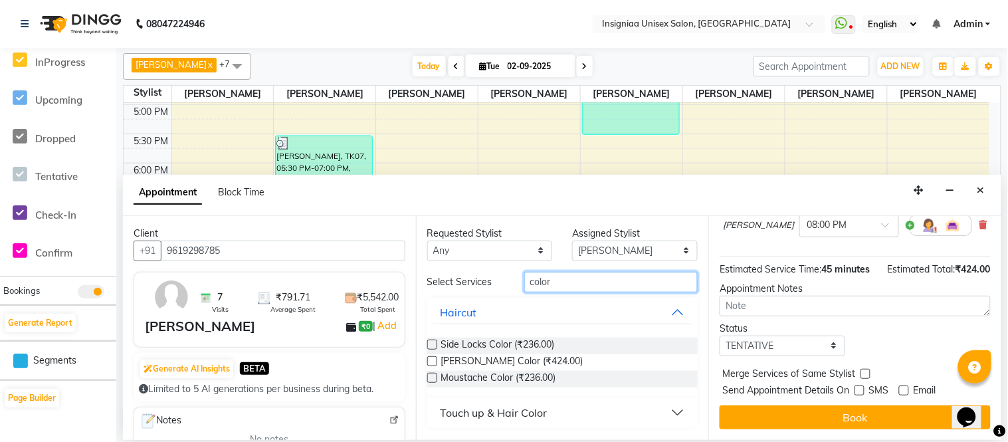
type input "color"
drag, startPoint x: 433, startPoint y: 375, endPoint x: 501, endPoint y: 373, distance: 68.5
click at [436, 375] on label at bounding box center [432, 378] width 10 height 10
click at [436, 375] on input "checkbox" at bounding box center [431, 379] width 9 height 9
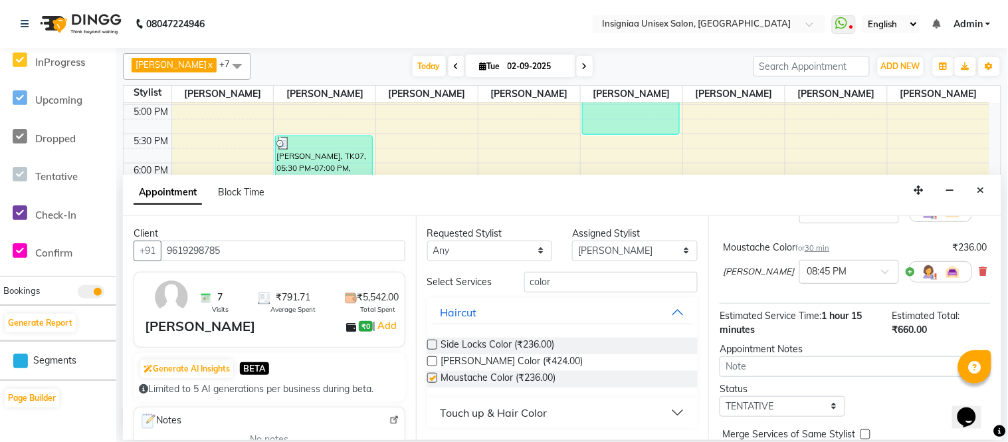
checkbox input "false"
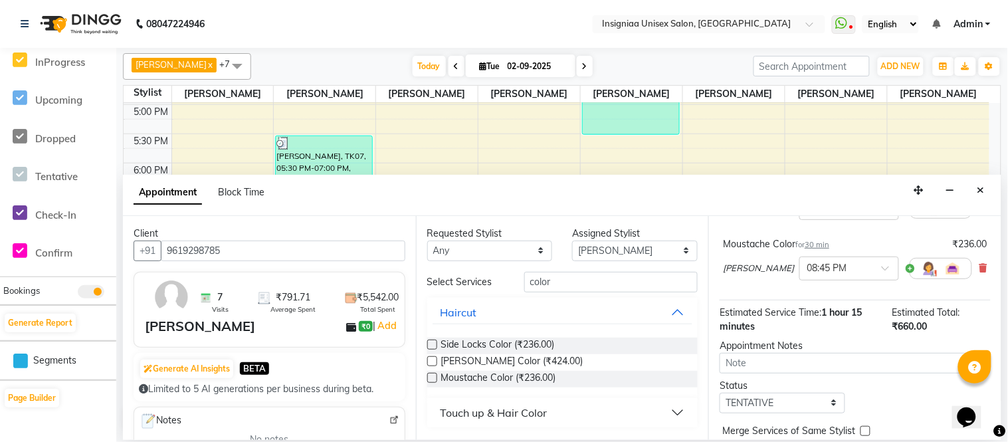
scroll to position [199, 0]
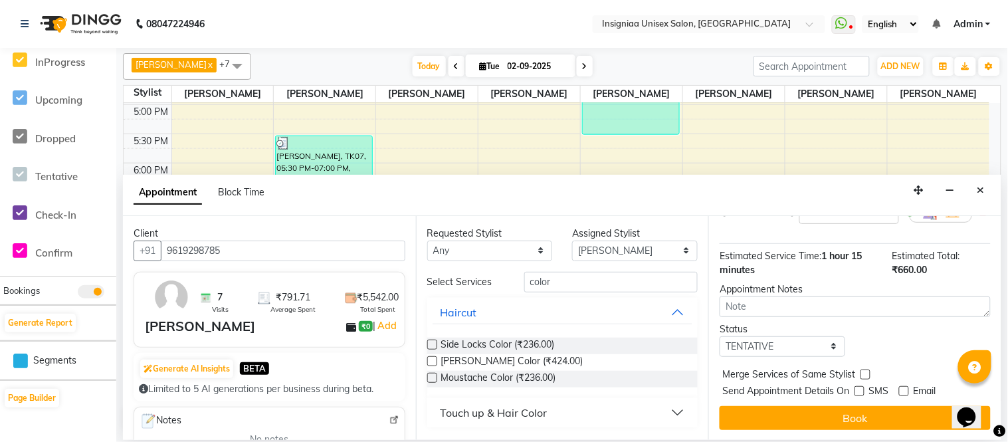
drag, startPoint x: 849, startPoint y: 417, endPoint x: 866, endPoint y: 387, distance: 34.2
click at [849, 416] on button "Book" at bounding box center [855, 418] width 271 height 24
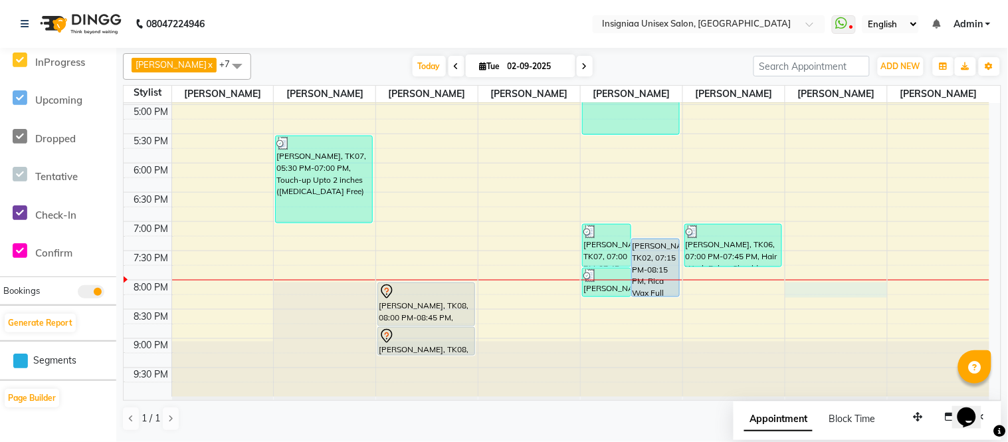
click at [816, 288] on div "10:00 AM 10:30 AM 11:00 AM 11:30 AM 12:00 PM 12:30 PM 1:00 PM 1:30 PM 2:00 PM 2…" at bounding box center [557, 46] width 866 height 701
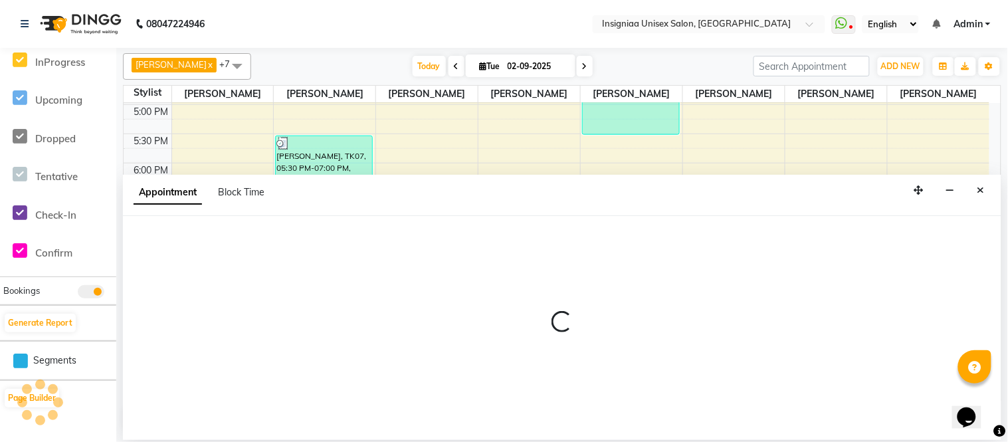
select select "67590"
select select "1200"
select select "tentative"
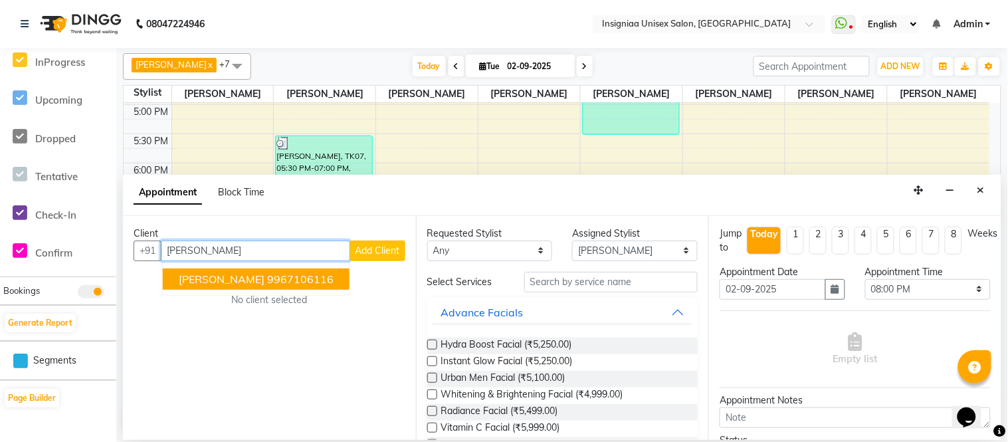
click at [282, 281] on ngb-highlight "9967106116" at bounding box center [300, 278] width 66 height 13
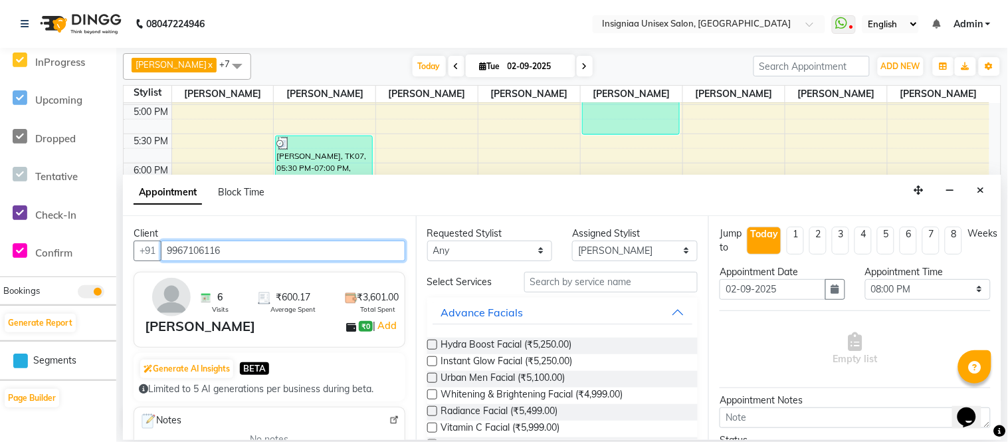
type input "9967106116"
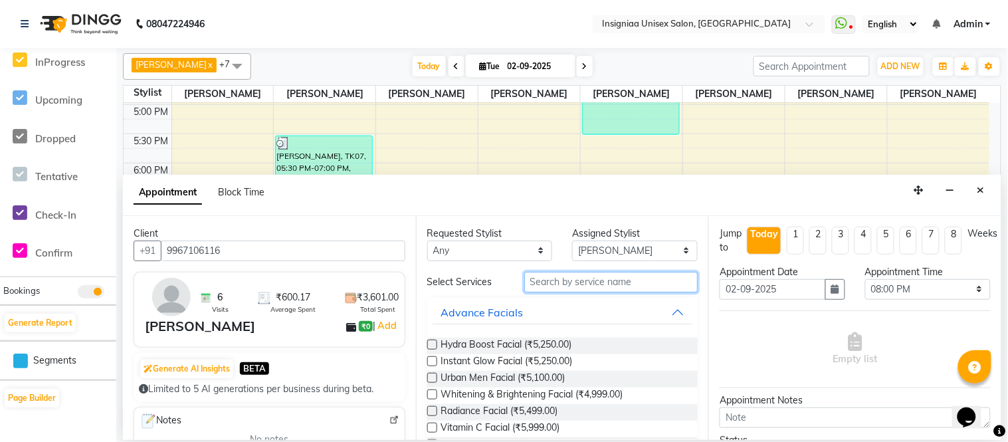
drag, startPoint x: 566, startPoint y: 272, endPoint x: 572, endPoint y: 284, distance: 13.1
click at [568, 277] on input "text" at bounding box center [611, 282] width 174 height 21
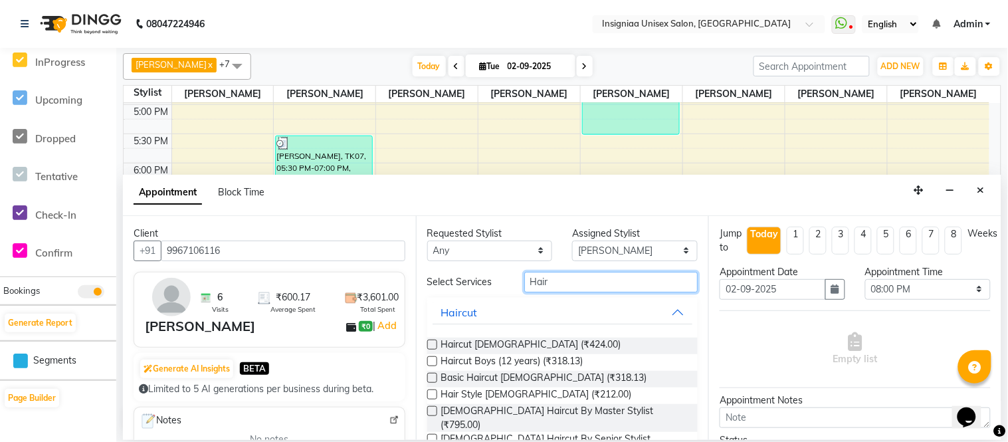
type input "Hair"
click at [433, 344] on label at bounding box center [432, 345] width 10 height 10
click at [433, 344] on input "checkbox" at bounding box center [431, 346] width 9 height 9
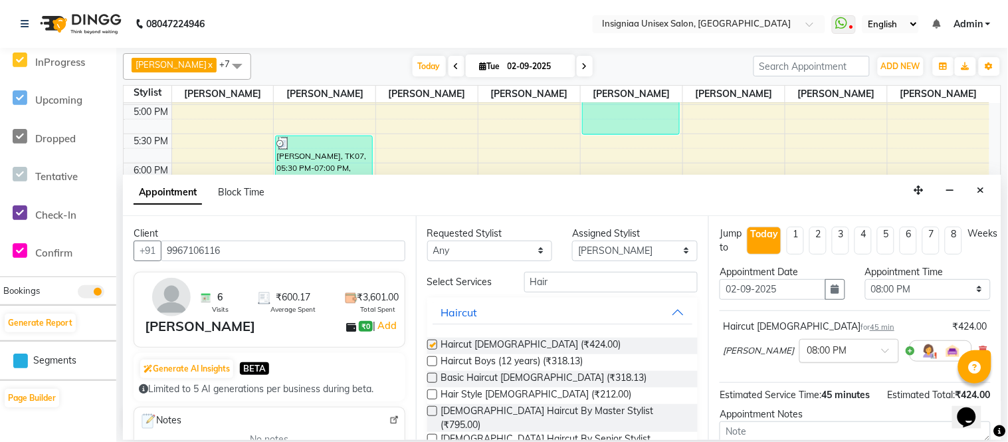
checkbox input "false"
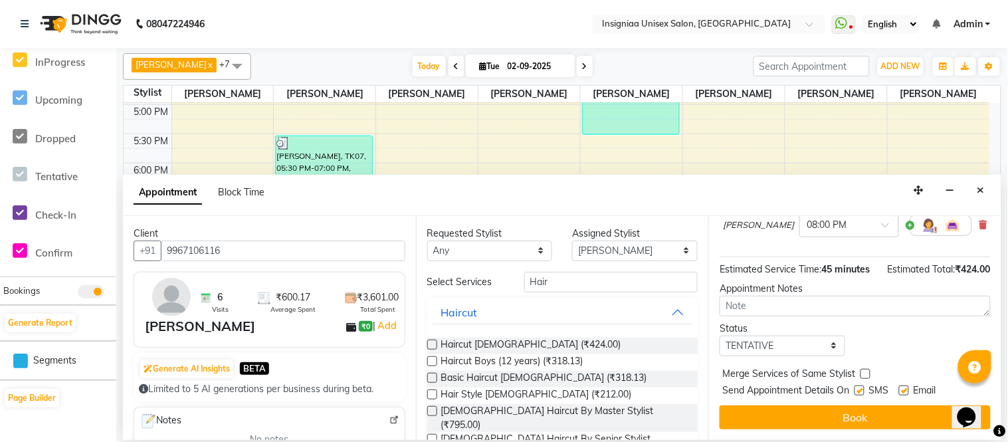
scroll to position [140, 0]
click at [905, 392] on label at bounding box center [904, 390] width 10 height 10
click at [905, 392] on input "checkbox" at bounding box center [903, 391] width 9 height 9
checkbox input "false"
click at [858, 393] on label at bounding box center [860, 390] width 10 height 10
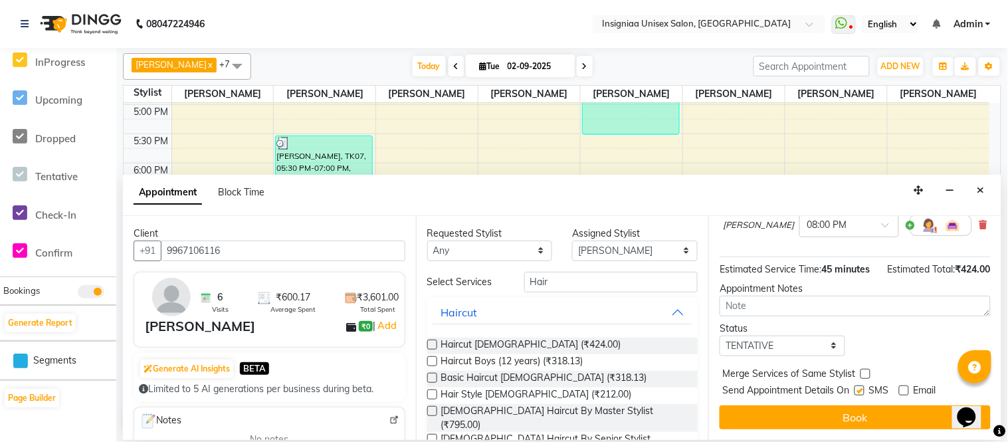
click at [858, 393] on input "checkbox" at bounding box center [859, 391] width 9 height 9
checkbox input "false"
click at [858, 409] on button "Book" at bounding box center [855, 417] width 271 height 24
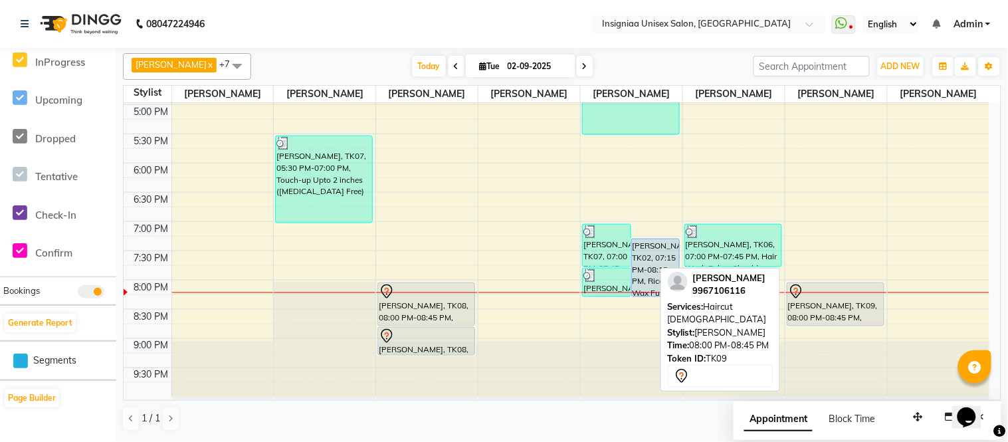
click at [809, 296] on div at bounding box center [835, 292] width 95 height 16
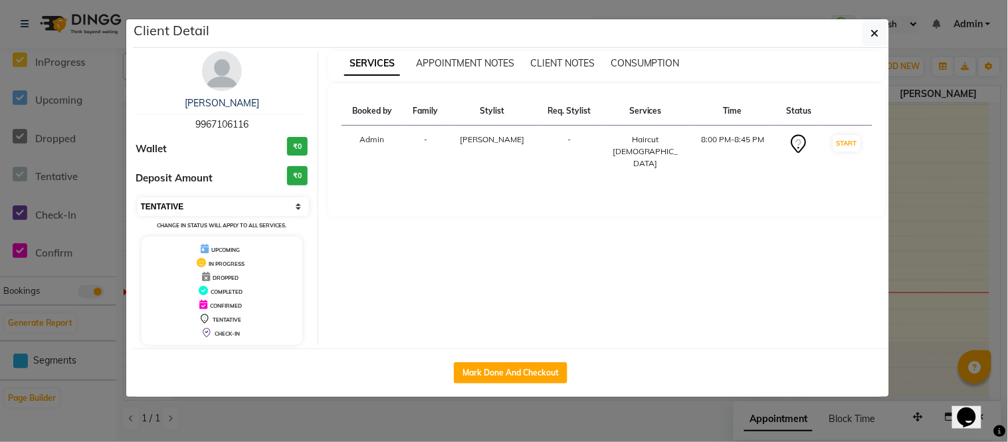
click at [296, 206] on select "Select IN SERVICE CONFIRMED TENTATIVE CHECK IN MARK DONE DROPPED UPCOMING" at bounding box center [224, 206] width 172 height 19
select select "6"
click at [138, 197] on select "Select IN SERVICE CONFIRMED TENTATIVE CHECK IN MARK DONE DROPPED UPCOMING" at bounding box center [224, 206] width 172 height 19
drag, startPoint x: 867, startPoint y: 33, endPoint x: 860, endPoint y: 49, distance: 16.9
click at [868, 33] on button "button" at bounding box center [875, 33] width 25 height 25
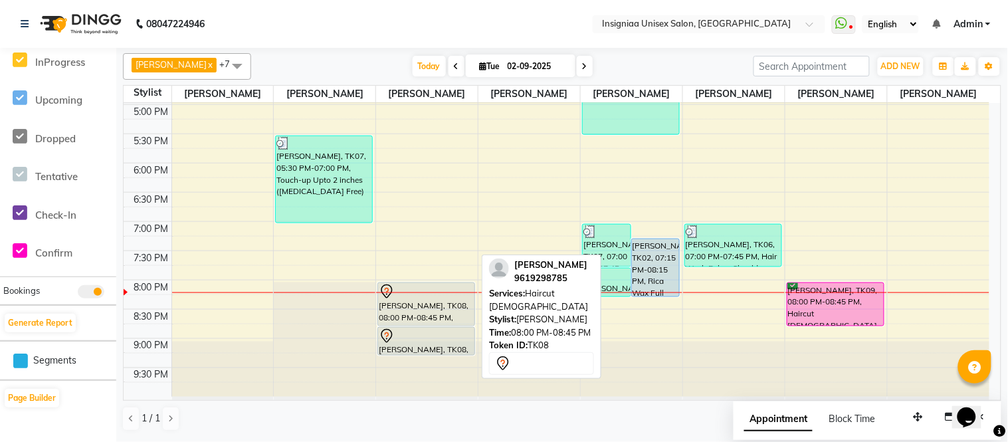
click at [406, 303] on div "[PERSON_NAME], TK08, 08:00 PM-08:45 PM, Haircut [DEMOGRAPHIC_DATA]" at bounding box center [426, 304] width 96 height 43
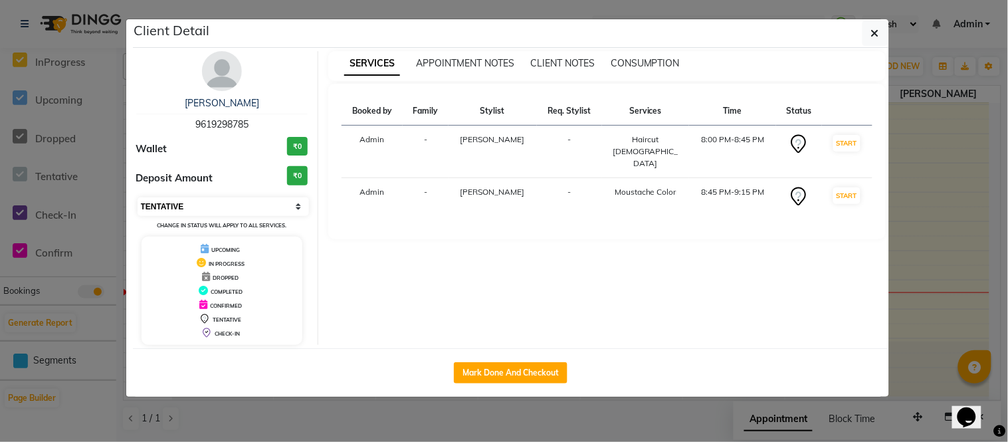
drag, startPoint x: 297, startPoint y: 208, endPoint x: 304, endPoint y: 210, distance: 6.9
click at [297, 208] on select "Select IN SERVICE CONFIRMED TENTATIVE CHECK IN MARK DONE DROPPED UPCOMING" at bounding box center [224, 206] width 172 height 19
select select "6"
click at [138, 197] on select "Select IN SERVICE CONFIRMED TENTATIVE CHECK IN MARK DONE DROPPED UPCOMING" at bounding box center [224, 206] width 172 height 19
click at [873, 31] on icon "button" at bounding box center [875, 33] width 8 height 11
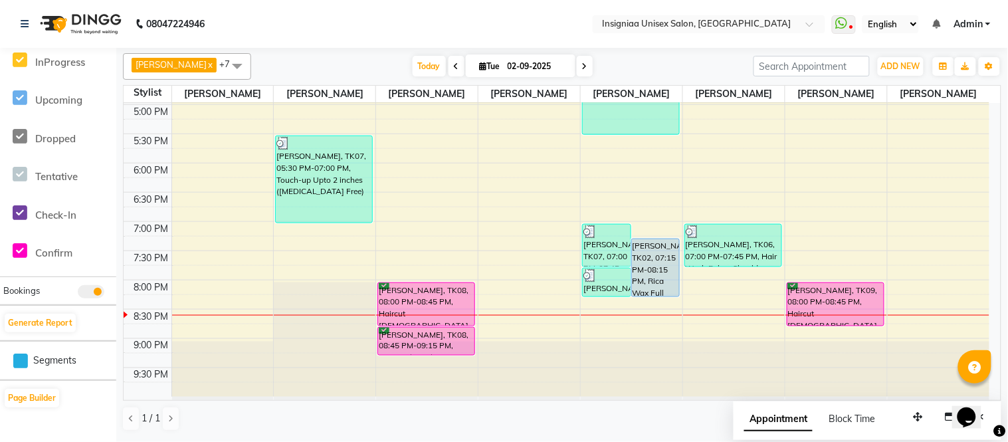
click at [506, 322] on div "10:00 AM 10:30 AM 11:00 AM 11:30 AM 12:00 PM 12:30 PM 1:00 PM 1:30 PM 2:00 PM 2…" at bounding box center [557, 46] width 866 height 701
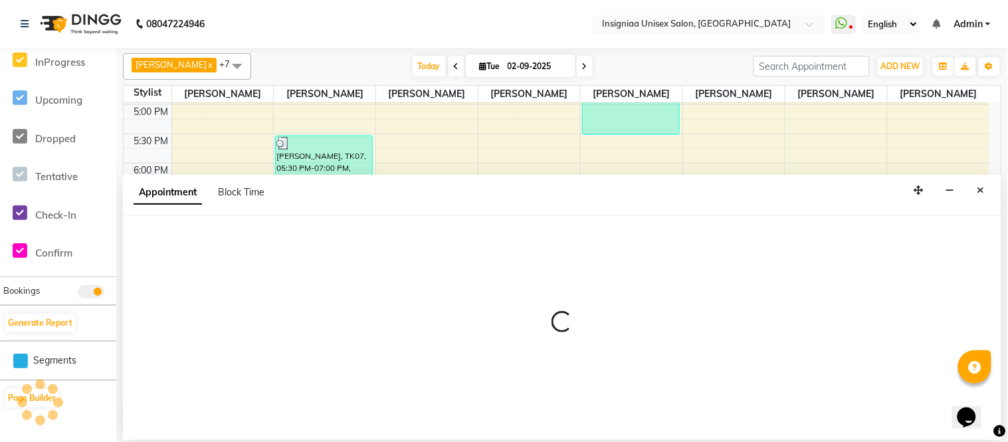
select select "58134"
select select "tentative"
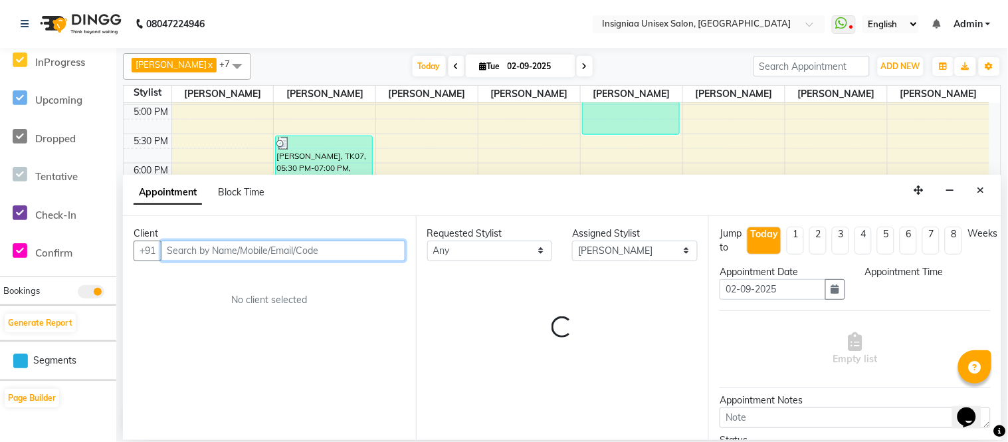
select select "1230"
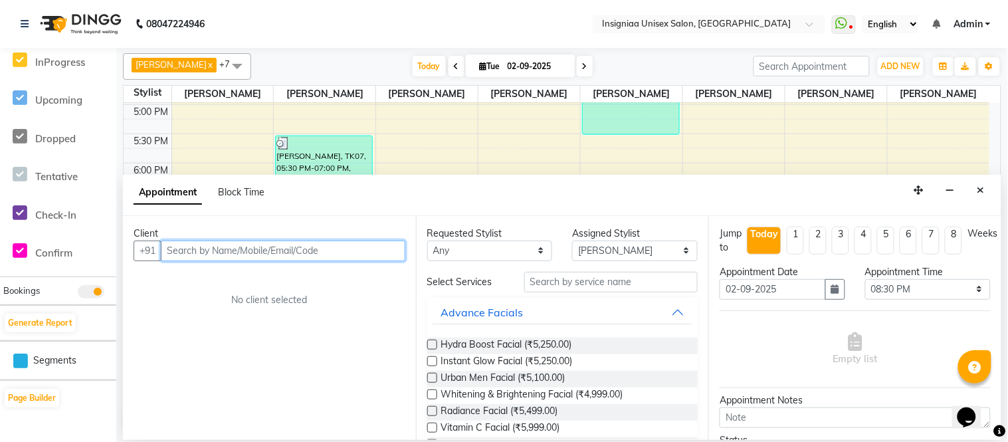
click at [245, 249] on input "text" at bounding box center [283, 251] width 245 height 21
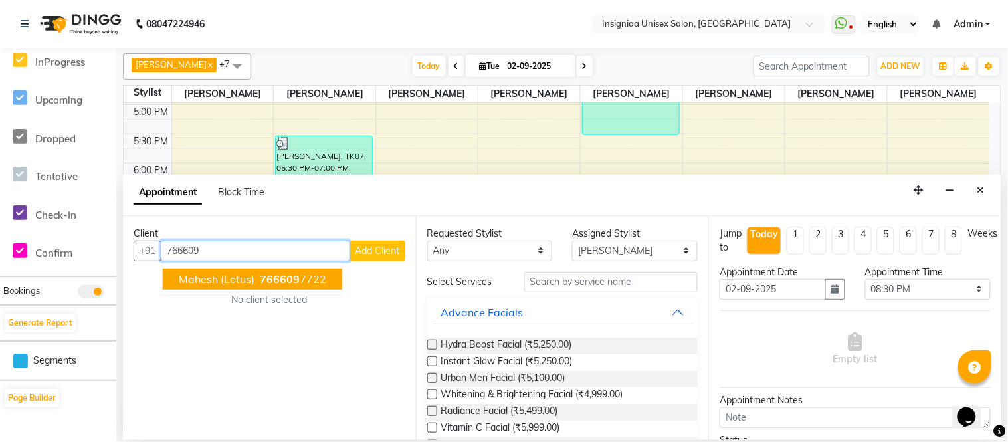
click at [303, 278] on ngb-highlight "766609 7722" at bounding box center [291, 278] width 69 height 13
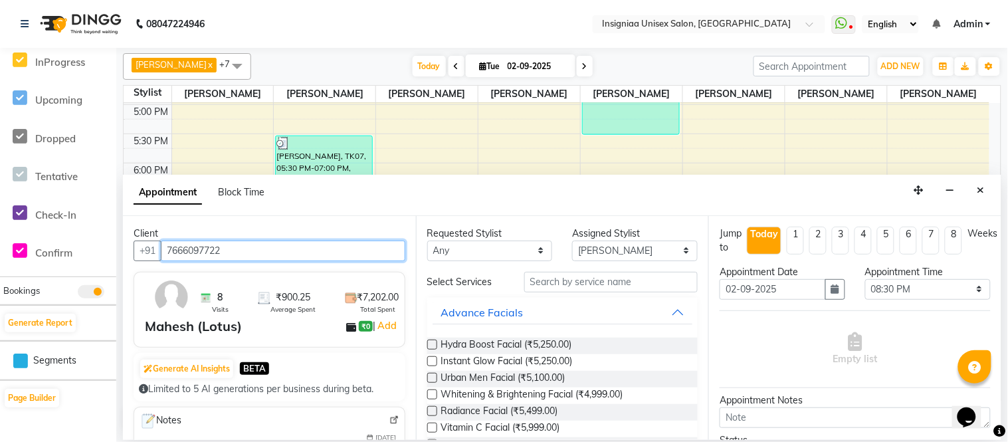
type input "7666097722"
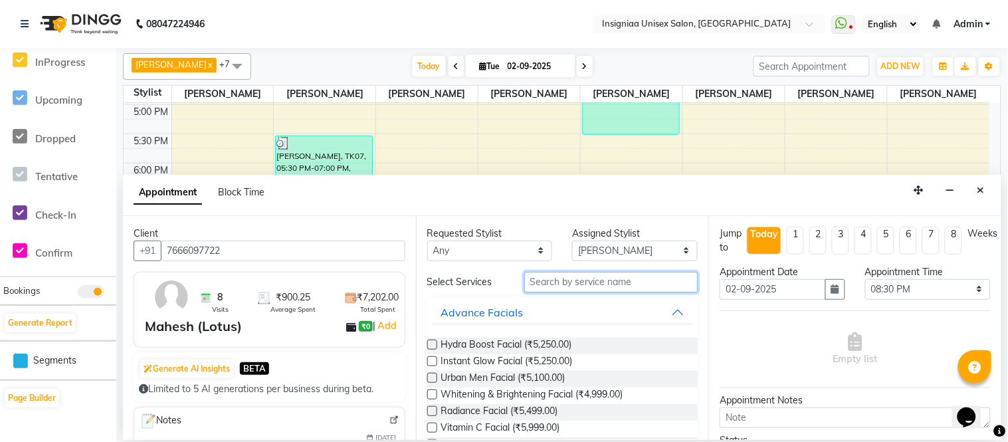
click at [579, 283] on input "text" at bounding box center [611, 282] width 174 height 21
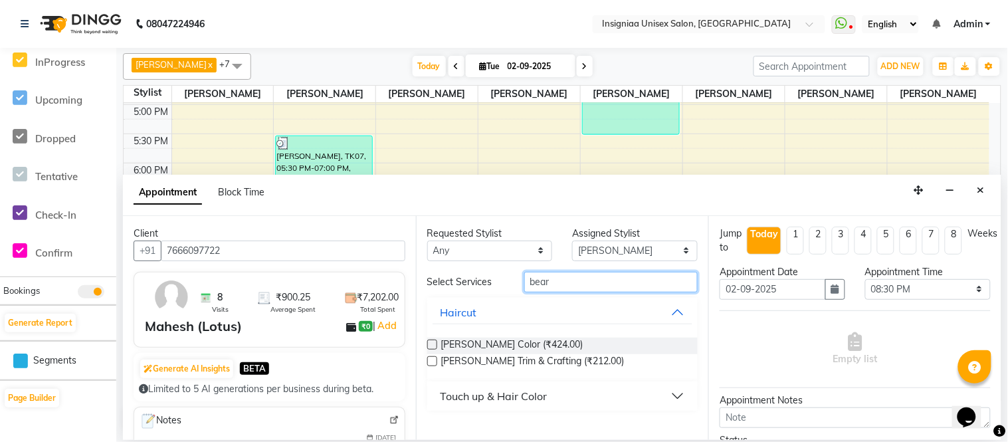
type input "bear"
click at [435, 359] on label at bounding box center [432, 361] width 10 height 10
click at [435, 359] on input "checkbox" at bounding box center [431, 362] width 9 height 9
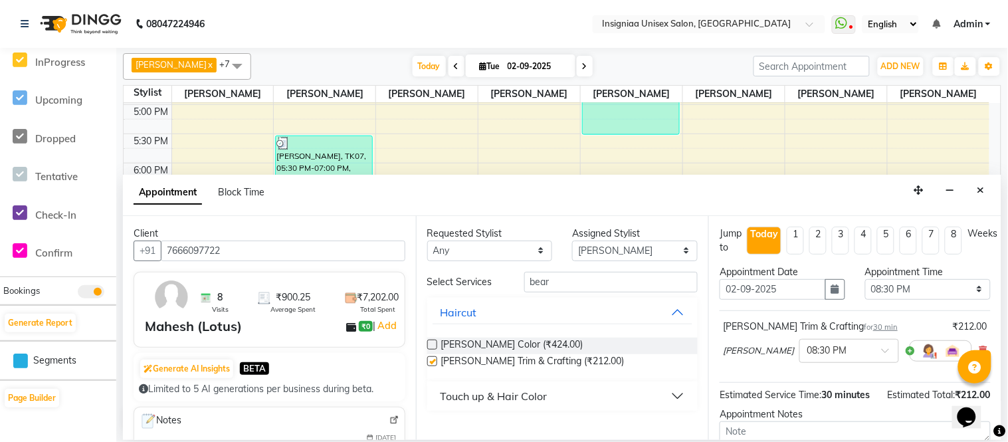
checkbox input "false"
drag, startPoint x: 649, startPoint y: 280, endPoint x: 470, endPoint y: 297, distance: 180.2
click at [470, 297] on div "Select Services bear Haircut [PERSON_NAME] Color (₹424.00) [PERSON_NAME] Trim &…" at bounding box center [562, 341] width 271 height 139
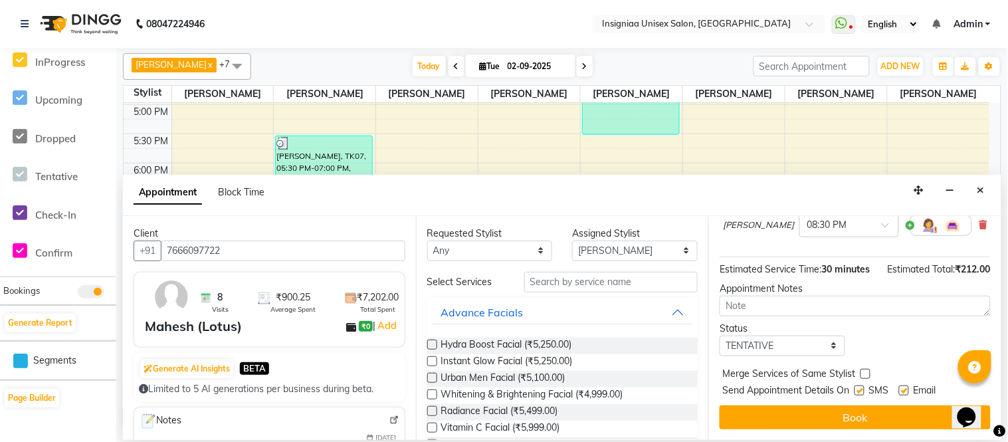
drag, startPoint x: 907, startPoint y: 390, endPoint x: 885, endPoint y: 396, distance: 23.4
click at [907, 392] on label at bounding box center [904, 390] width 10 height 10
click at [907, 392] on input "checkbox" at bounding box center [903, 391] width 9 height 9
checkbox input "false"
drag, startPoint x: 859, startPoint y: 415, endPoint x: 864, endPoint y: 401, distance: 14.7
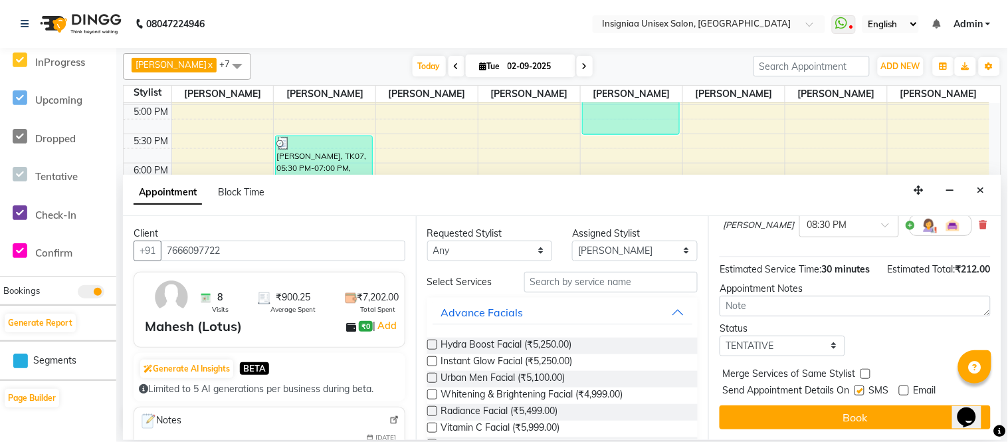
click at [859, 411] on button "Book" at bounding box center [855, 417] width 271 height 24
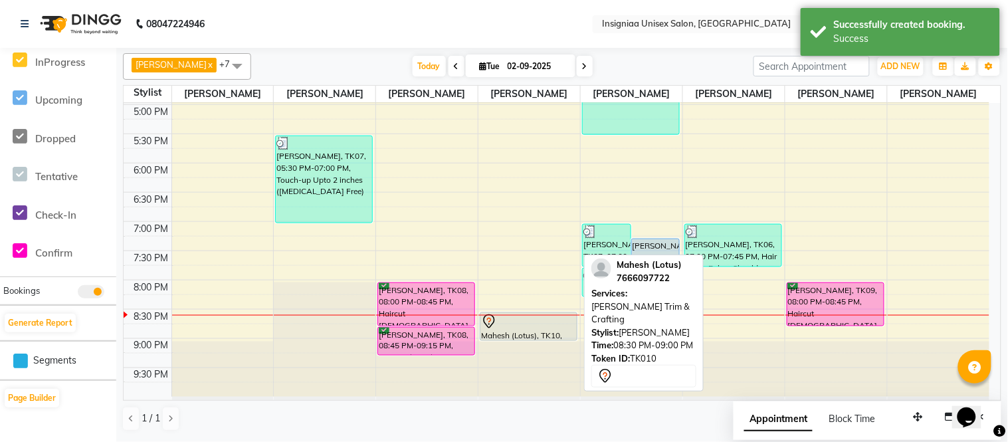
click at [530, 331] on div "Mahesh (Lotus), TK10, 08:30 PM-09:00 PM, [PERSON_NAME] Trim & Crafting" at bounding box center [528, 326] width 96 height 27
select select "7"
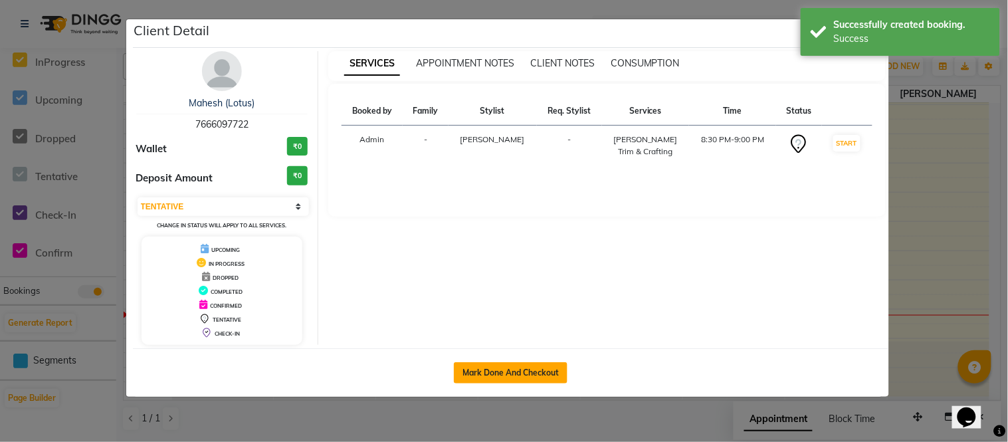
click at [503, 377] on button "Mark Done And Checkout" at bounding box center [511, 372] width 114 height 21
select select "service"
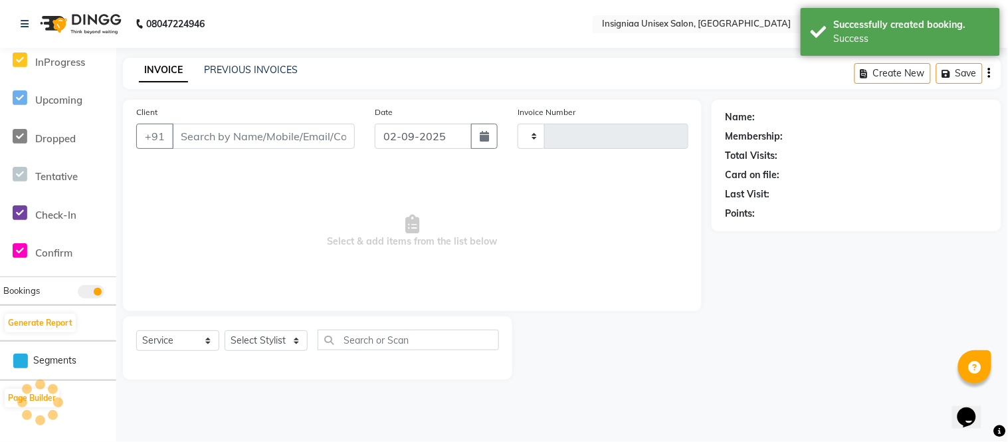
select select "3"
type input "2698"
select select "6999"
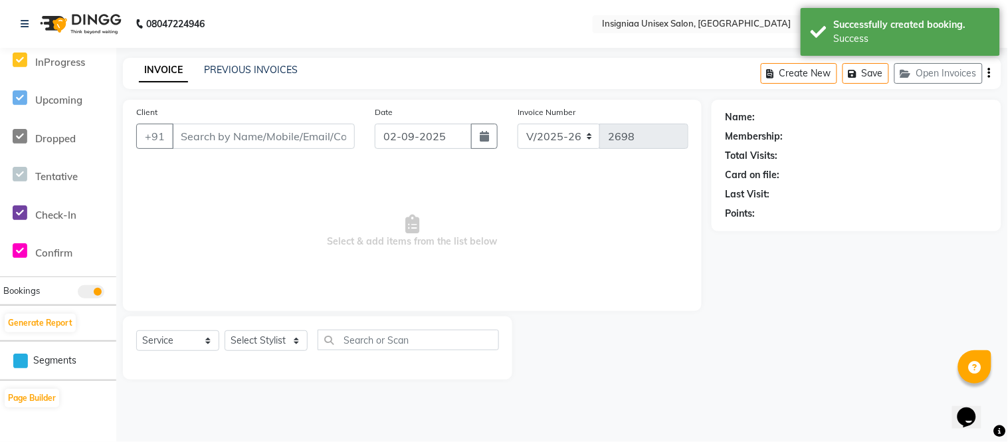
type input "7666097722"
select select "58134"
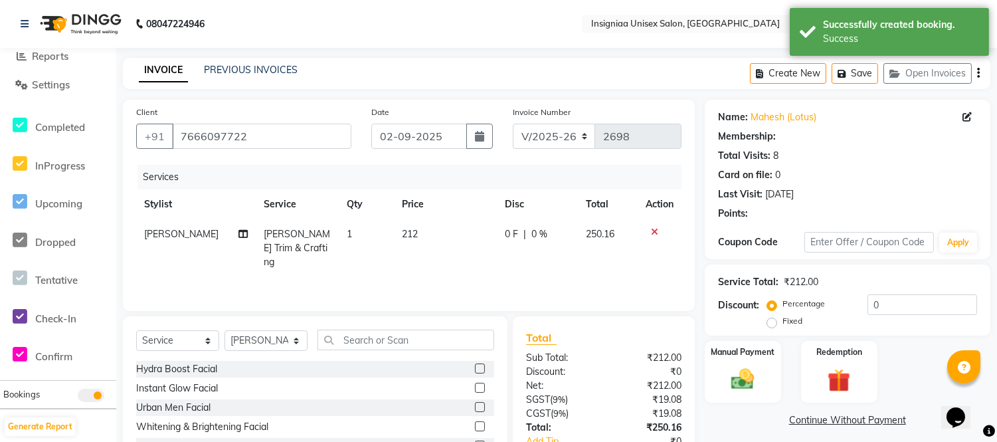
scroll to position [238, 0]
drag, startPoint x: 914, startPoint y: 294, endPoint x: 833, endPoint y: 307, distance: 82.7
click at [833, 307] on div "Percentage Fixed 0" at bounding box center [873, 312] width 207 height 36
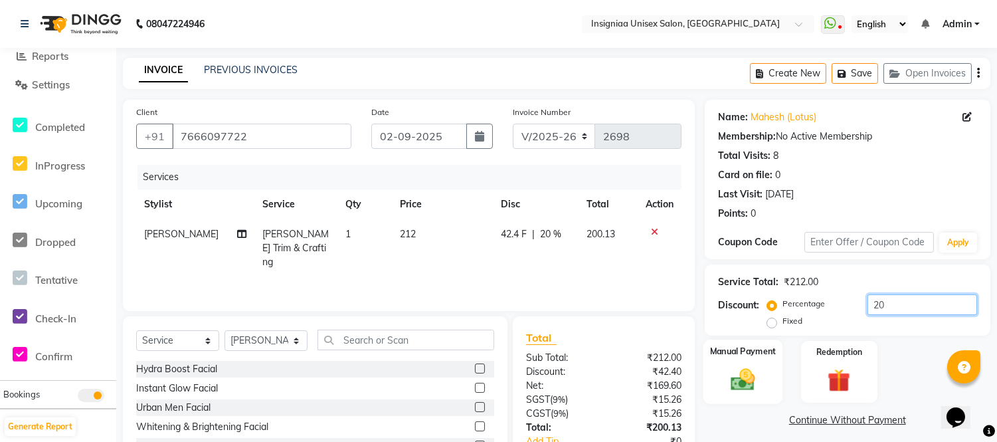
type input "20"
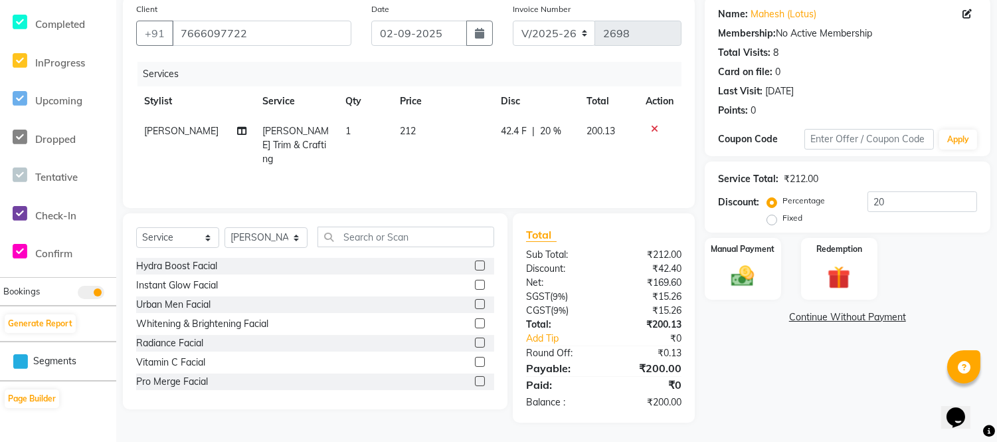
drag, startPoint x: 726, startPoint y: 246, endPoint x: 736, endPoint y: 235, distance: 15.0
click at [732, 243] on label "Manual Payment" at bounding box center [743, 249] width 64 height 12
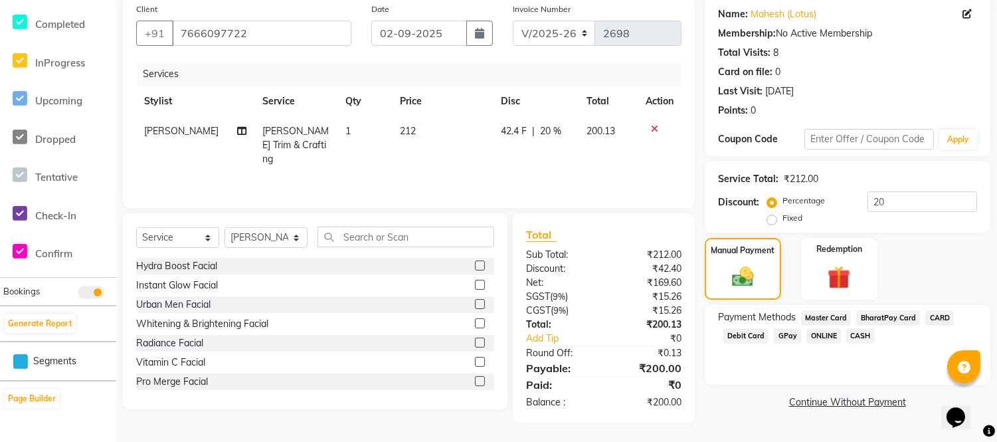
click at [789, 336] on span "GPay" at bounding box center [787, 335] width 27 height 15
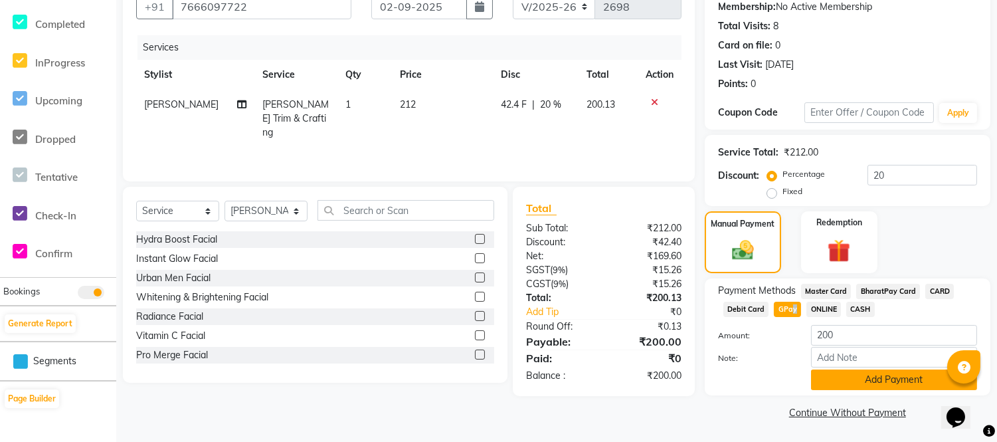
drag, startPoint x: 868, startPoint y: 381, endPoint x: 875, endPoint y: 375, distance: 9.4
click at [875, 375] on button "Add Payment" at bounding box center [894, 379] width 166 height 21
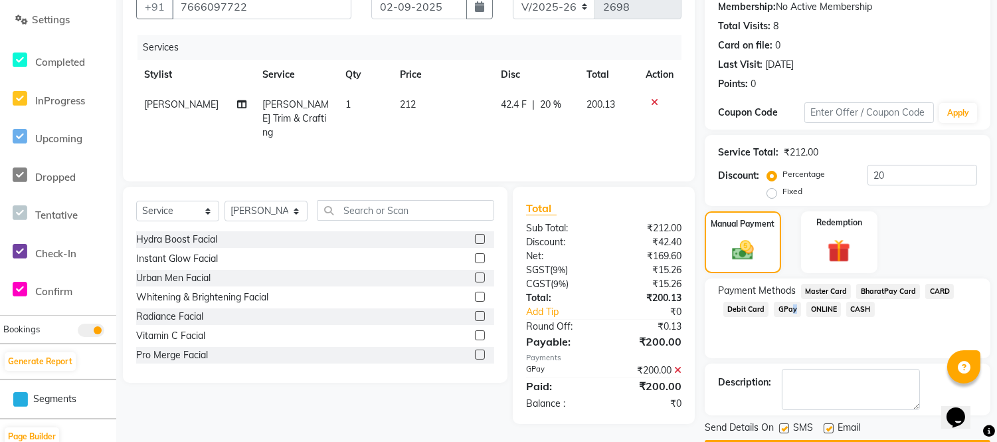
scroll to position [167, 0]
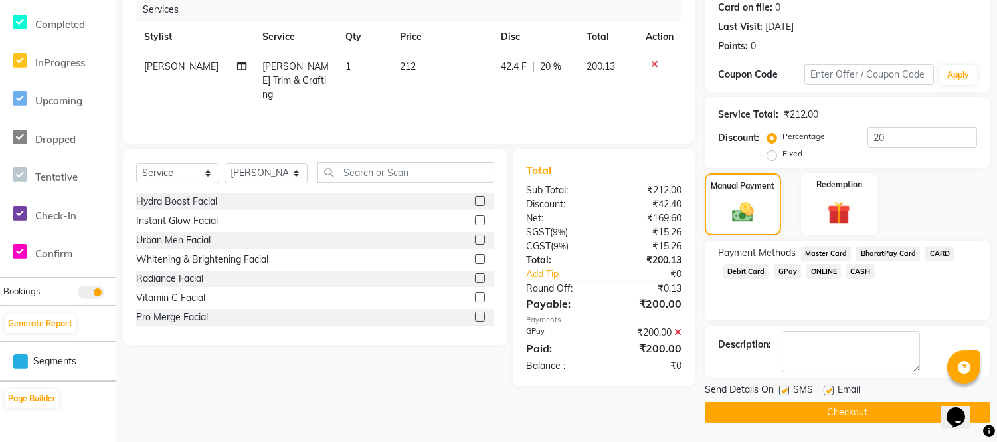
click at [831, 388] on label at bounding box center [829, 390] width 10 height 10
click at [831, 388] on input "checkbox" at bounding box center [828, 391] width 9 height 9
checkbox input "false"
click at [787, 390] on label at bounding box center [785, 390] width 10 height 10
click at [787, 390] on input "checkbox" at bounding box center [784, 391] width 9 height 9
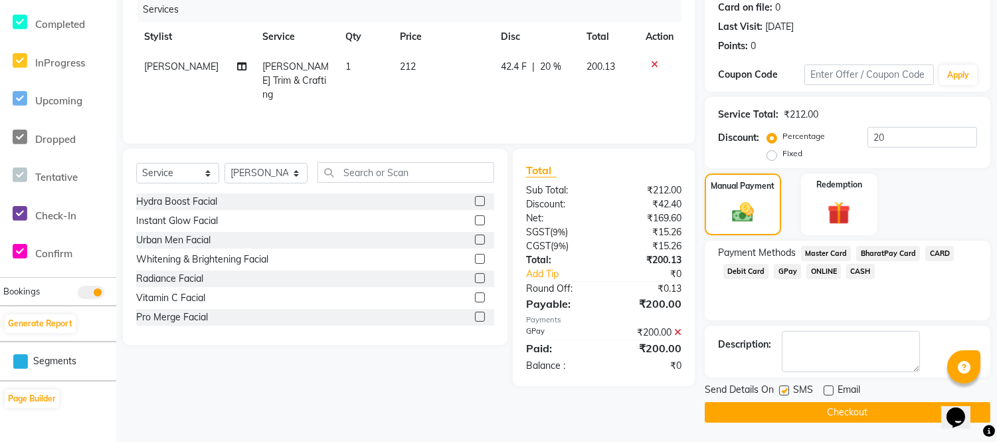
checkbox input "false"
drag, startPoint x: 809, startPoint y: 413, endPoint x: 818, endPoint y: 403, distance: 12.7
click at [814, 408] on button "Checkout" at bounding box center [848, 412] width 286 height 21
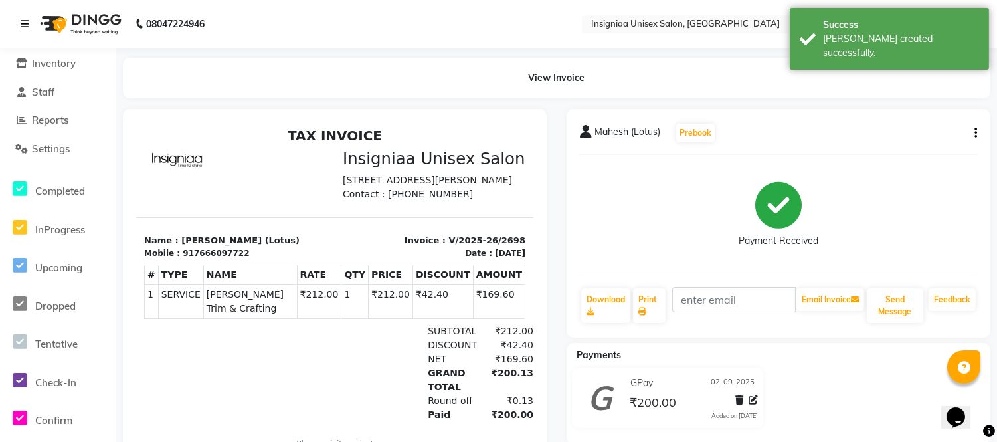
click at [22, 22] on icon at bounding box center [25, 23] width 8 height 9
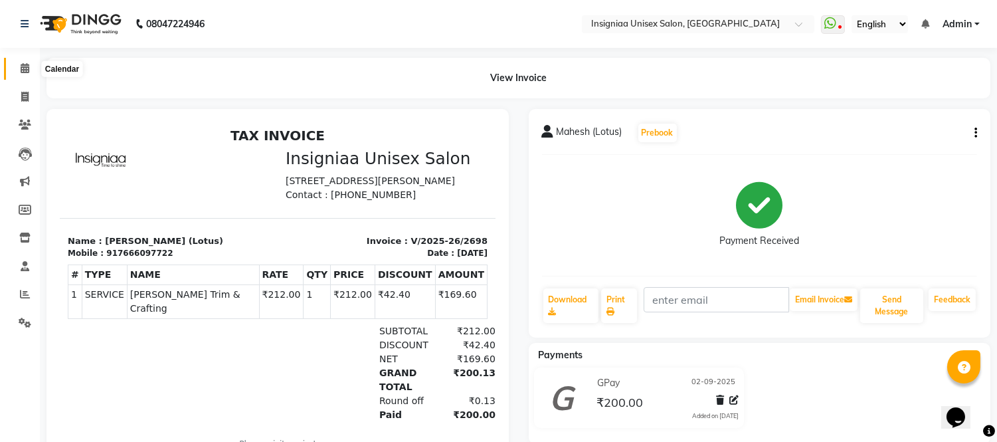
click at [27, 70] on icon at bounding box center [25, 68] width 9 height 10
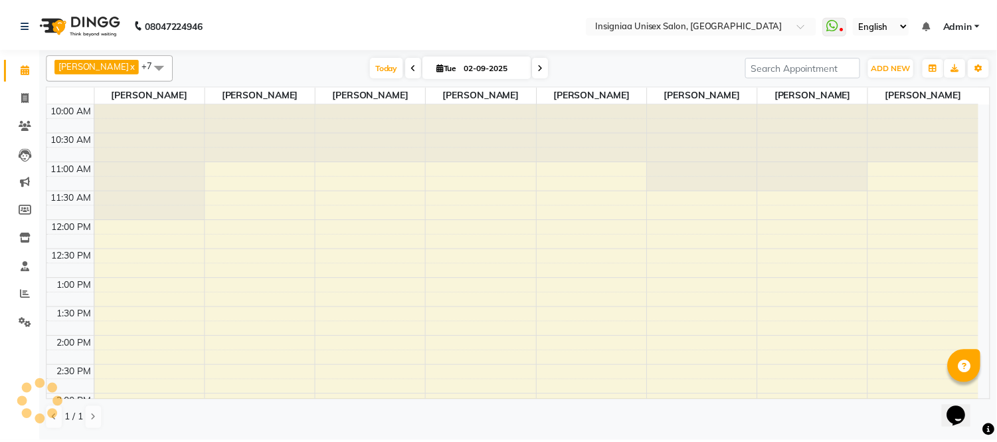
scroll to position [382, 0]
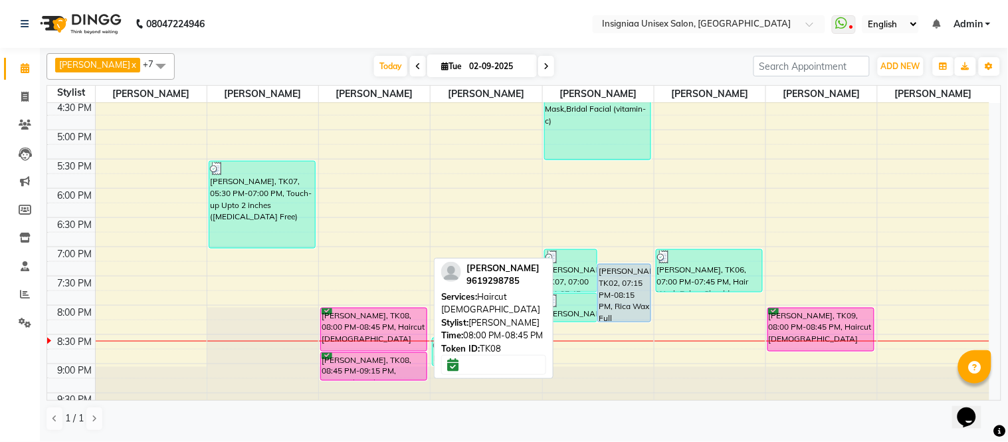
click at [367, 330] on div "[PERSON_NAME], TK08, 08:00 PM-08:45 PM, Haircut [DEMOGRAPHIC_DATA]" at bounding box center [374, 329] width 106 height 43
select select "6"
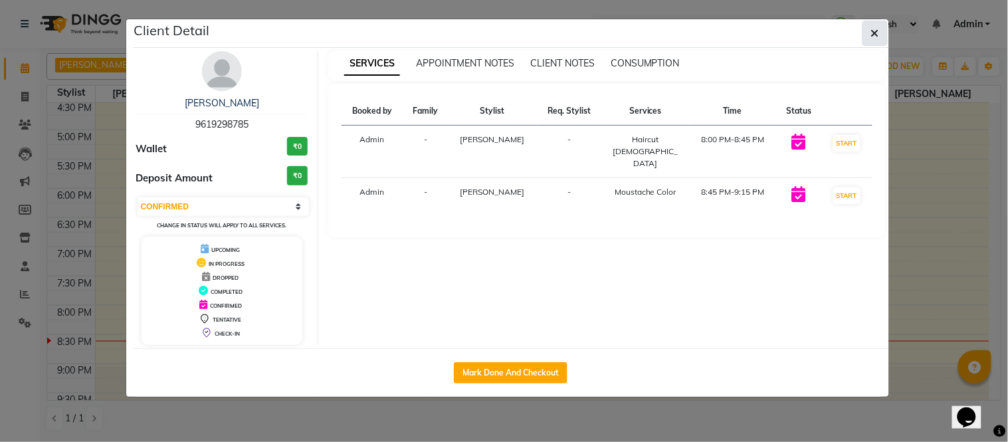
click at [872, 37] on icon "button" at bounding box center [875, 33] width 8 height 11
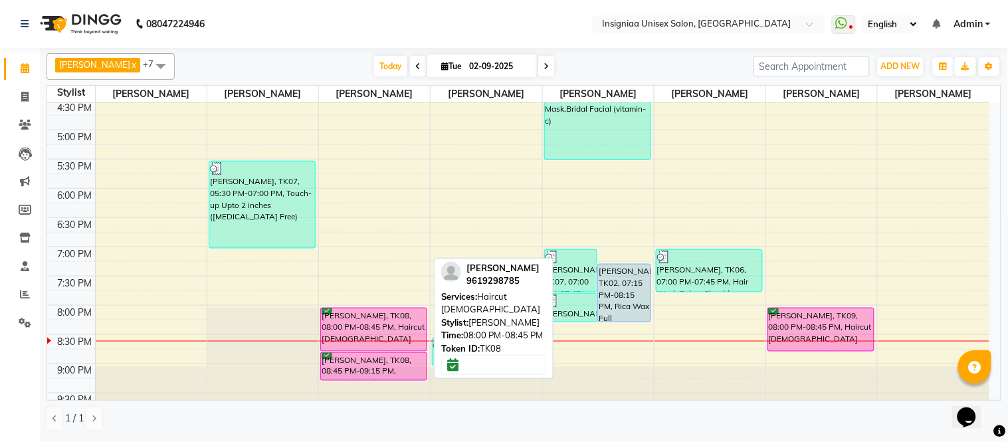
click at [373, 324] on div "[PERSON_NAME], TK08, 08:00 PM-08:45 PM, Haircut [DEMOGRAPHIC_DATA]" at bounding box center [374, 329] width 106 height 43
select select "6"
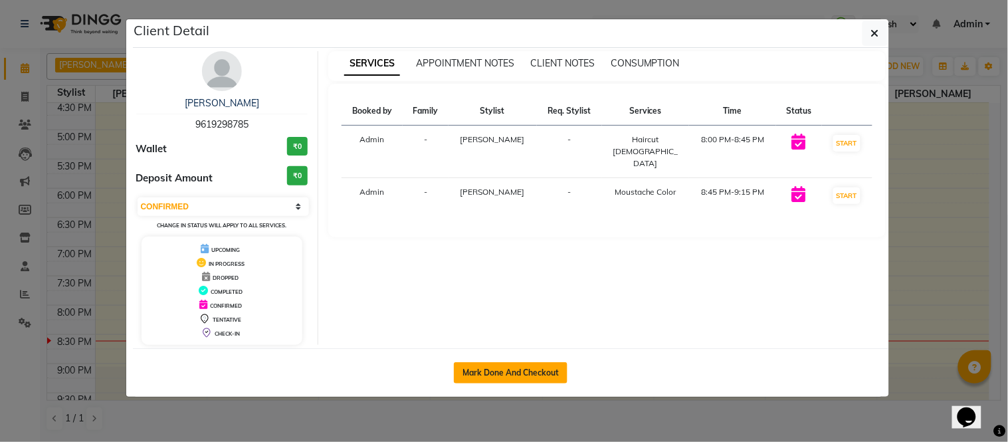
click at [498, 369] on button "Mark Done And Checkout" at bounding box center [511, 372] width 114 height 21
select select "6999"
select select "service"
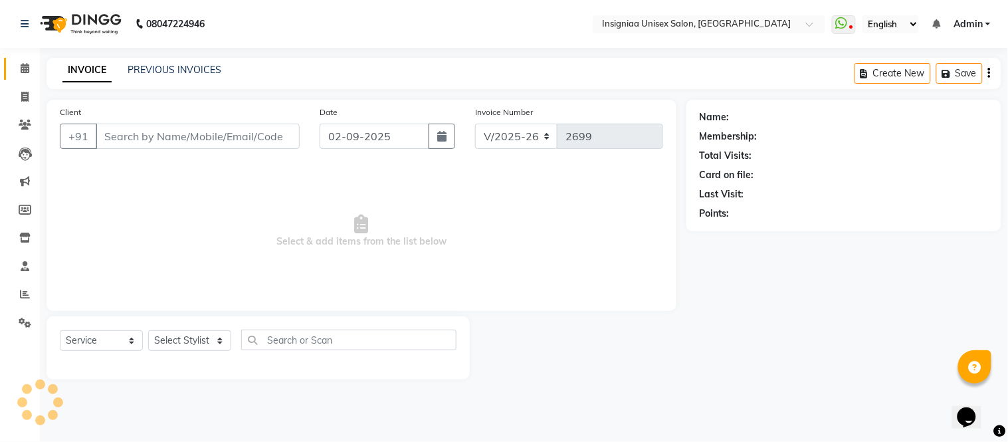
select select "3"
type input "9619298785"
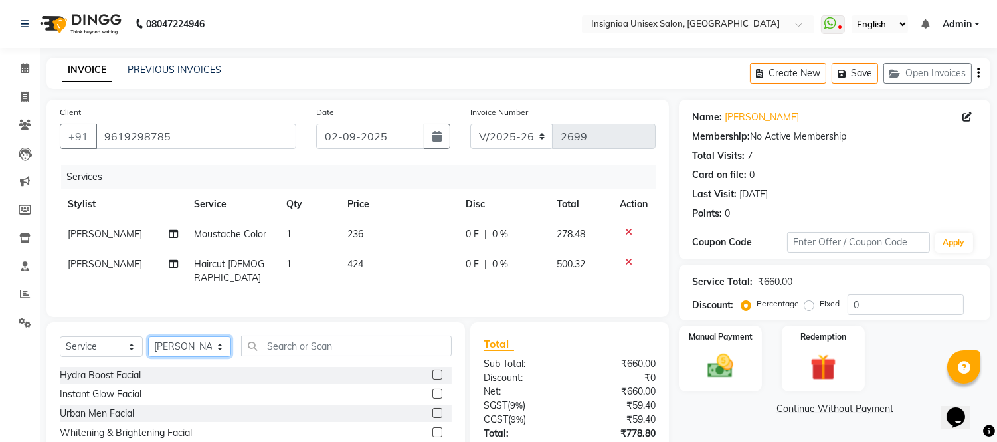
drag, startPoint x: 189, startPoint y: 346, endPoint x: 207, endPoint y: 335, distance: 20.9
click at [189, 344] on select "Select Stylist [PERSON_NAME] [PERSON_NAME] [PERSON_NAME] [PERSON_NAME] [PERSON_…" at bounding box center [189, 346] width 83 height 21
select select "58139"
click at [148, 336] on select "Select Stylist [PERSON_NAME] [PERSON_NAME] [PERSON_NAME] [PERSON_NAME] [PERSON_…" at bounding box center [189, 346] width 83 height 21
click at [290, 348] on input "text" at bounding box center [346, 346] width 211 height 21
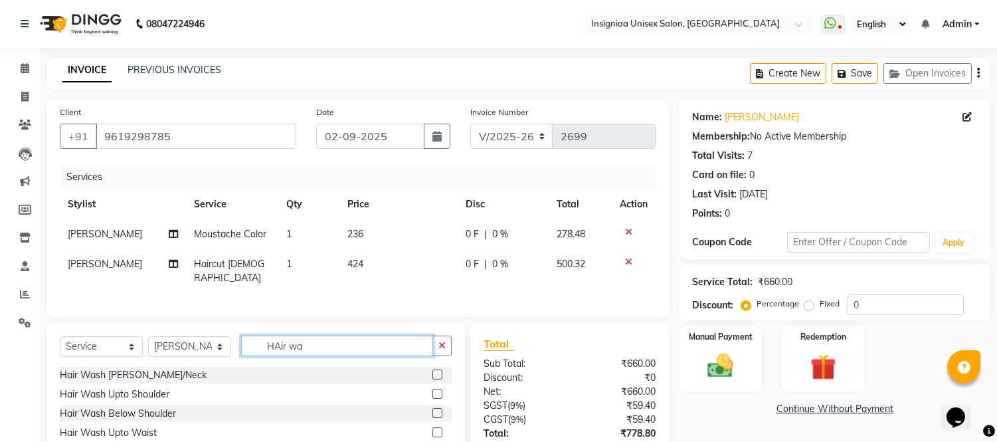
scroll to position [106, 0]
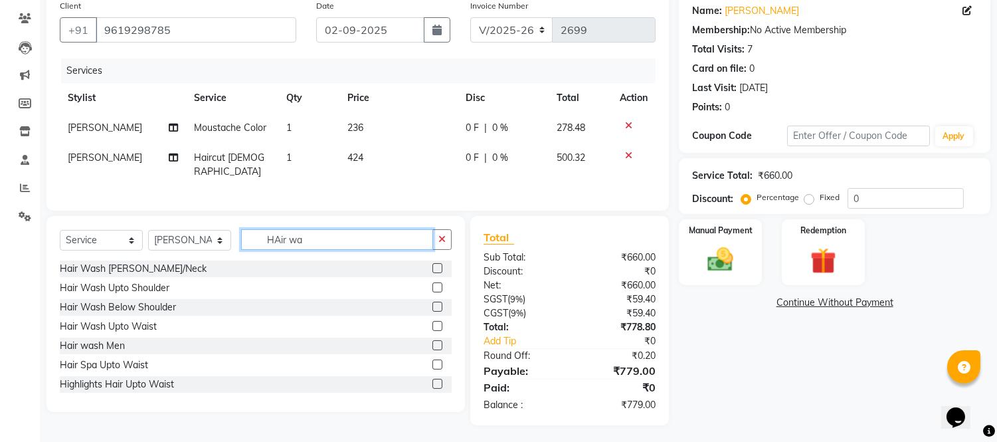
type input "HAir wa"
click at [433, 302] on label at bounding box center [438, 307] width 10 height 10
click at [433, 303] on input "checkbox" at bounding box center [437, 307] width 9 height 9
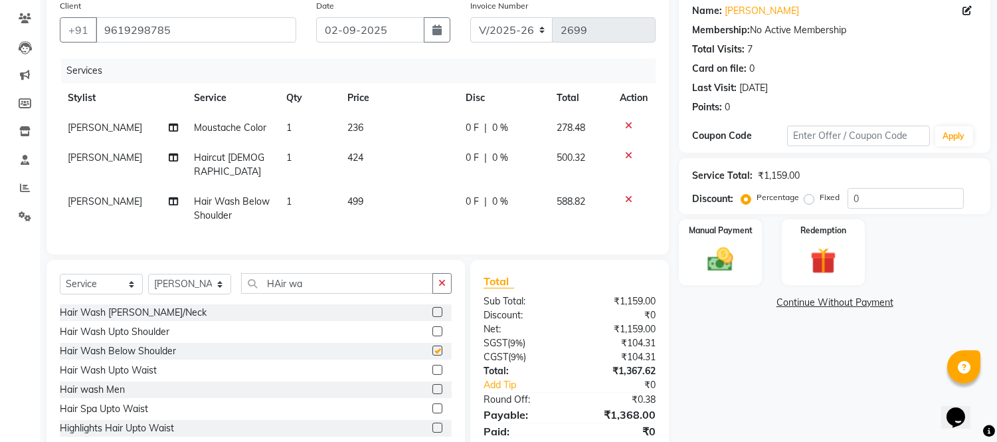
checkbox input "false"
drag, startPoint x: 326, startPoint y: 284, endPoint x: 230, endPoint y: 288, distance: 96.4
click at [230, 288] on div "Select Service Product Membership Package Voucher Prepaid Gift Card Select Styl…" at bounding box center [256, 288] width 392 height 31
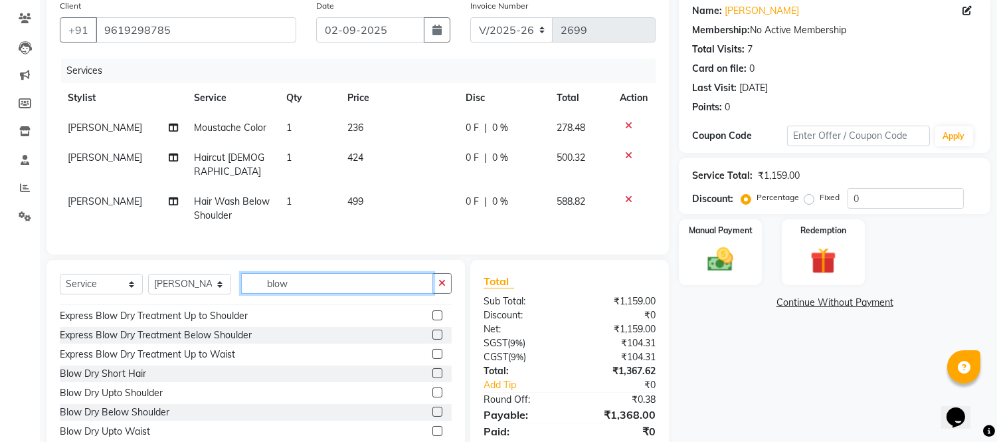
scroll to position [21, 0]
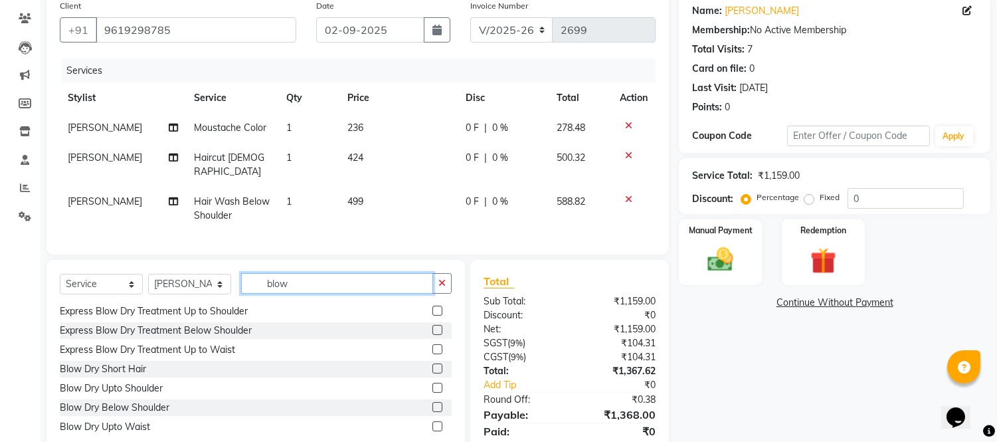
type input "blow"
click at [433, 403] on label at bounding box center [438, 407] width 10 height 10
click at [433, 403] on input "checkbox" at bounding box center [437, 407] width 9 height 9
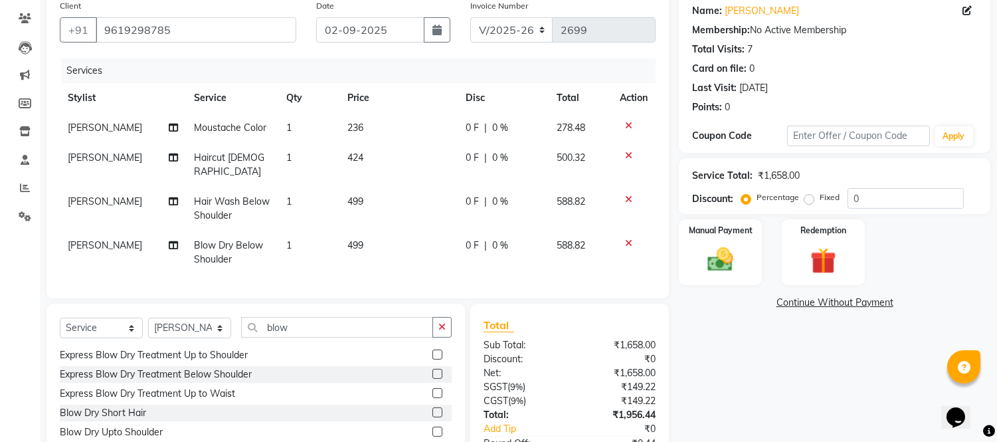
checkbox input "false"
click at [849, 193] on input "0" at bounding box center [906, 198] width 116 height 21
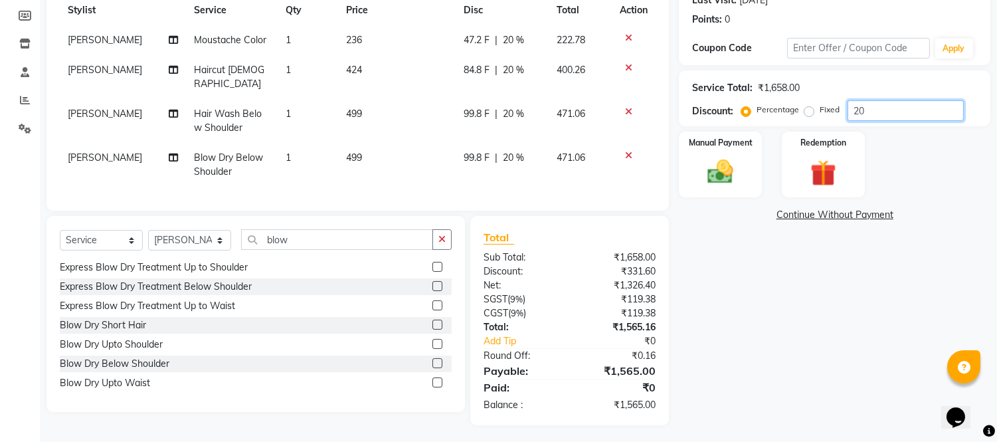
scroll to position [120, 0]
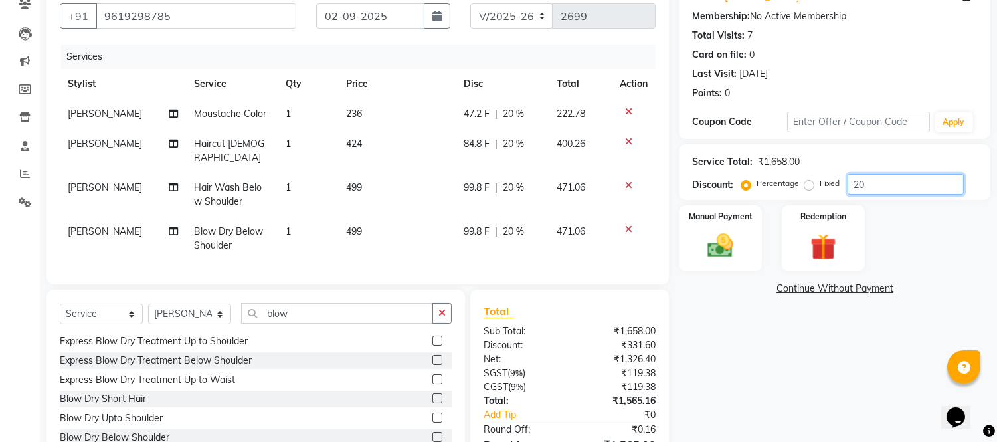
type input "20"
click at [629, 225] on icon at bounding box center [628, 229] width 7 height 9
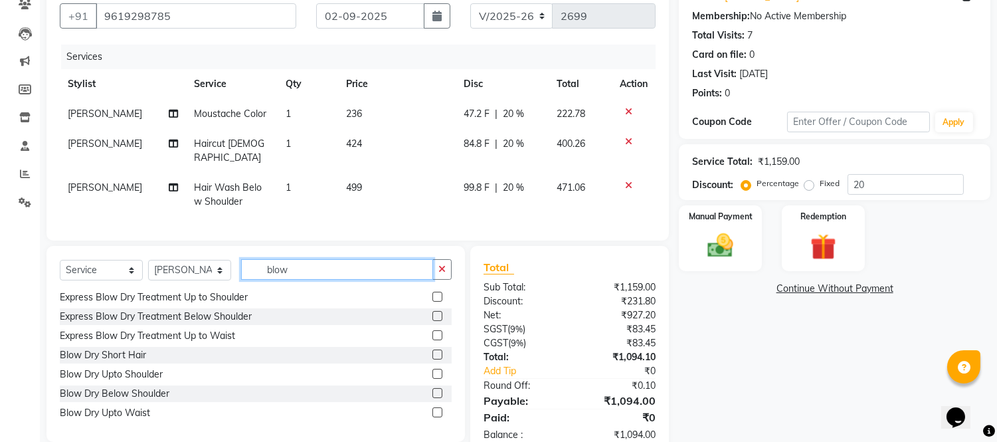
drag, startPoint x: 308, startPoint y: 262, endPoint x: 244, endPoint y: 269, distance: 64.1
click at [245, 266] on input "blow" at bounding box center [337, 269] width 192 height 21
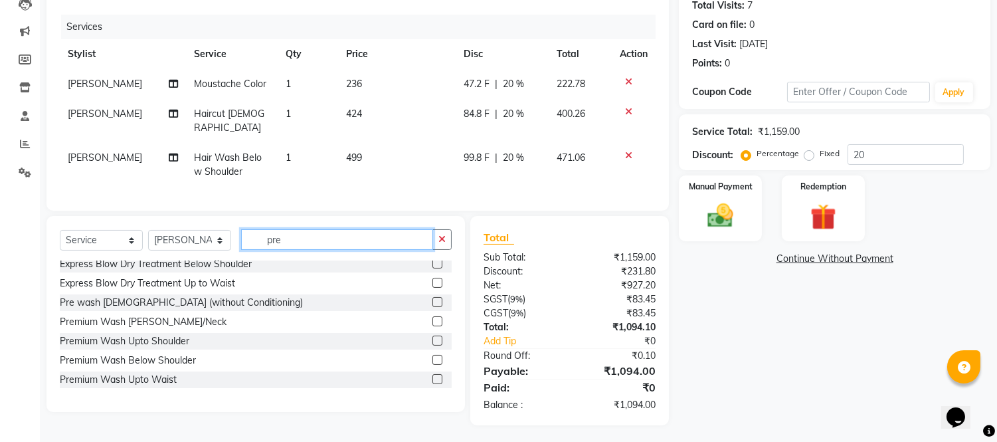
scroll to position [0, 0]
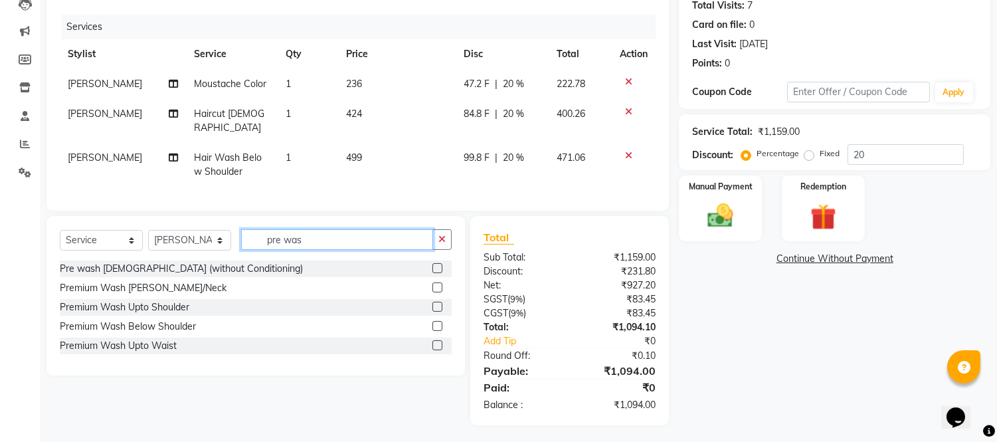
type input "pre was"
click at [439, 263] on label at bounding box center [438, 268] width 10 height 10
click at [439, 264] on input "checkbox" at bounding box center [437, 268] width 9 height 9
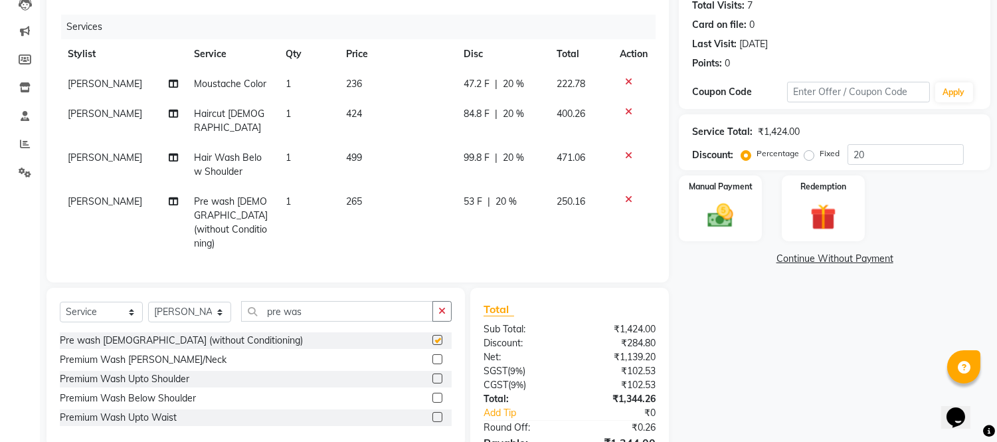
checkbox input "false"
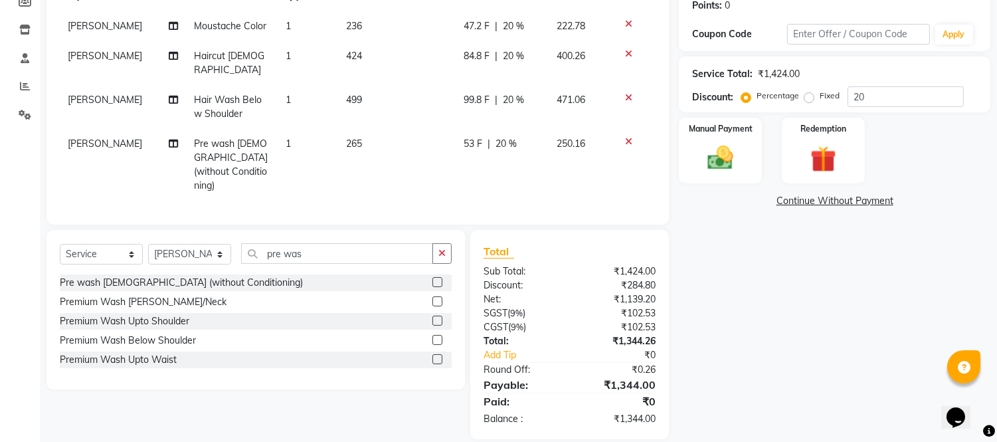
click at [506, 137] on span "20 %" at bounding box center [506, 144] width 21 height 14
select select "58139"
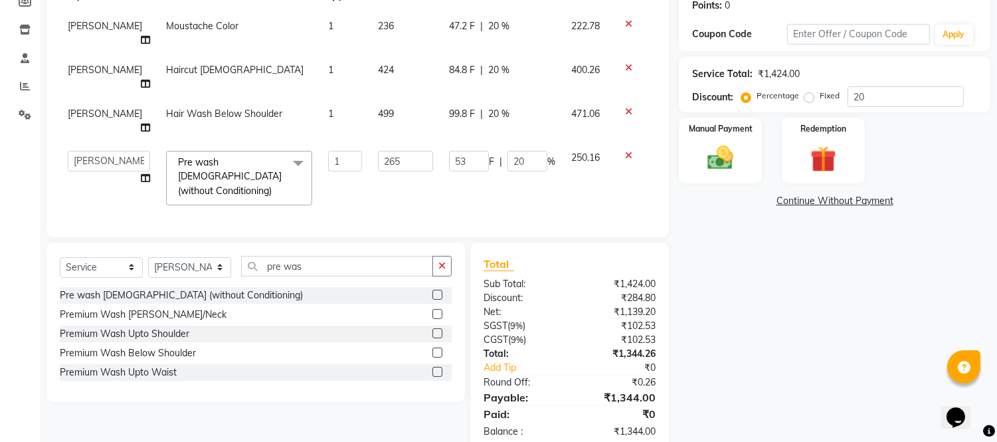
scroll to position [207, 0]
click at [528, 152] on input "20" at bounding box center [528, 162] width 40 height 21
type input "2"
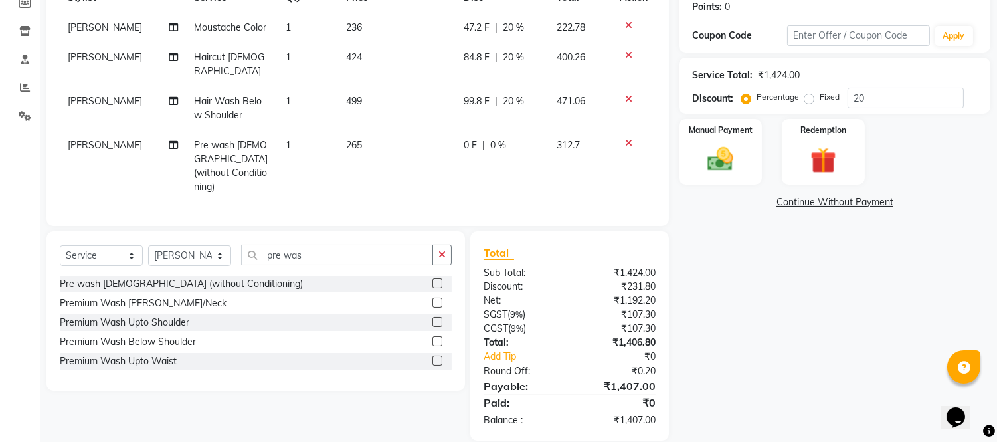
click at [557, 169] on tr "[PERSON_NAME] Pre wash [DEMOGRAPHIC_DATA] (without Conditioning) 1 265 0 F | 0 …" at bounding box center [358, 166] width 596 height 72
click at [723, 167] on img at bounding box center [721, 158] width 44 height 31
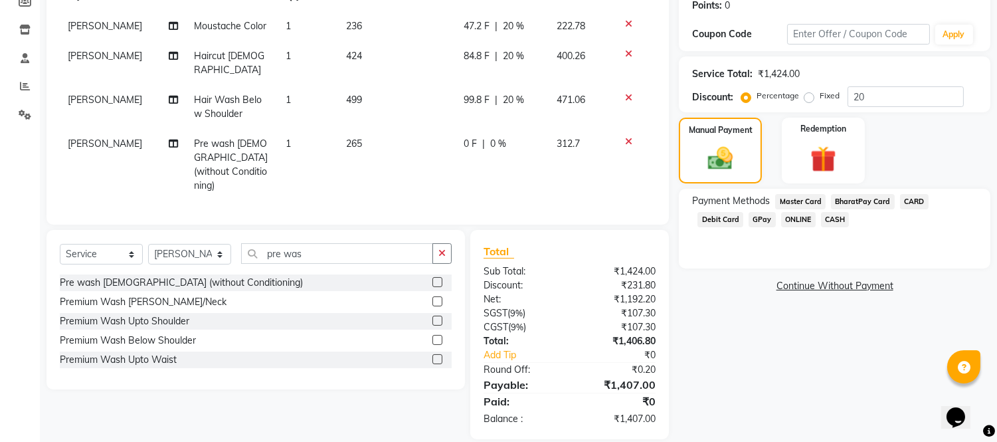
drag, startPoint x: 710, startPoint y: 217, endPoint x: 722, endPoint y: 201, distance: 19.8
click at [749, 215] on span "GPay" at bounding box center [762, 219] width 27 height 15
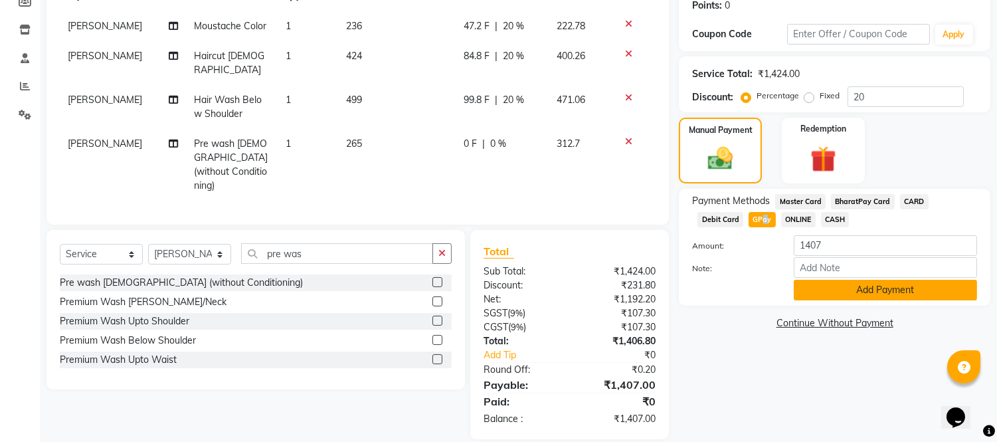
click at [849, 291] on button "Add Payment" at bounding box center [885, 290] width 183 height 21
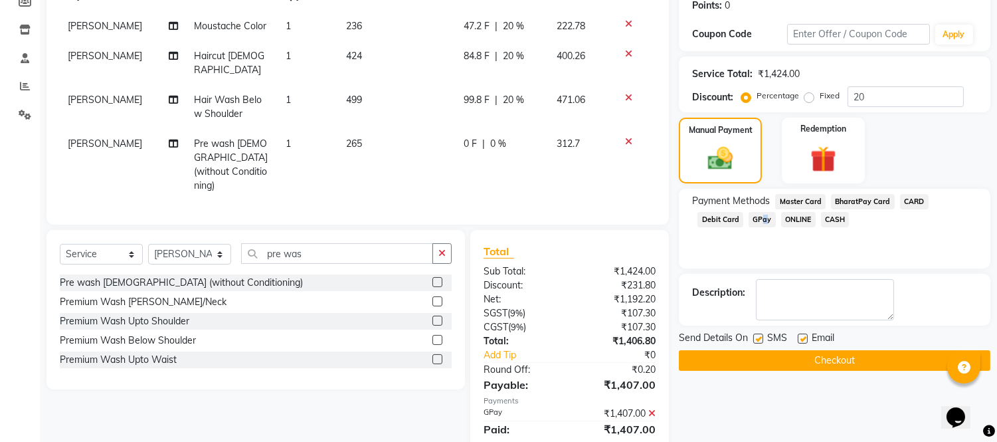
scroll to position [236, 0]
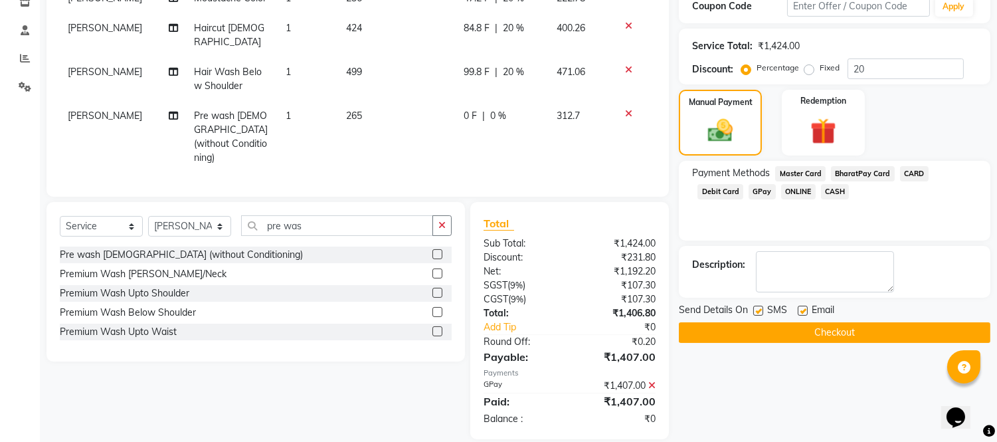
click at [807, 307] on label at bounding box center [803, 311] width 10 height 10
click at [807, 307] on input "checkbox" at bounding box center [802, 311] width 9 height 9
checkbox input "false"
click at [762, 308] on label at bounding box center [759, 311] width 10 height 10
click at [762, 308] on input "checkbox" at bounding box center [758, 311] width 9 height 9
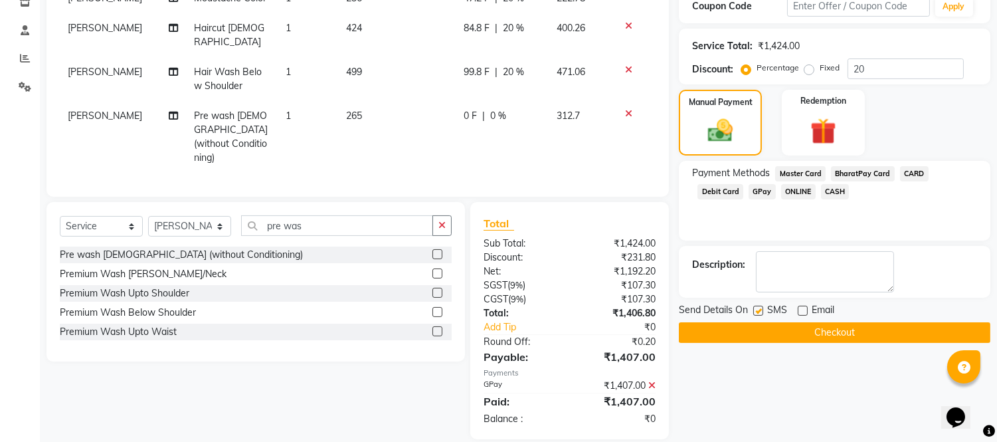
checkbox input "false"
click at [772, 323] on button "Checkout" at bounding box center [835, 332] width 312 height 21
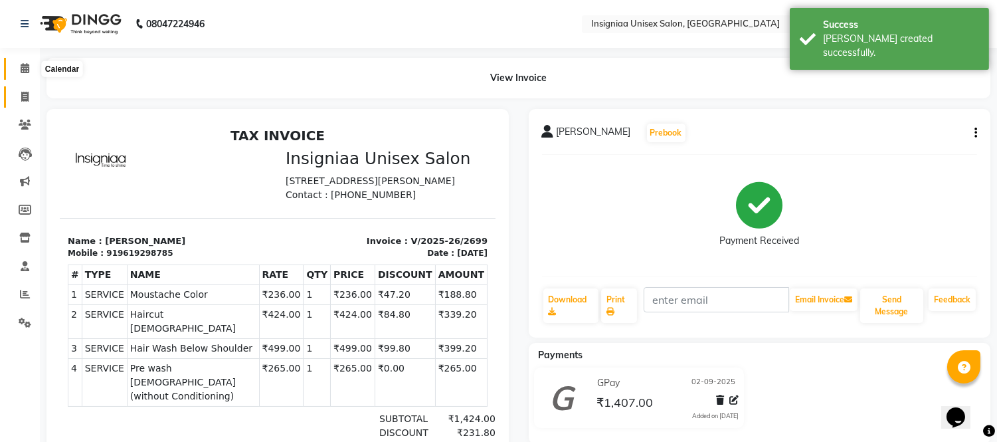
drag, startPoint x: 23, startPoint y: 69, endPoint x: 30, endPoint y: 89, distance: 21.0
click at [23, 70] on icon at bounding box center [25, 68] width 9 height 10
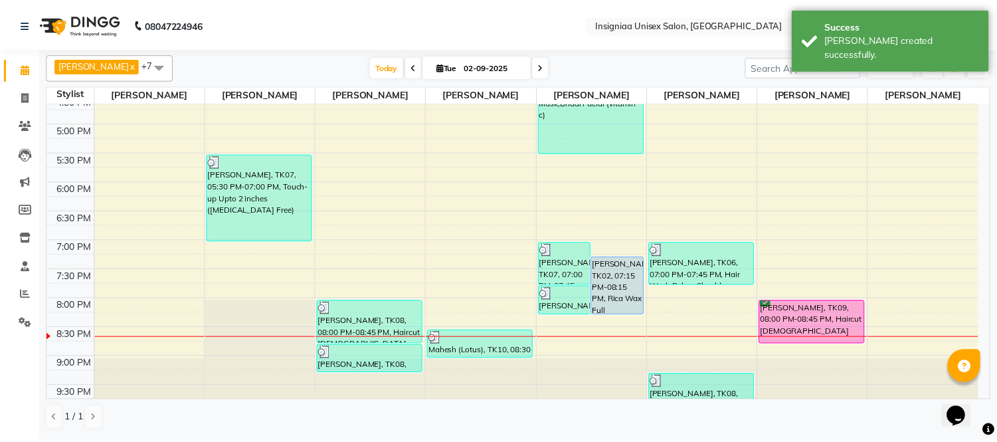
scroll to position [407, 0]
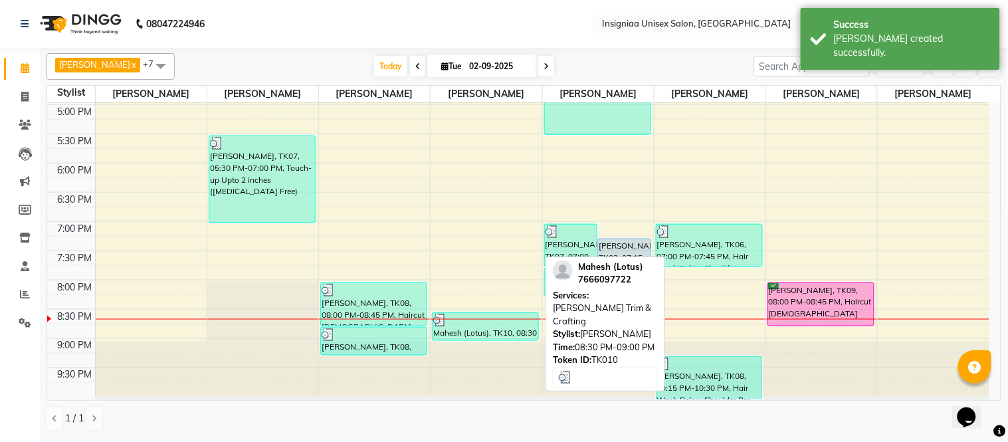
click at [465, 335] on div "Mahesh (Lotus), TK10, 08:30 PM-09:00 PM, [PERSON_NAME] Trim & Crafting" at bounding box center [486, 326] width 106 height 27
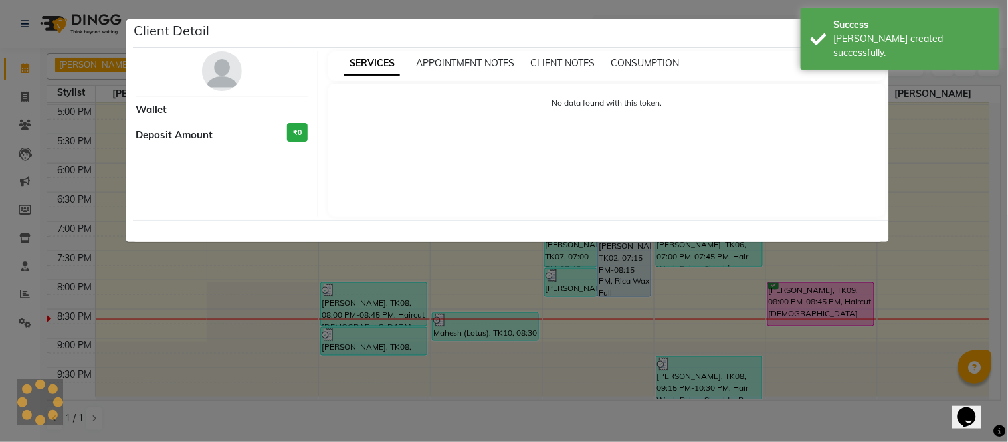
select select "3"
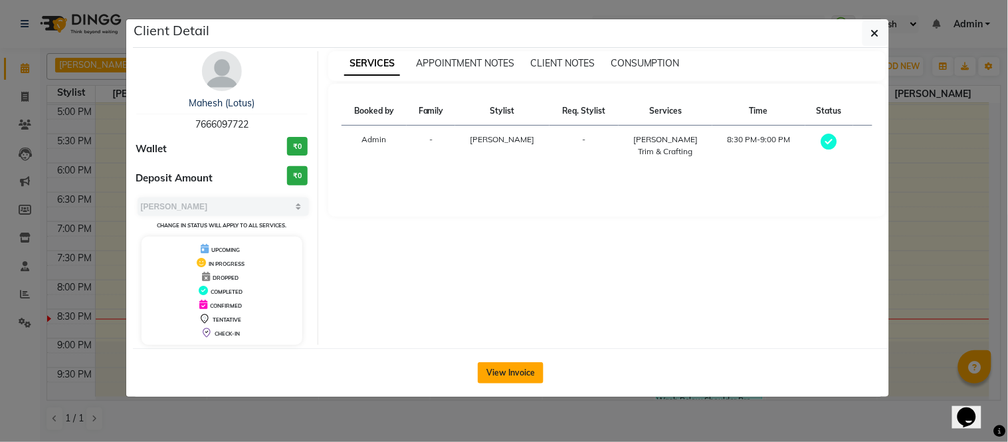
click at [495, 375] on button "View Invoice" at bounding box center [511, 372] width 66 height 21
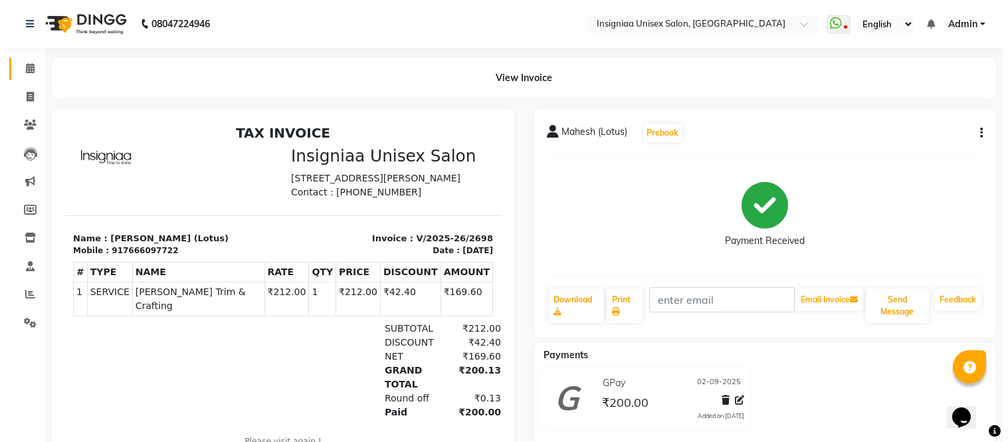
scroll to position [10, 0]
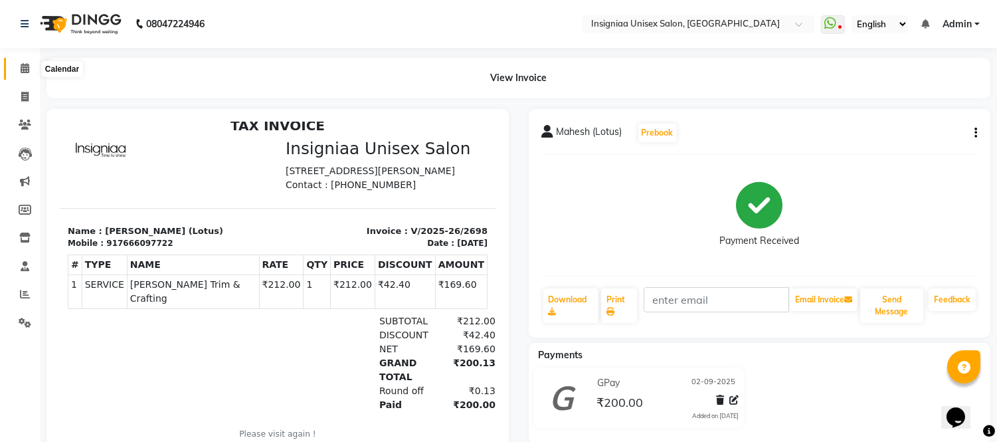
click at [21, 71] on icon at bounding box center [25, 68] width 9 height 10
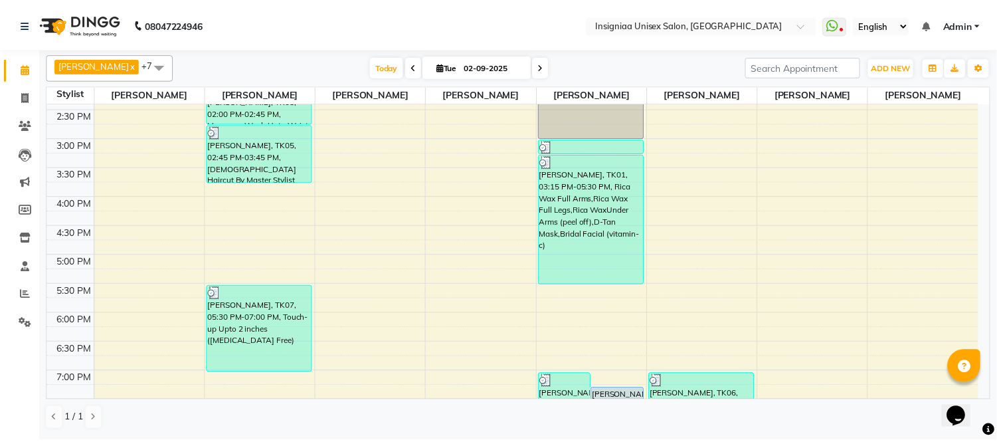
scroll to position [407, 0]
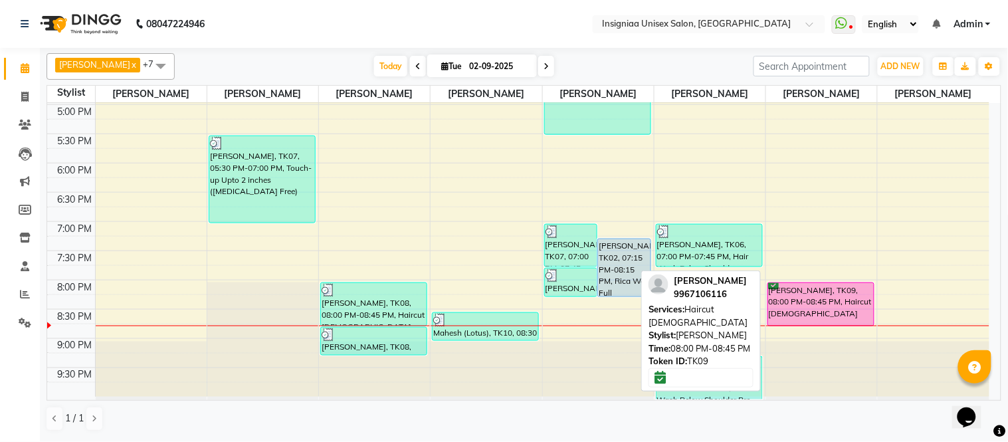
click at [800, 311] on div "[PERSON_NAME], TK09, 08:00 PM-08:45 PM, Haircut [DEMOGRAPHIC_DATA]" at bounding box center [821, 304] width 106 height 43
select select "6"
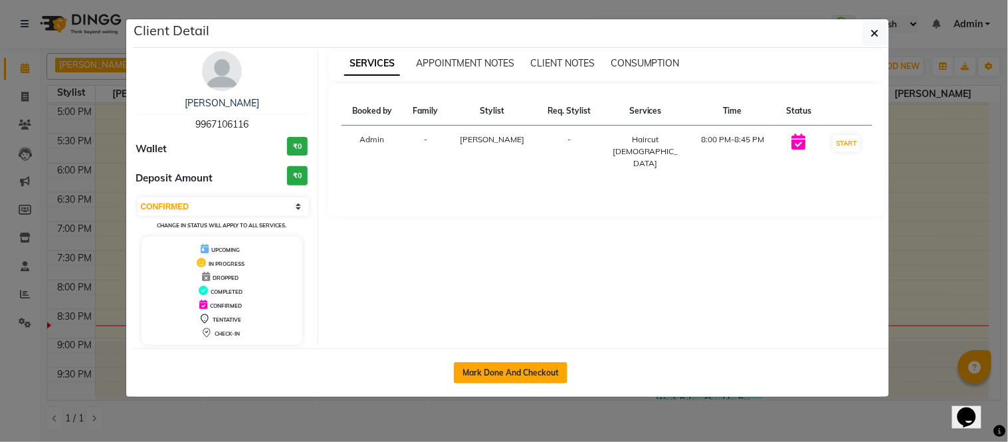
click at [515, 373] on button "Mark Done And Checkout" at bounding box center [511, 372] width 114 height 21
select select "service"
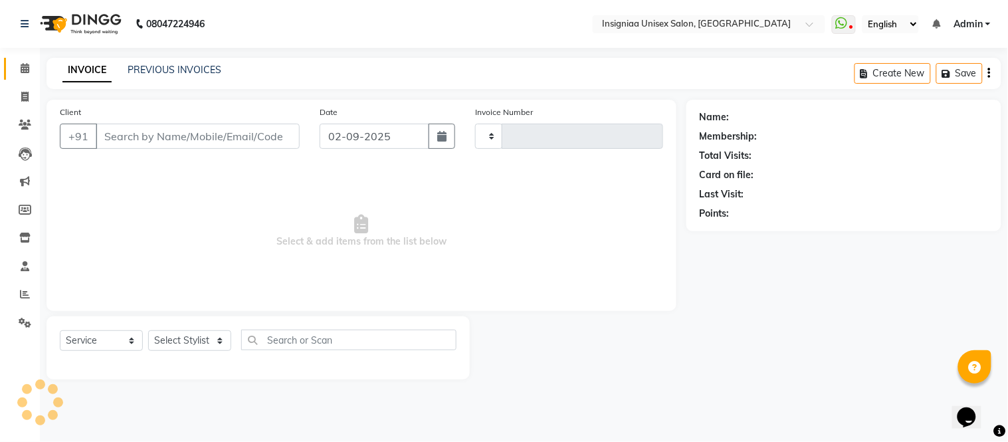
type input "2700"
select select "3"
select select "6999"
type input "9967106116"
select select "67590"
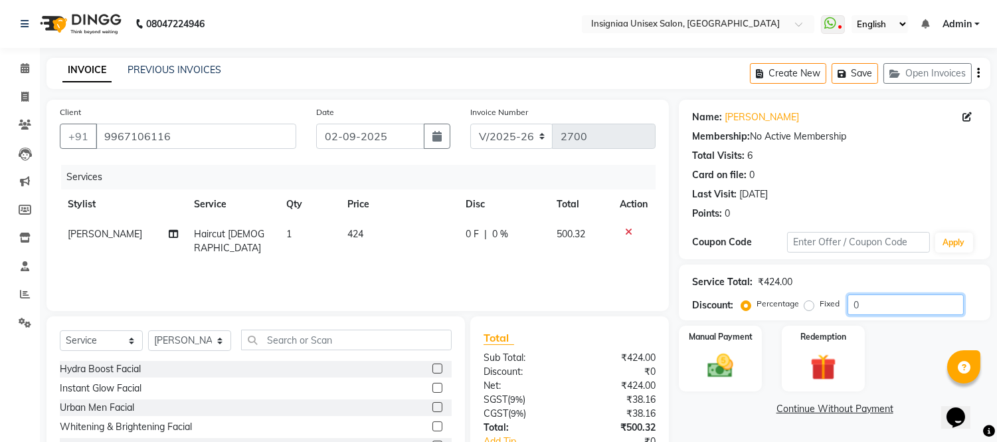
click at [849, 301] on input "0" at bounding box center [906, 304] width 116 height 21
type input "20"
click at [725, 362] on img at bounding box center [721, 366] width 44 height 31
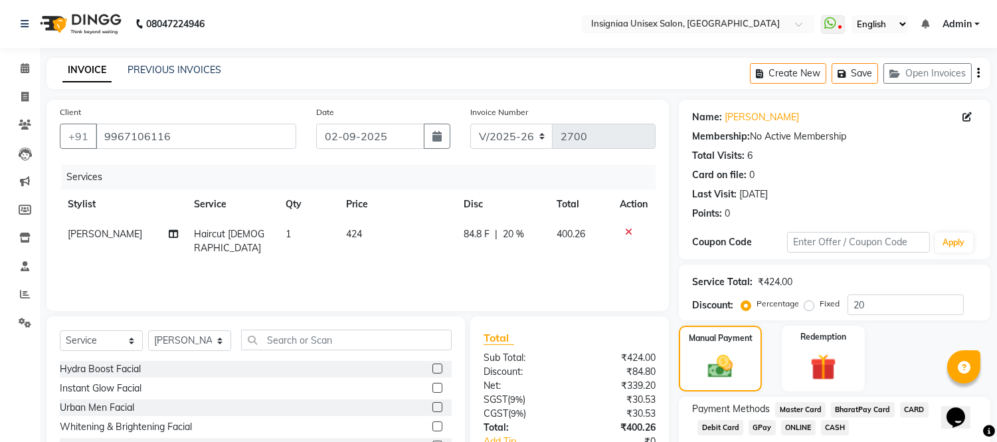
scroll to position [103, 0]
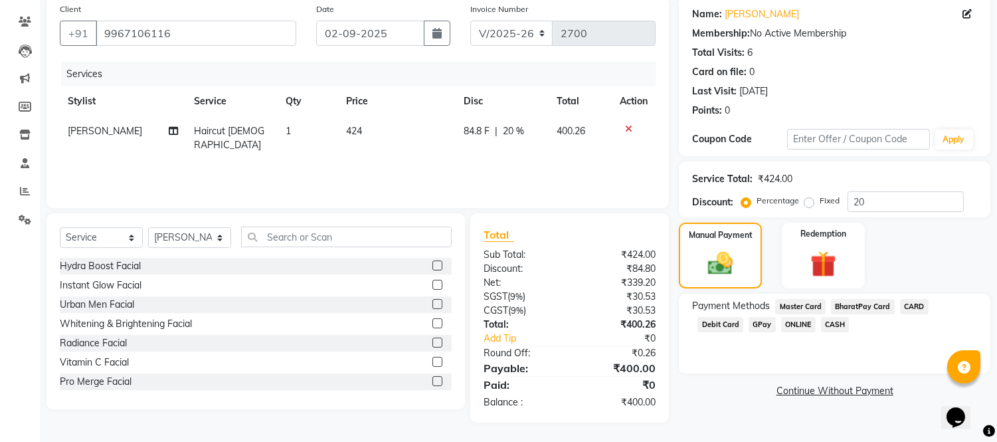
click at [749, 321] on span "GPay" at bounding box center [762, 324] width 27 height 15
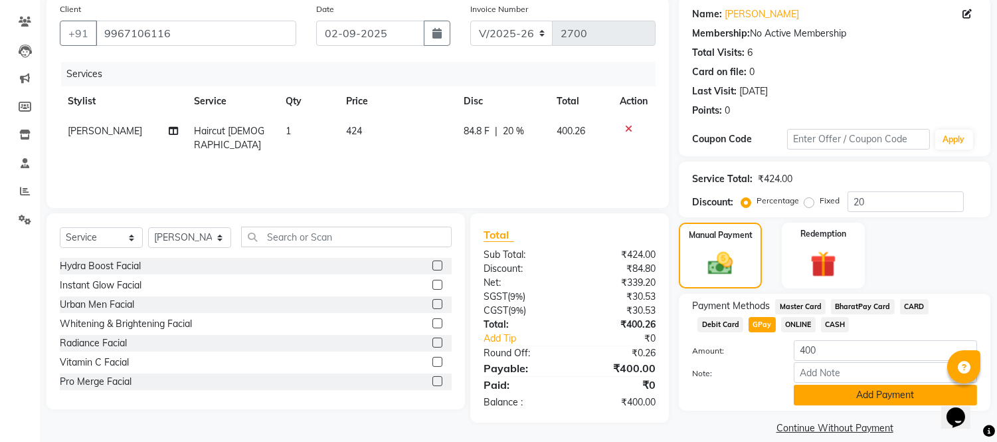
click at [847, 390] on button "Add Payment" at bounding box center [885, 395] width 183 height 21
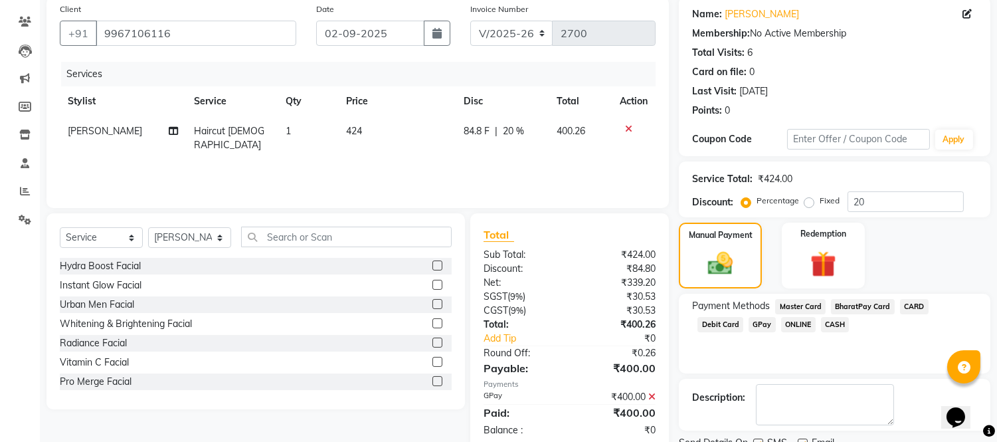
scroll to position [156, 0]
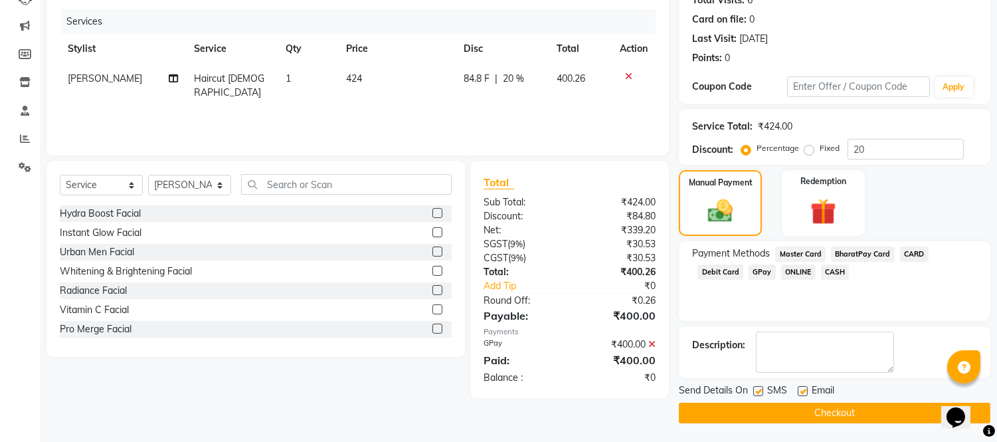
click at [801, 390] on label at bounding box center [803, 391] width 10 height 10
click at [801, 390] on input "checkbox" at bounding box center [802, 391] width 9 height 9
checkbox input "false"
click at [764, 388] on div "SMS" at bounding box center [776, 391] width 45 height 17
click at [761, 390] on label at bounding box center [759, 391] width 10 height 10
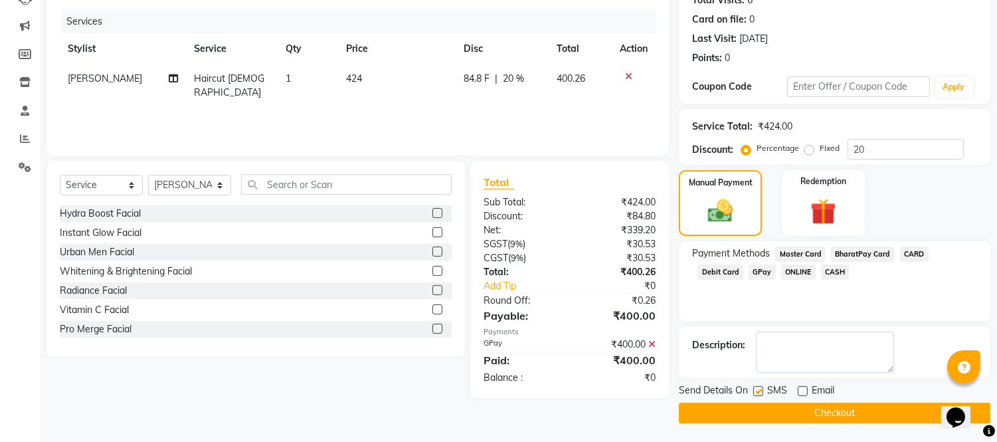
click at [761, 390] on input "checkbox" at bounding box center [758, 391] width 9 height 9
checkbox input "false"
drag, startPoint x: 778, startPoint y: 409, endPoint x: 801, endPoint y: 389, distance: 30.6
click at [779, 408] on button "Checkout" at bounding box center [835, 413] width 312 height 21
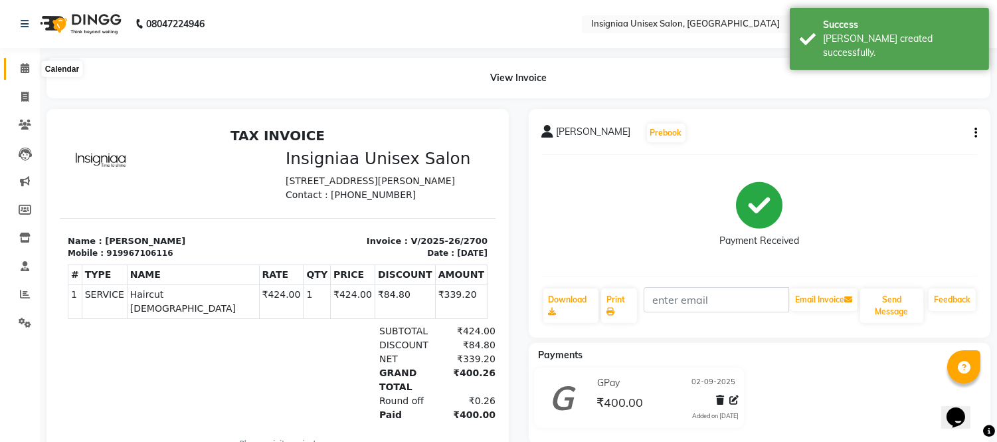
drag, startPoint x: 22, startPoint y: 74, endPoint x: 41, endPoint y: 78, distance: 19.7
click at [22, 73] on icon at bounding box center [25, 68] width 9 height 10
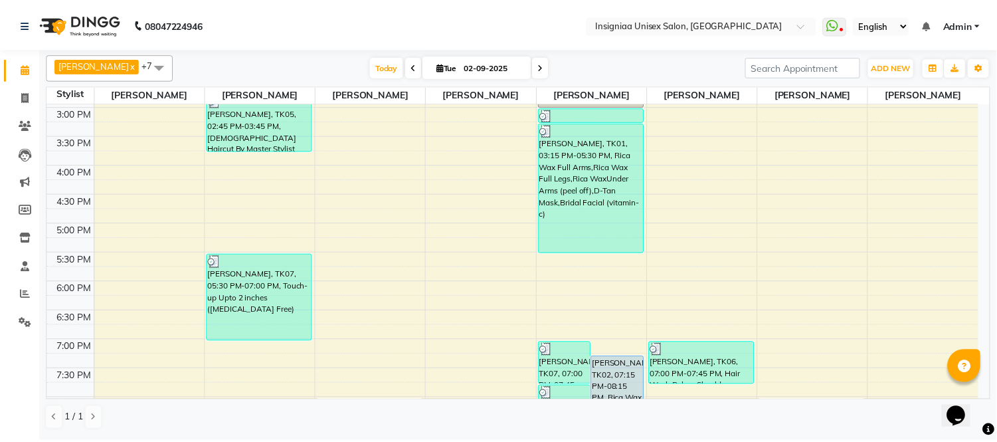
scroll to position [334, 0]
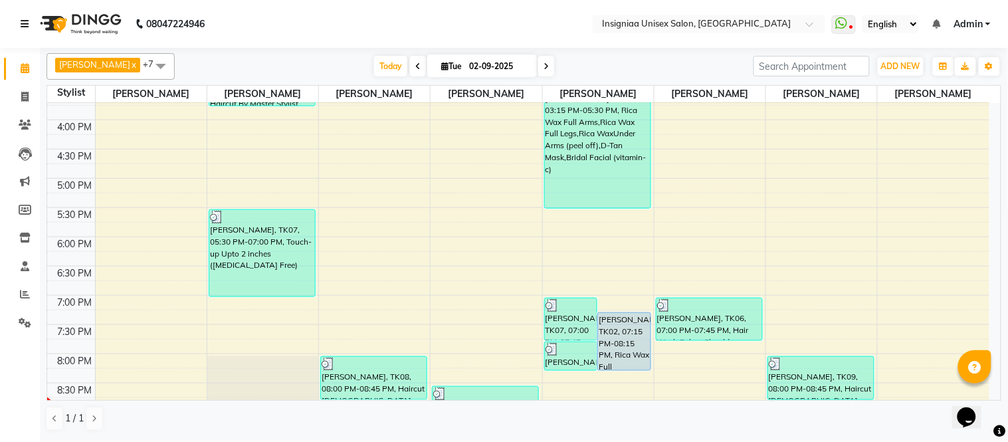
drag, startPoint x: 20, startPoint y: 24, endPoint x: 15, endPoint y: 38, distance: 14.7
click at [21, 24] on icon at bounding box center [25, 23] width 8 height 9
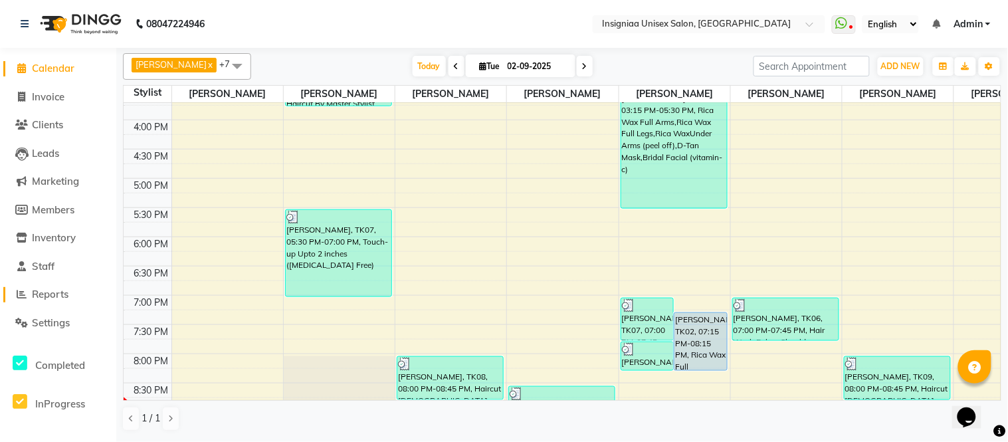
drag, startPoint x: 58, startPoint y: 286, endPoint x: 60, endPoint y: 292, distance: 6.9
click at [60, 286] on li "Reports" at bounding box center [58, 294] width 116 height 29
click at [60, 292] on span "Reports" at bounding box center [50, 294] width 37 height 13
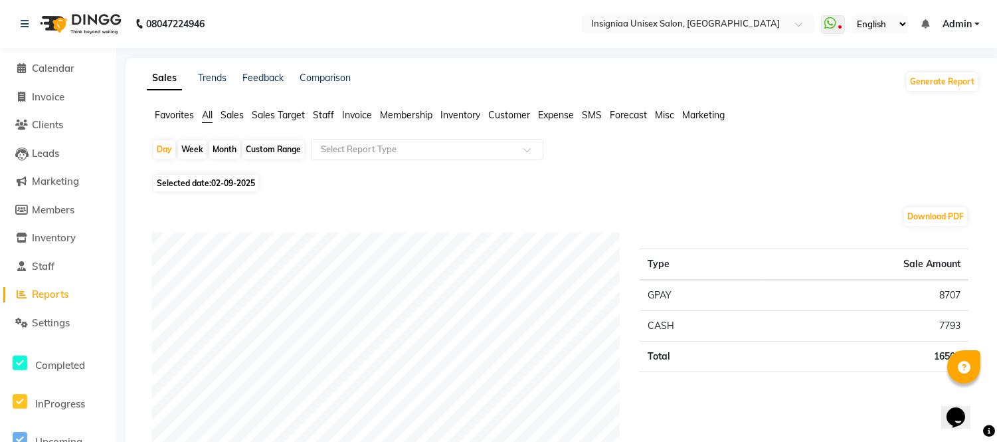
click at [319, 115] on span "Staff" at bounding box center [323, 115] width 21 height 12
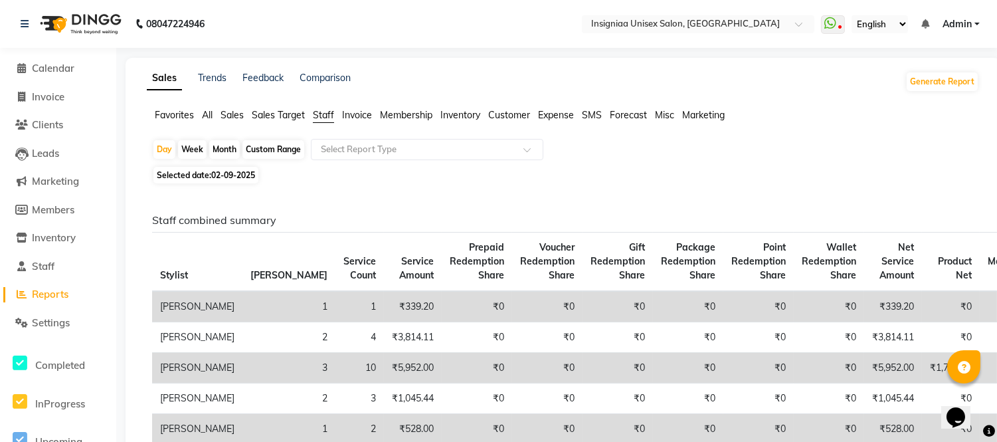
click at [274, 148] on div "Custom Range" at bounding box center [274, 149] width 62 height 19
select select "9"
select select "2025"
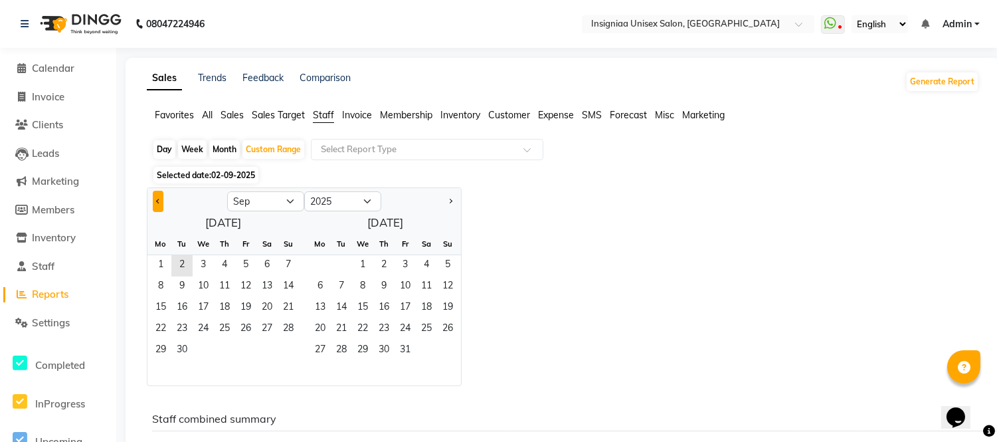
click at [157, 199] on span "Previous month" at bounding box center [158, 201] width 5 height 5
select select "8"
click at [242, 261] on span "1" at bounding box center [245, 265] width 21 height 21
click at [290, 347] on span "31" at bounding box center [288, 350] width 21 height 21
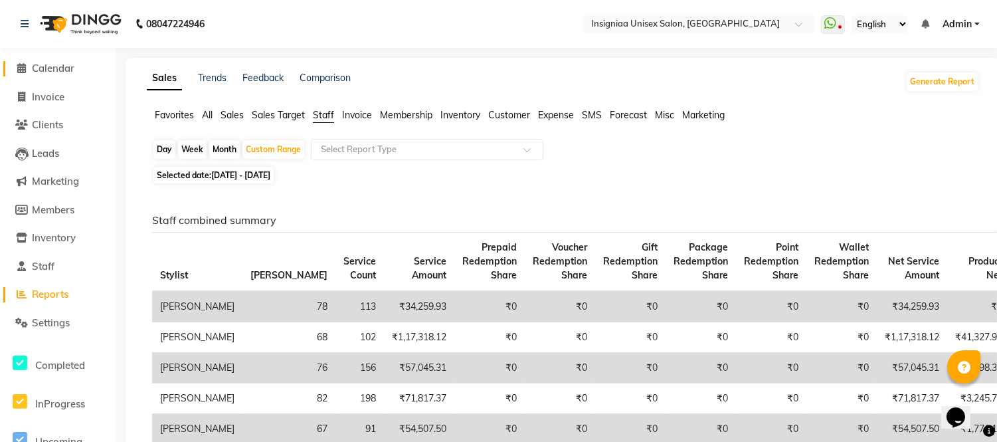
drag, startPoint x: 64, startPoint y: 65, endPoint x: 71, endPoint y: 82, distance: 17.9
click at [64, 65] on span "Calendar" at bounding box center [53, 68] width 43 height 13
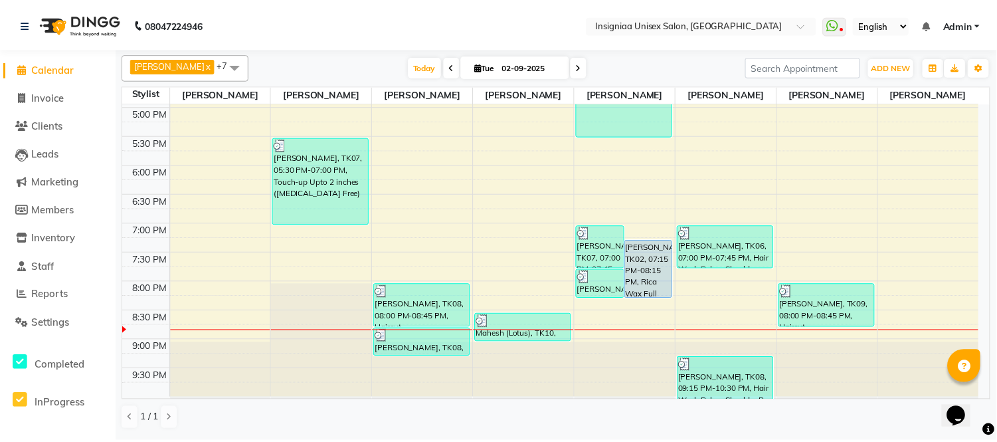
scroll to position [407, 0]
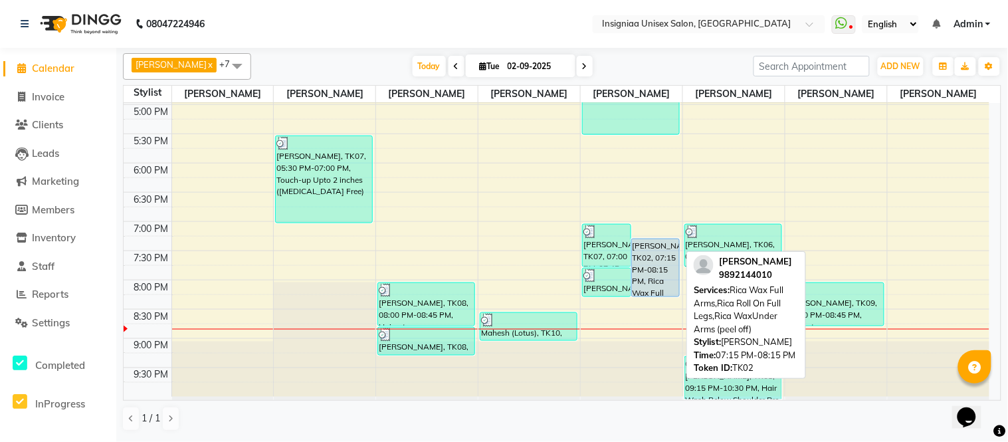
click at [649, 255] on div "[PERSON_NAME], TK02, 07:15 PM-08:15 PM, Rica Wax Full Arms,Rica Roll On Full Le…" at bounding box center [656, 267] width 48 height 57
select select "5"
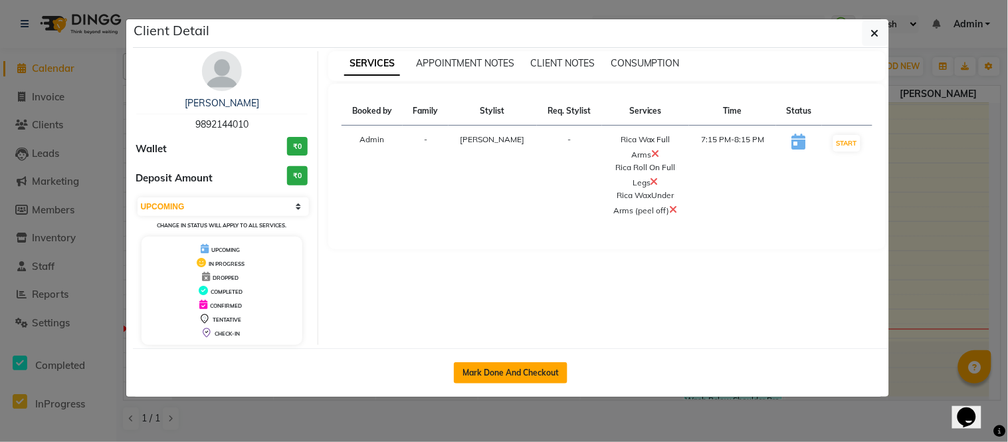
drag, startPoint x: 520, startPoint y: 372, endPoint x: 539, endPoint y: 360, distance: 23.0
click at [523, 369] on button "Mark Done And Checkout" at bounding box center [511, 372] width 114 height 21
select select "service"
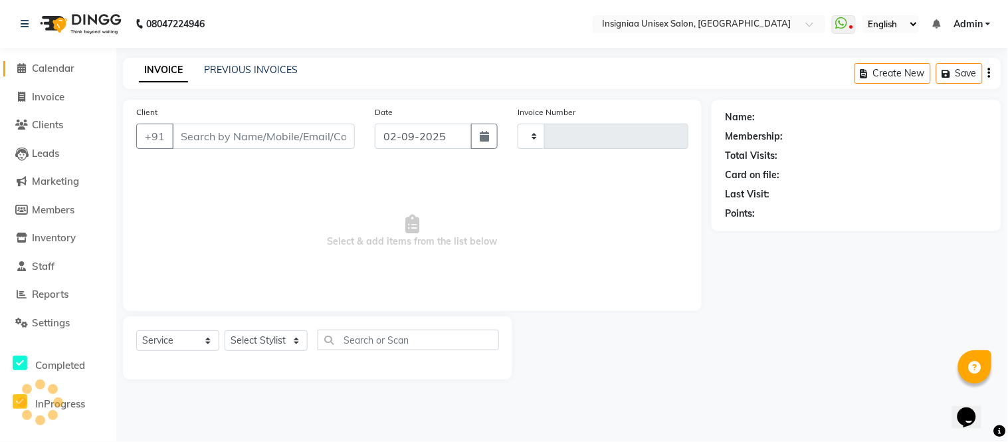
type input "2701"
select select "6999"
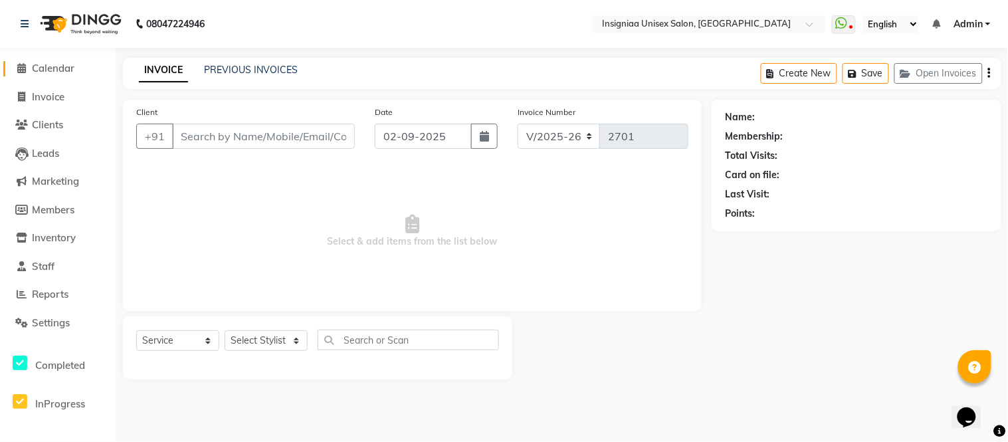
type input "9892144010"
select select "58136"
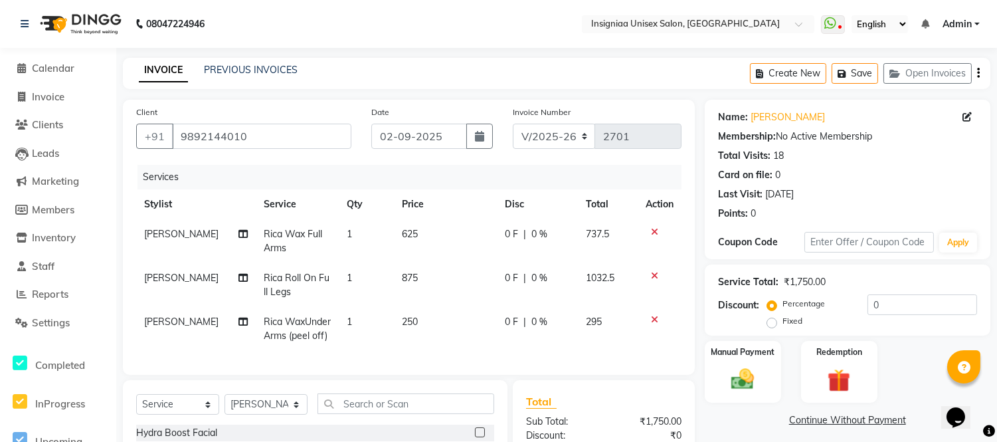
click at [309, 277] on span "Rica Roll On Full Legs" at bounding box center [297, 285] width 66 height 26
select select "58136"
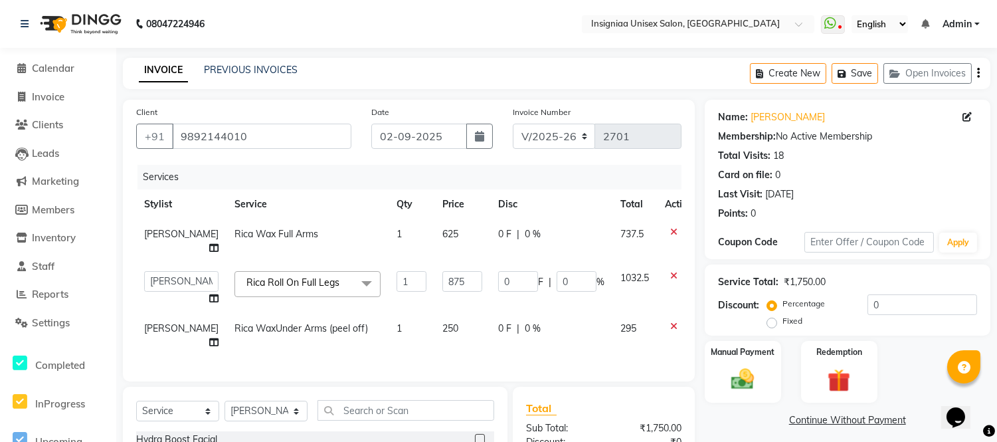
click at [354, 284] on span at bounding box center [367, 283] width 27 height 25
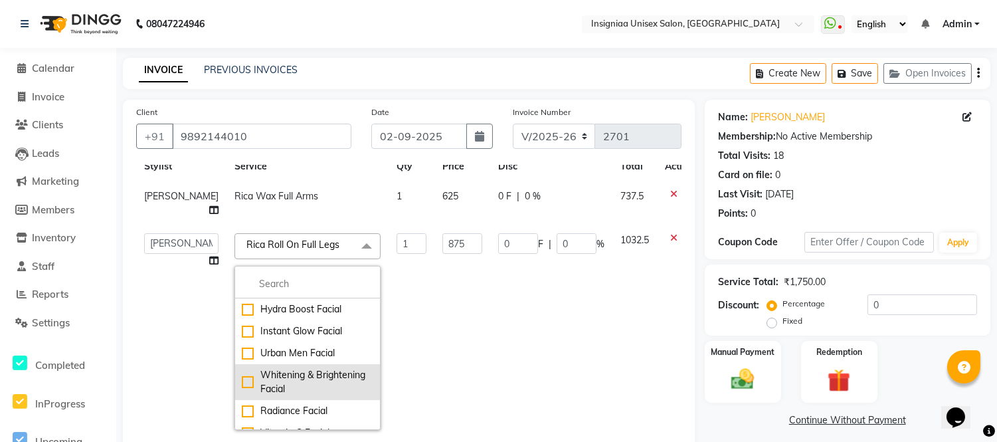
scroll to position [74, 0]
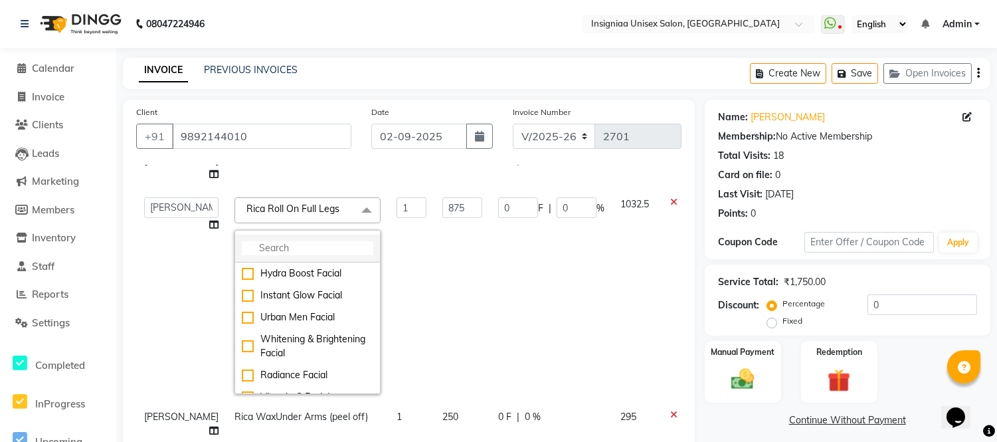
click at [280, 255] on input "multiselect-search" at bounding box center [308, 248] width 132 height 14
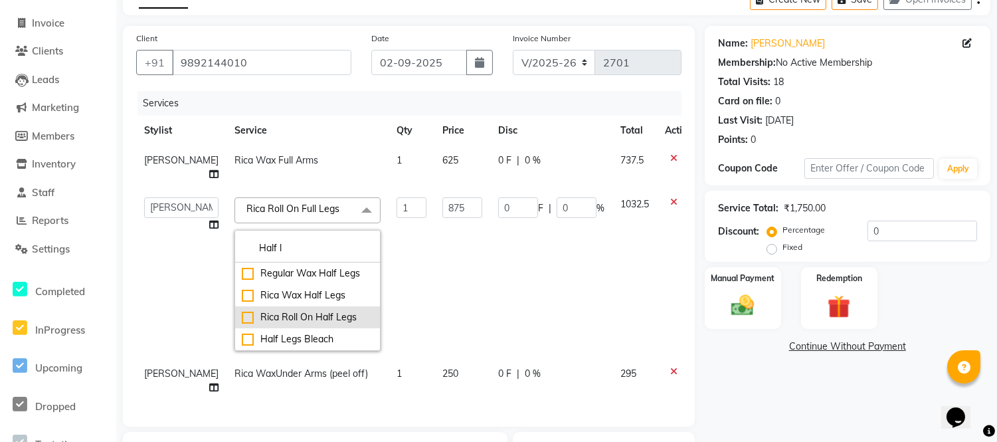
type input "Half l"
click at [242, 310] on div "Rica Roll On Half Legs" at bounding box center [308, 317] width 132 height 14
checkbox input "true"
type input "562.5"
click at [324, 156] on td "Rica Wax Full Arms" at bounding box center [308, 168] width 162 height 44
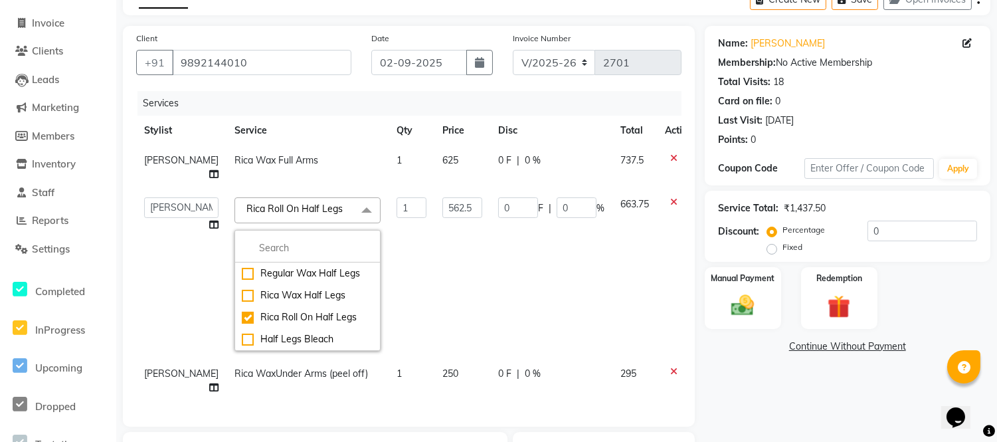
scroll to position [0, 0]
select select "58136"
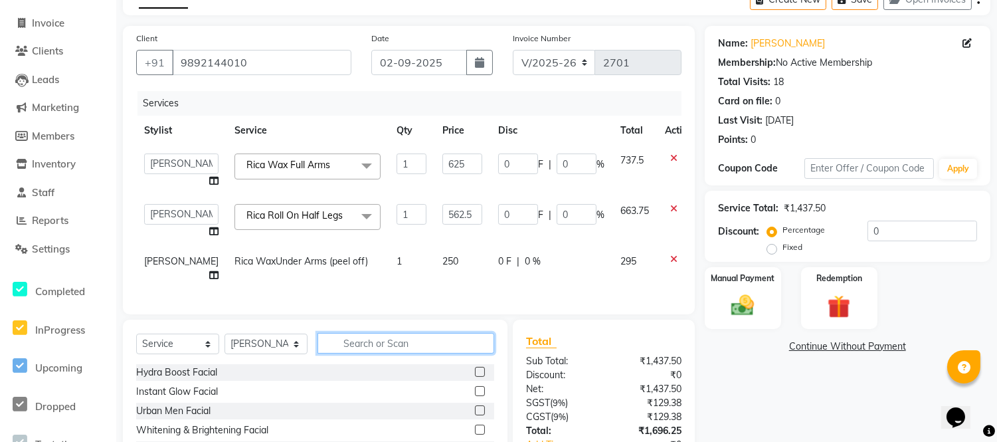
click at [389, 353] on input "text" at bounding box center [406, 343] width 177 height 21
type input "eye"
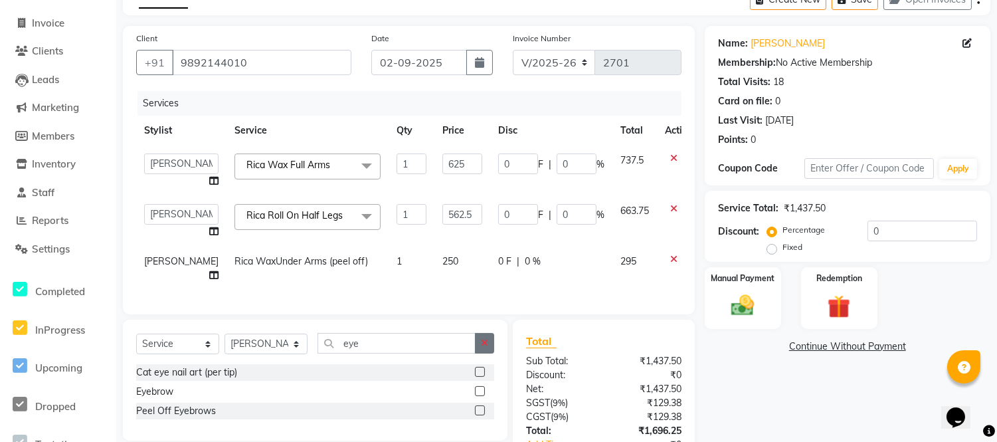
click at [483, 396] on label at bounding box center [480, 391] width 10 height 10
click at [483, 396] on input "checkbox" at bounding box center [479, 391] width 9 height 9
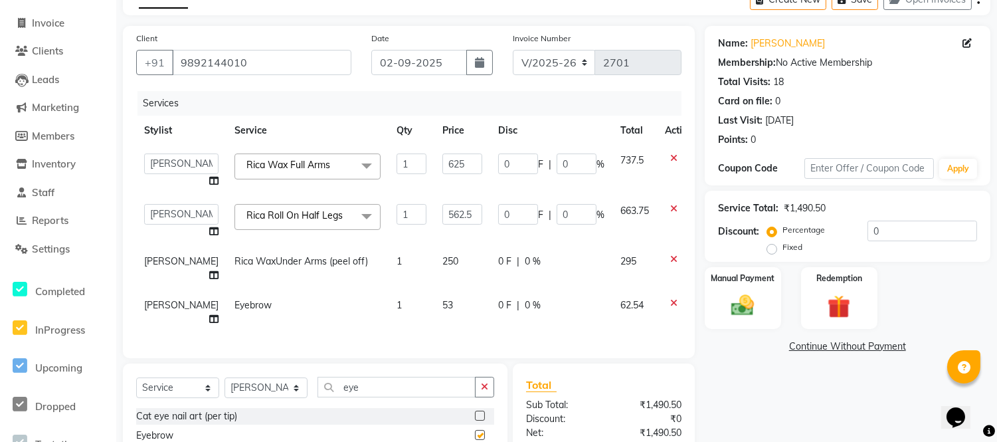
checkbox input "false"
drag, startPoint x: 373, startPoint y: 397, endPoint x: 315, endPoint y: 397, distance: 58.5
click at [315, 397] on div "Select Service Product Membership Package Voucher Prepaid Gift Card Select Styl…" at bounding box center [315, 392] width 358 height 31
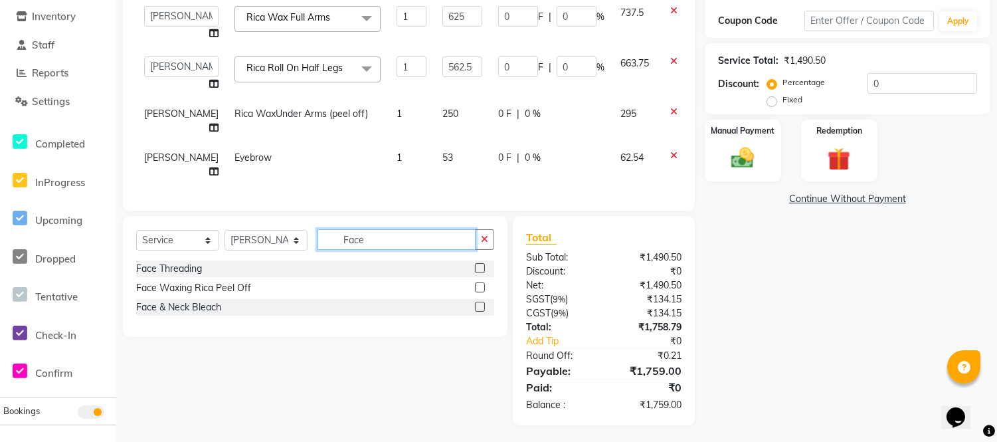
type input "Face"
click at [480, 292] on label at bounding box center [480, 287] width 10 height 10
click at [480, 292] on input "checkbox" at bounding box center [479, 288] width 9 height 9
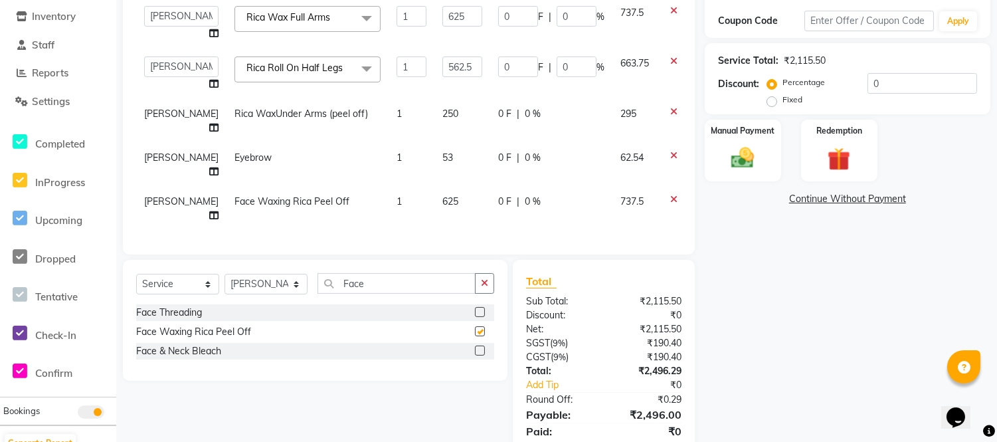
checkbox input "false"
drag, startPoint x: 869, startPoint y: 78, endPoint x: 873, endPoint y: 94, distance: 15.8
click at [869, 80] on input "0" at bounding box center [923, 83] width 110 height 21
type input "20"
type input "112.5"
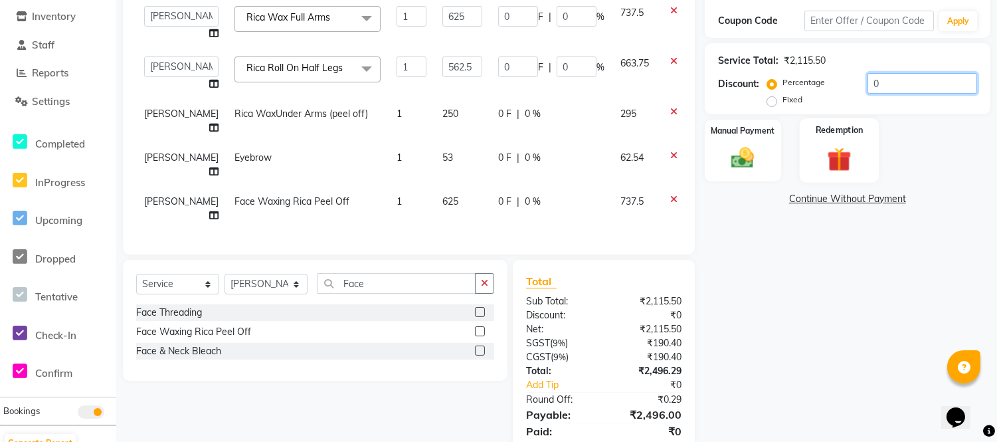
type input "20"
type input "125"
type input "20"
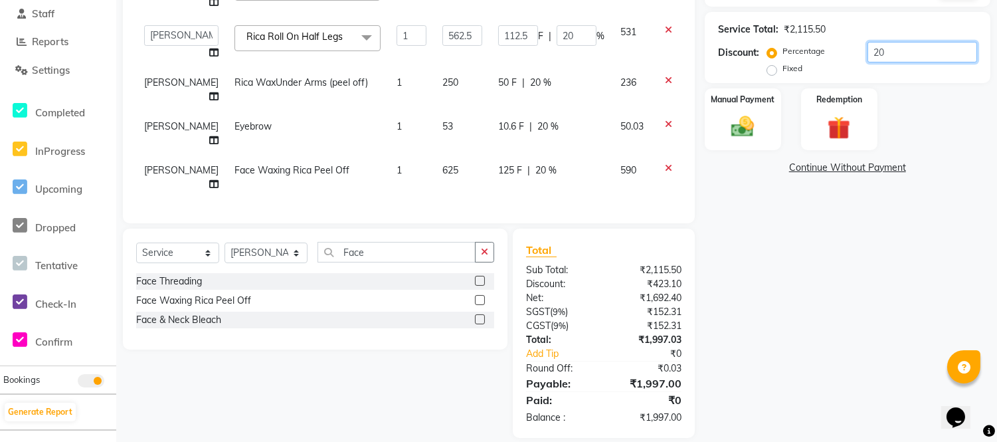
scroll to position [279, 0]
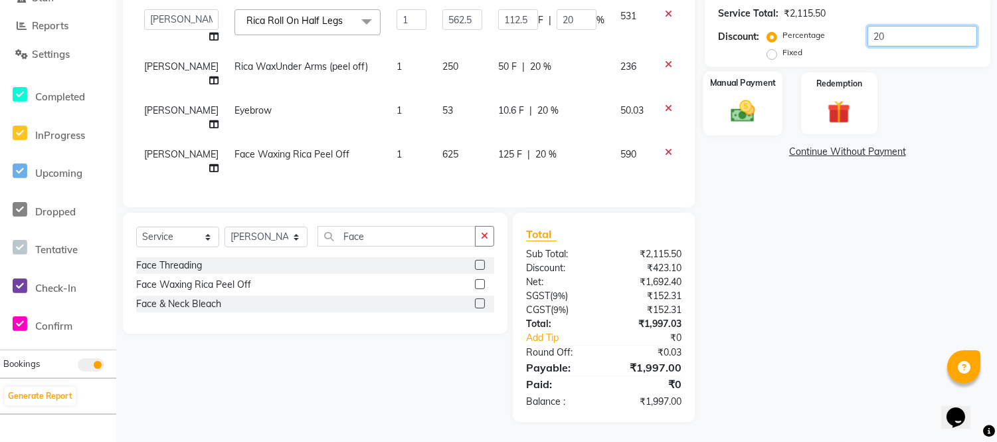
type input "20"
click at [756, 110] on img at bounding box center [743, 111] width 39 height 28
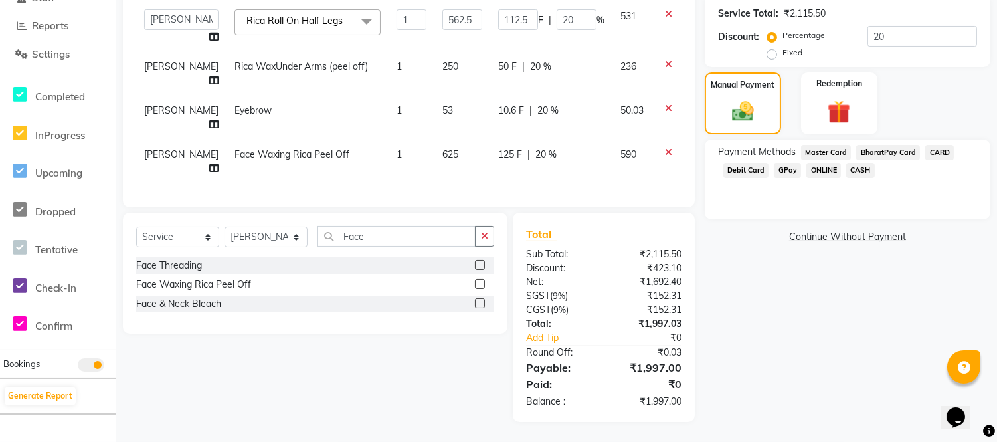
click at [785, 163] on span "GPay" at bounding box center [787, 170] width 27 height 15
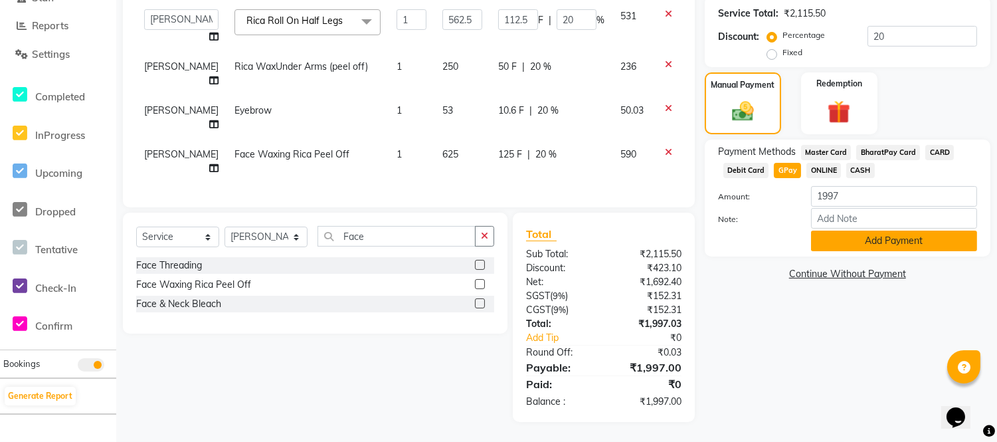
click at [851, 231] on button "Add Payment" at bounding box center [894, 241] width 166 height 21
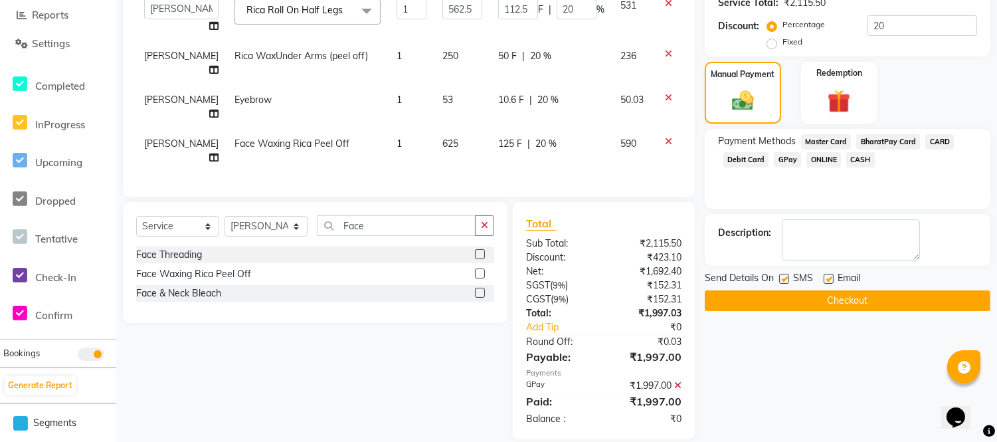
scroll to position [307, 0]
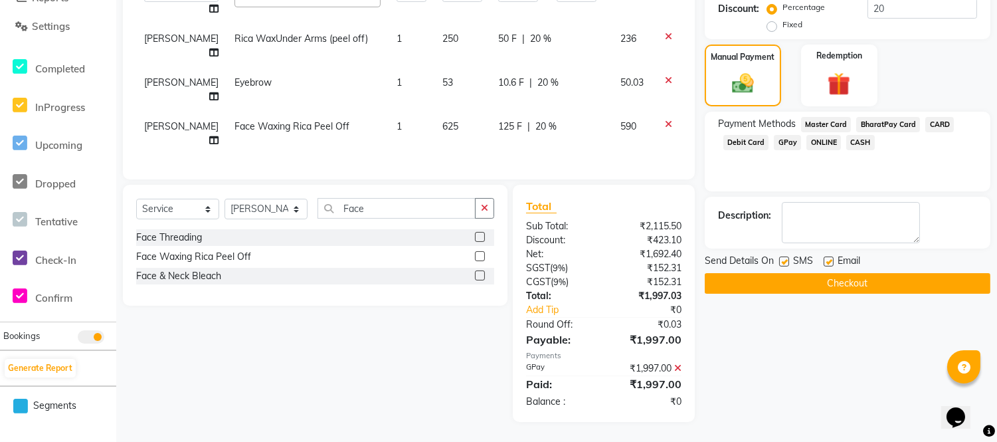
click at [828, 257] on label at bounding box center [829, 262] width 10 height 10
click at [828, 258] on input "checkbox" at bounding box center [828, 262] width 9 height 9
checkbox input "false"
click at [785, 257] on label at bounding box center [785, 262] width 10 height 10
click at [785, 258] on input "checkbox" at bounding box center [784, 262] width 9 height 9
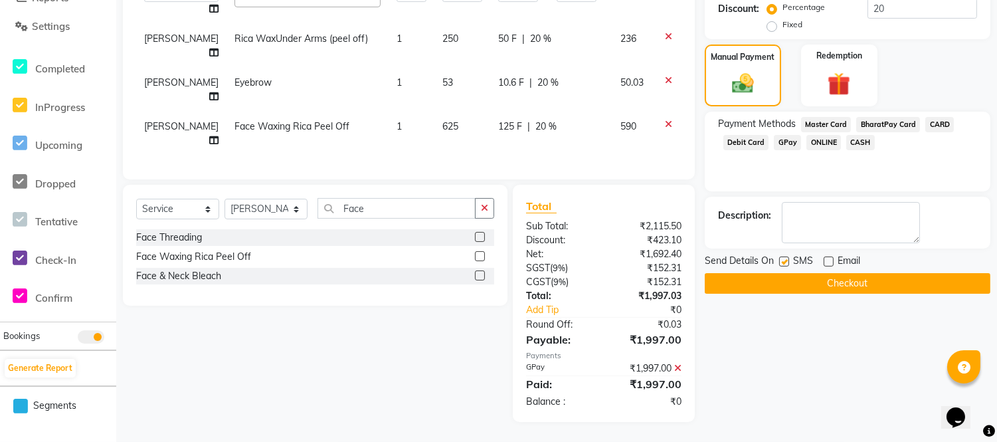
checkbox input "false"
click at [815, 273] on button "Checkout" at bounding box center [848, 283] width 286 height 21
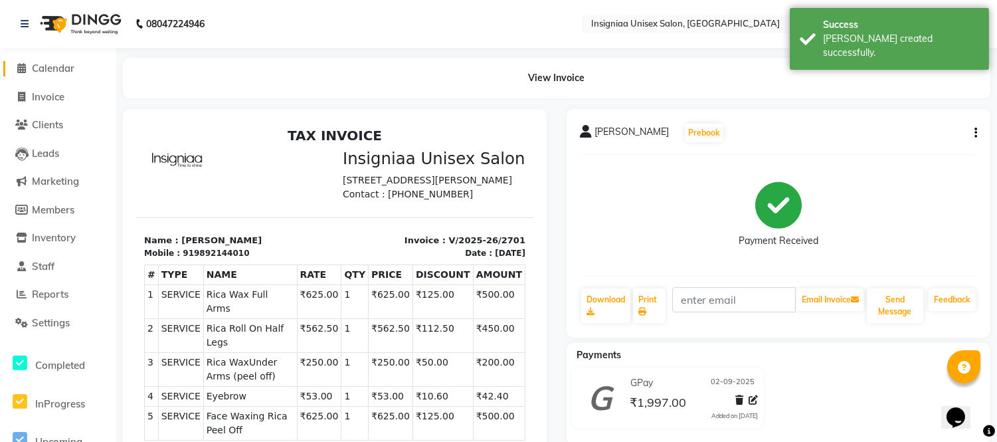
drag, startPoint x: 47, startPoint y: 65, endPoint x: 106, endPoint y: 75, distance: 60.6
click at [47, 65] on span "Calendar" at bounding box center [53, 68] width 43 height 13
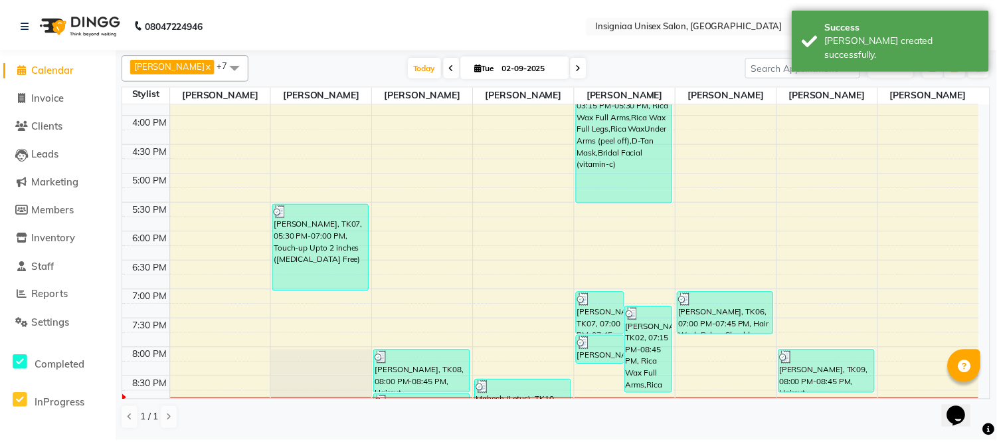
scroll to position [407, 0]
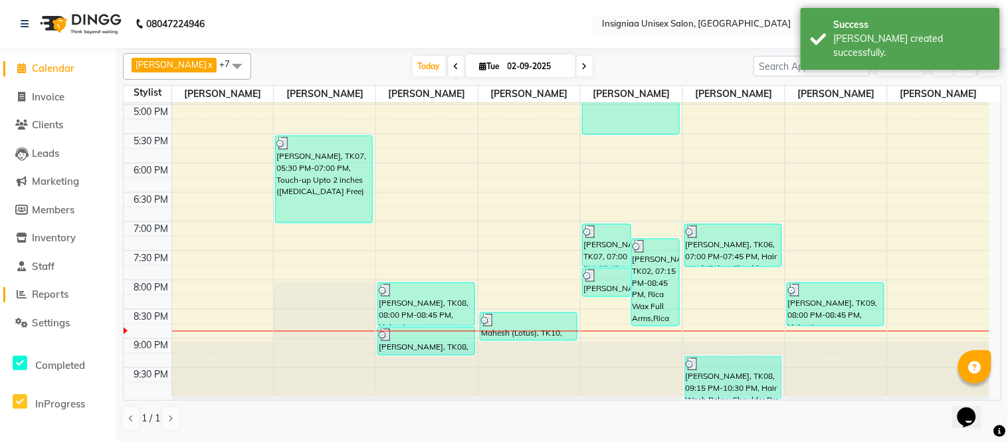
drag, startPoint x: 54, startPoint y: 295, endPoint x: 63, endPoint y: 287, distance: 12.3
click at [55, 293] on span "Reports" at bounding box center [50, 294] width 37 height 13
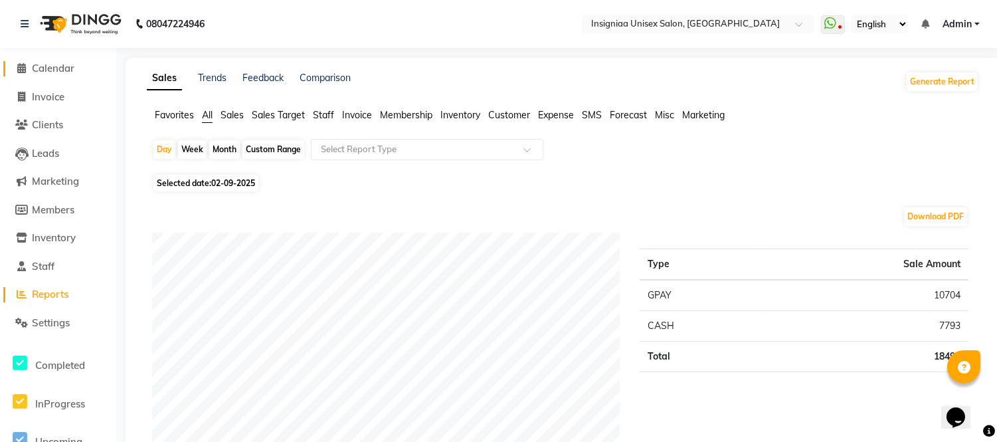
click at [72, 70] on span "Calendar" at bounding box center [53, 68] width 43 height 13
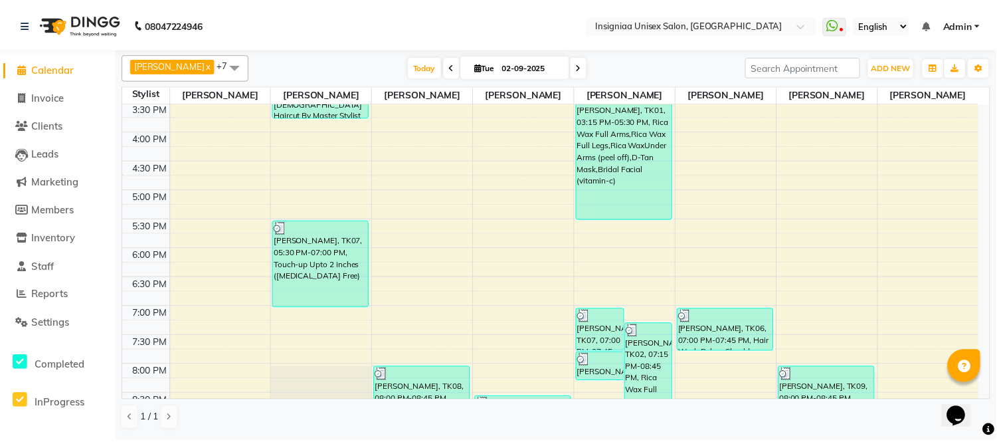
scroll to position [407, 0]
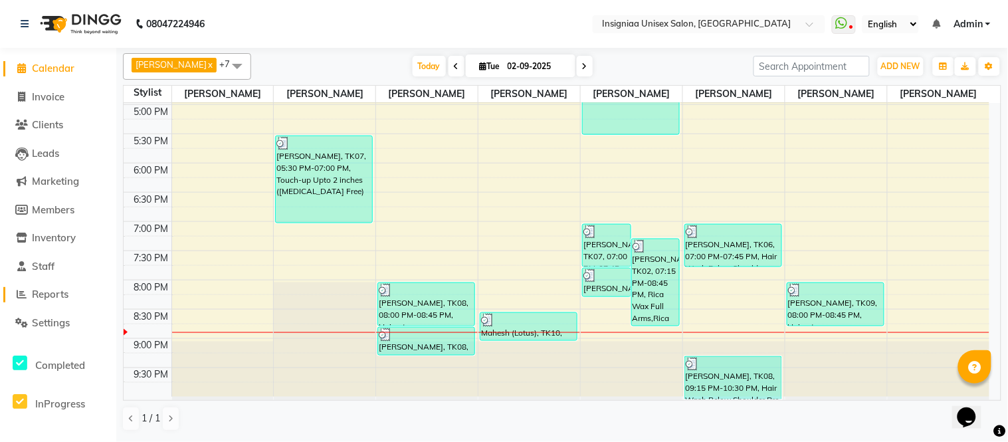
click at [51, 293] on span "Reports" at bounding box center [50, 294] width 37 height 13
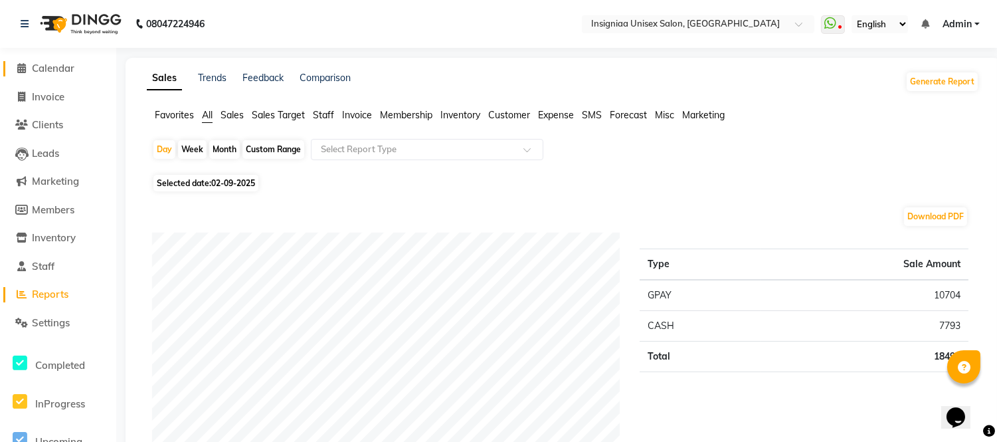
click at [56, 64] on span "Calendar" at bounding box center [53, 68] width 43 height 13
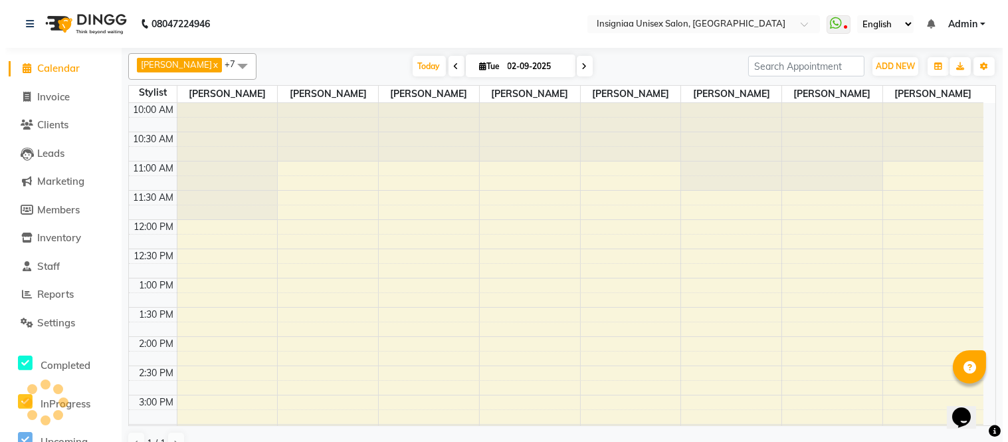
scroll to position [382, 0]
